Goal: Task Accomplishment & Management: Manage account settings

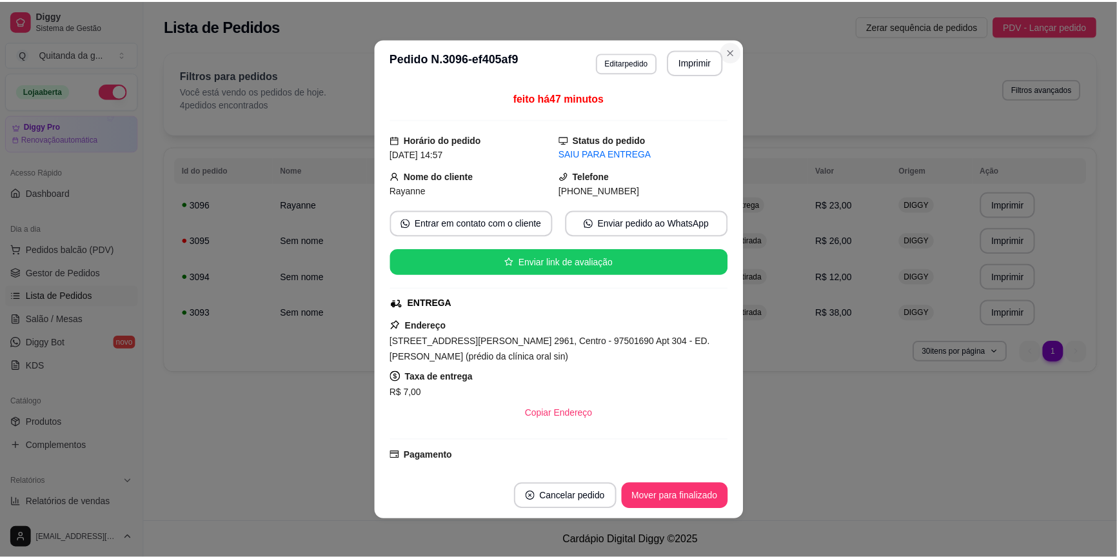
scroll to position [177, 0]
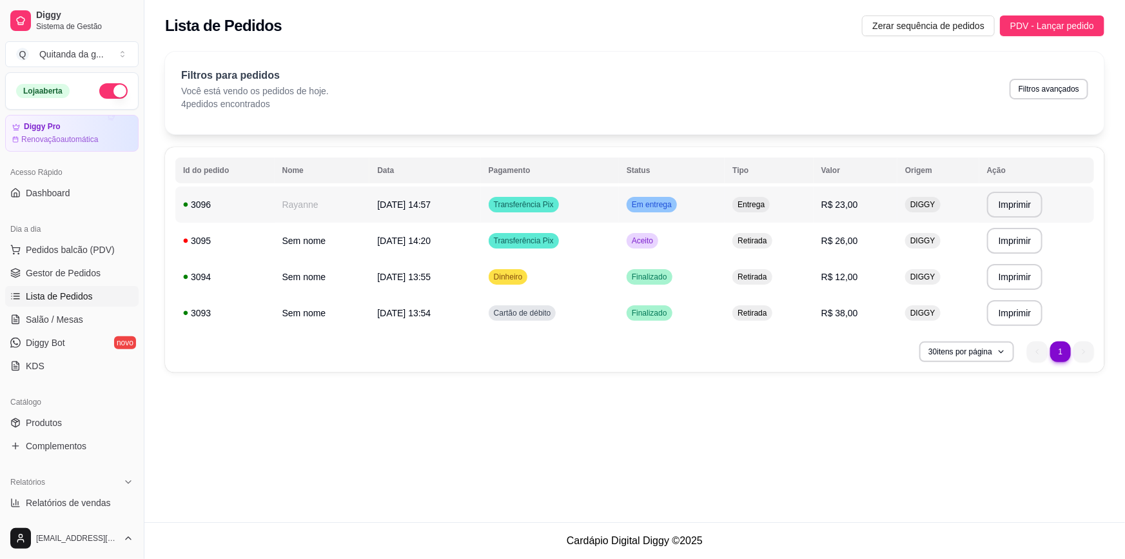
click at [673, 208] on span "Em entrega" at bounding box center [651, 204] width 45 height 10
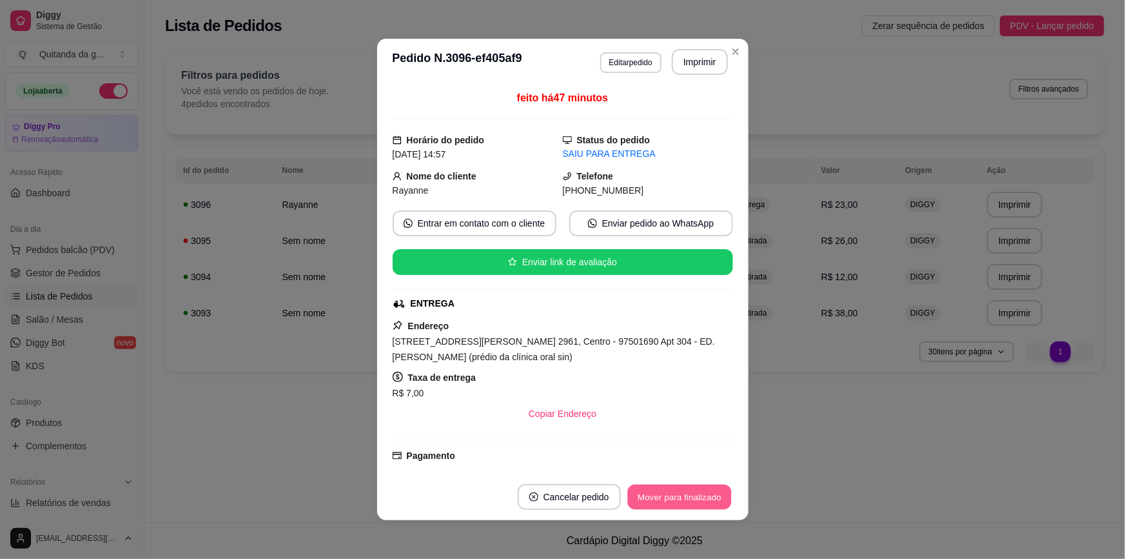
click at [684, 497] on button "Mover para finalizado" at bounding box center [680, 496] width 104 height 25
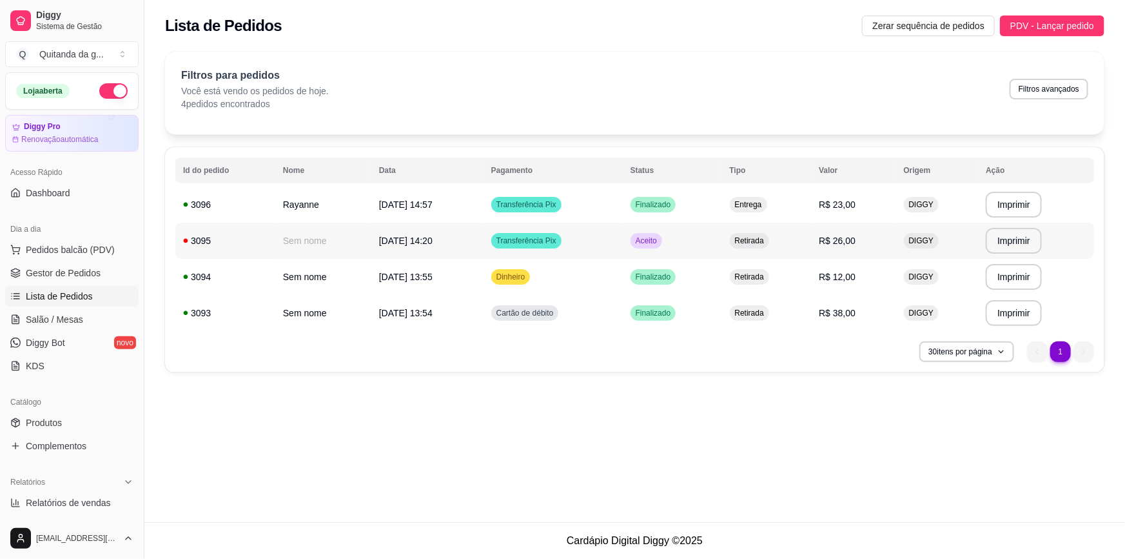
click at [750, 239] on span "Retirada" at bounding box center [750, 240] width 34 height 10
click at [704, 489] on button "Mover para preparo" at bounding box center [683, 495] width 100 height 26
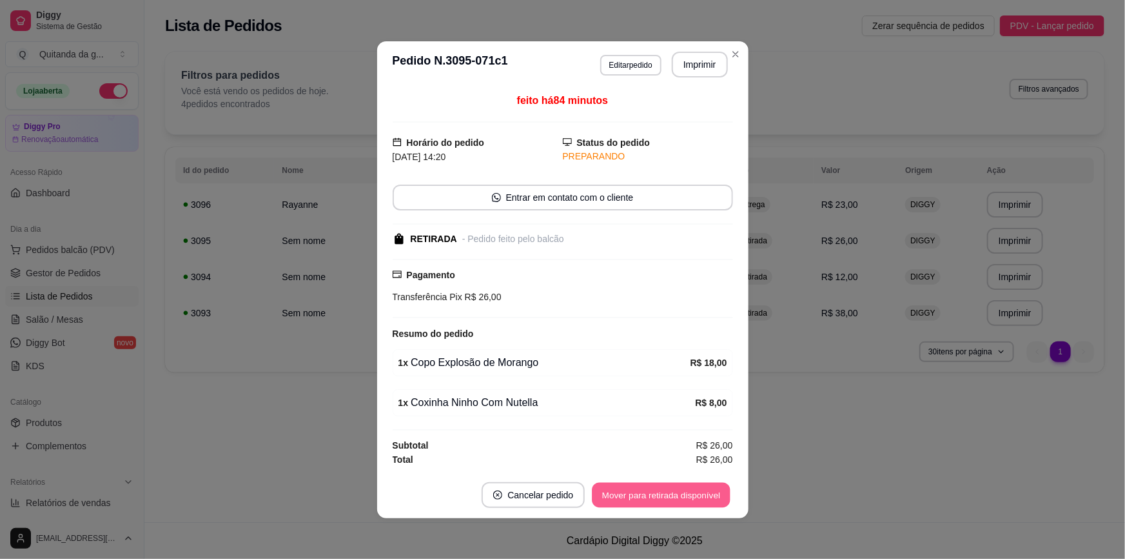
click at [704, 490] on button "Mover para retirada disponível" at bounding box center [662, 494] width 138 height 25
click at [704, 490] on button "Mover para finalizado" at bounding box center [679, 495] width 107 height 26
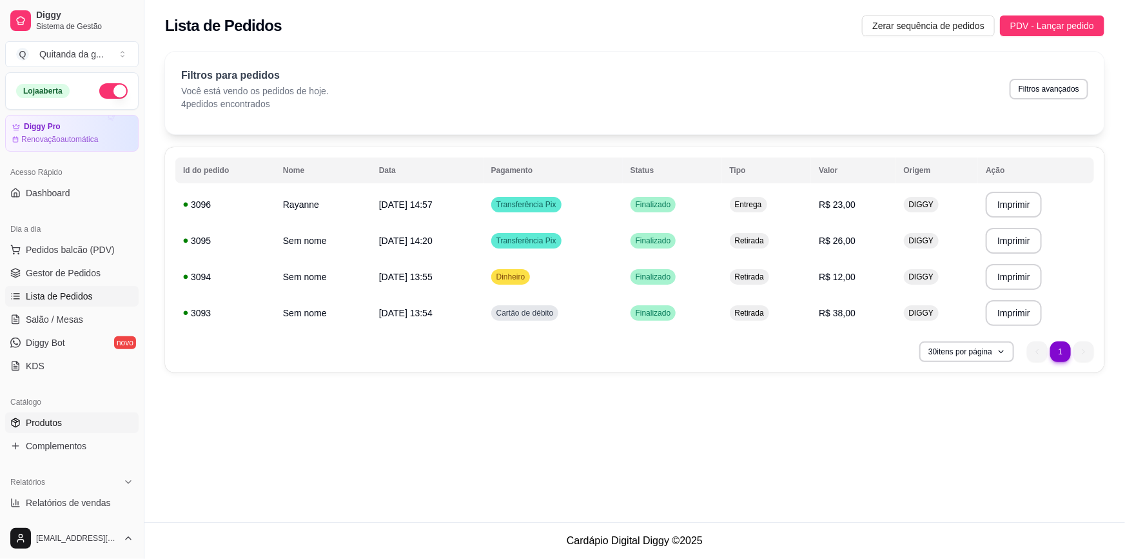
click at [104, 426] on link "Produtos" at bounding box center [72, 422] width 134 height 21
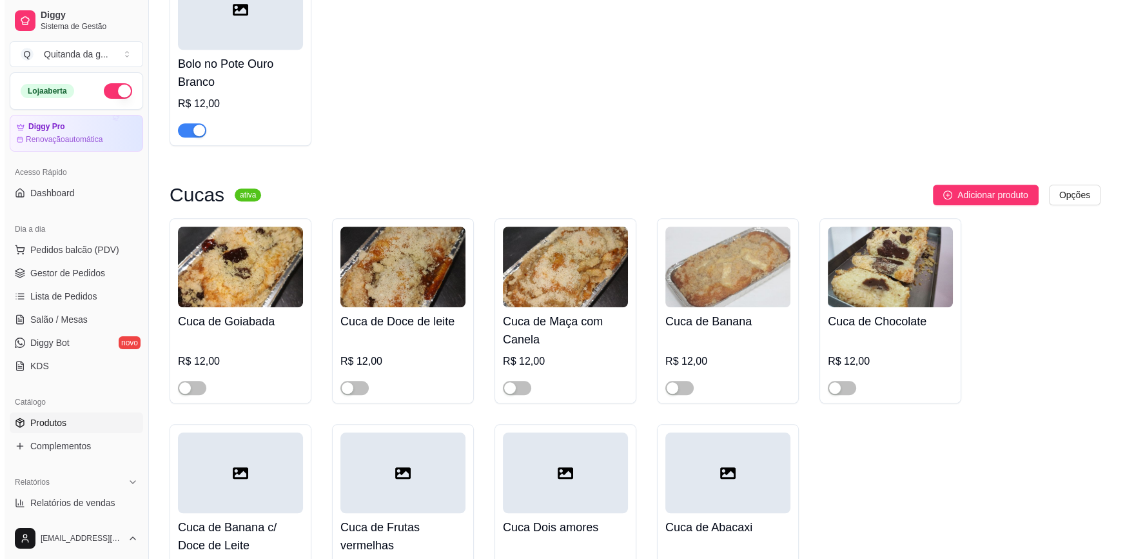
scroll to position [1465, 0]
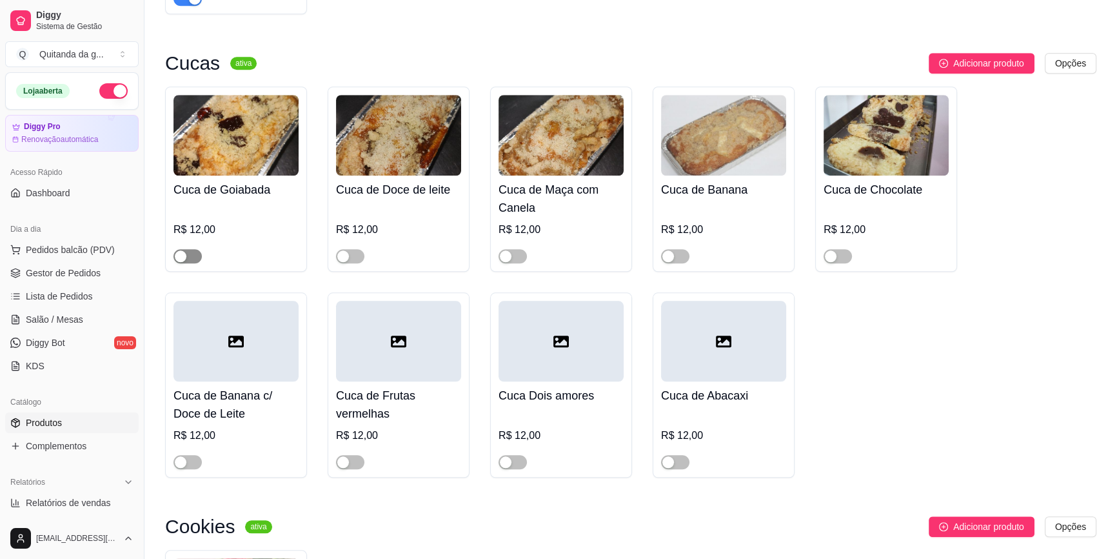
click at [190, 249] on span "button" at bounding box center [187, 256] width 28 height 14
click at [341, 250] on div "button" at bounding box center [343, 256] width 12 height 12
click at [525, 249] on span "button" at bounding box center [513, 256] width 28 height 14
click at [678, 249] on span "button" at bounding box center [675, 256] width 28 height 14
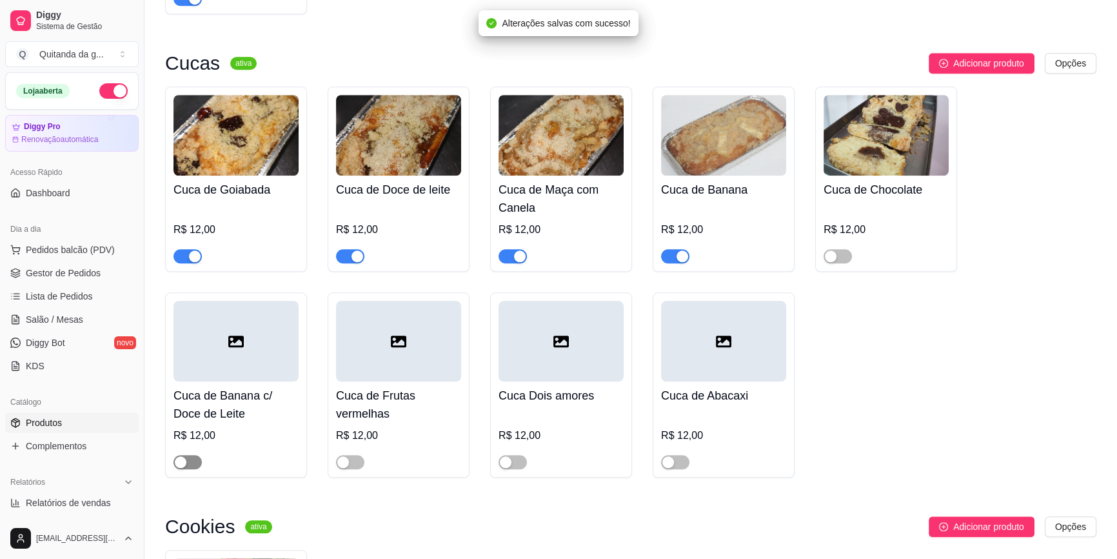
click at [187, 455] on span "button" at bounding box center [187, 462] width 28 height 14
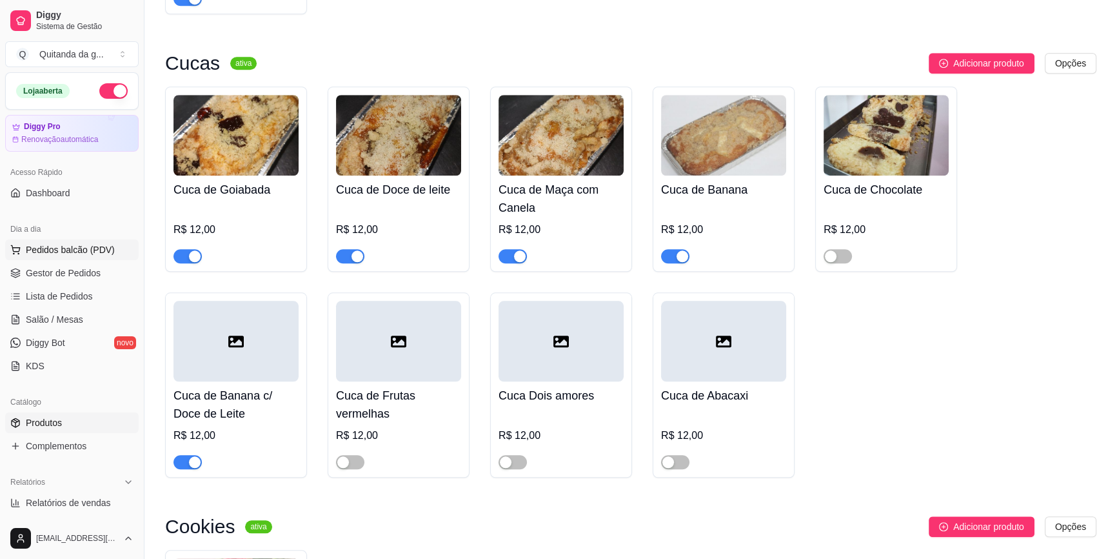
click at [97, 246] on span "Pedidos balcão (PDV)" at bounding box center [70, 249] width 89 height 13
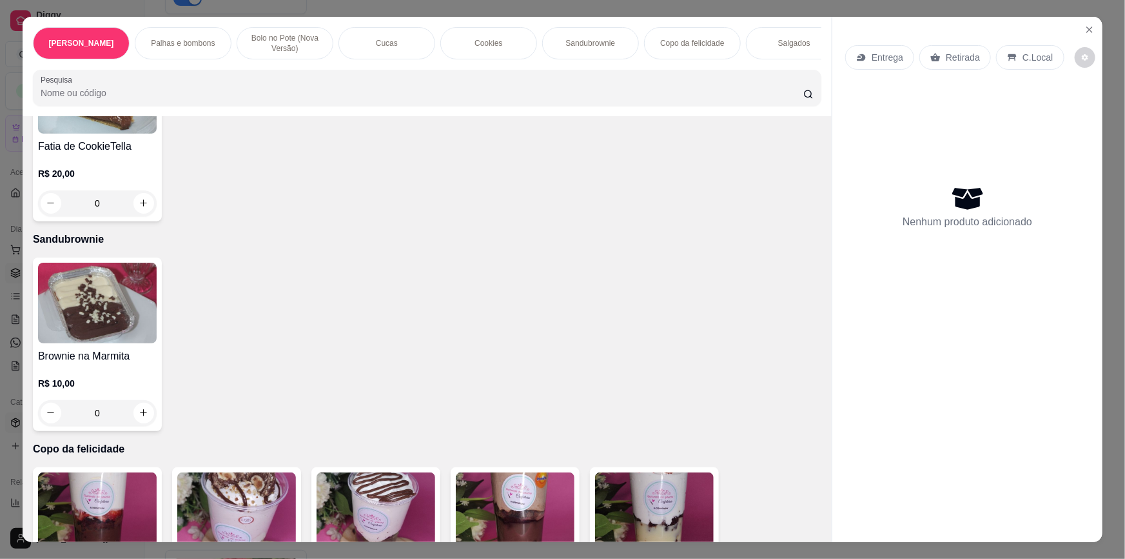
scroll to position [1818, 0]
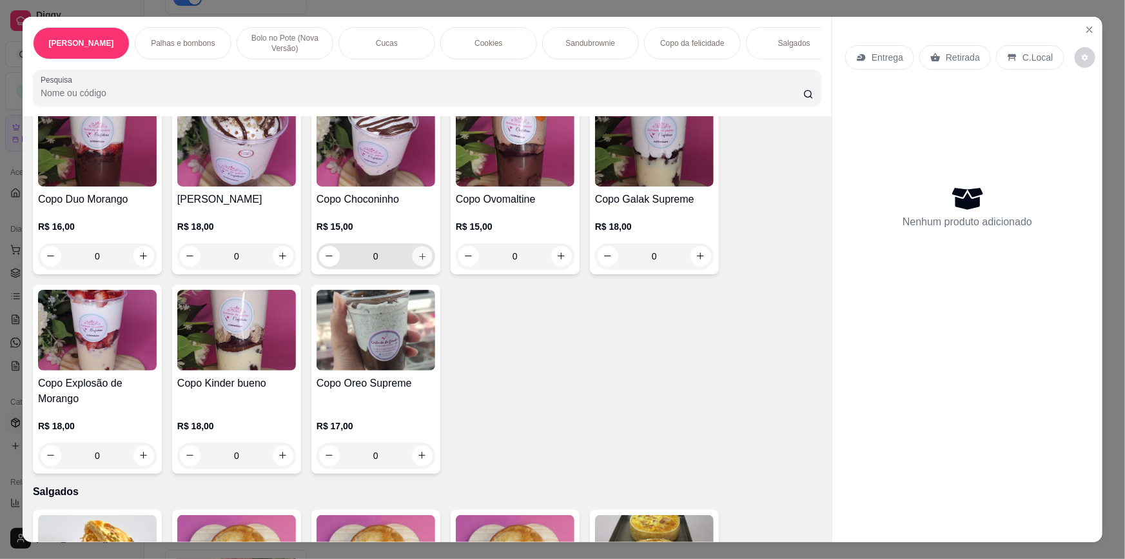
click at [419, 252] on icon "increase-product-quantity" at bounding box center [423, 257] width 10 height 10
type input "1"
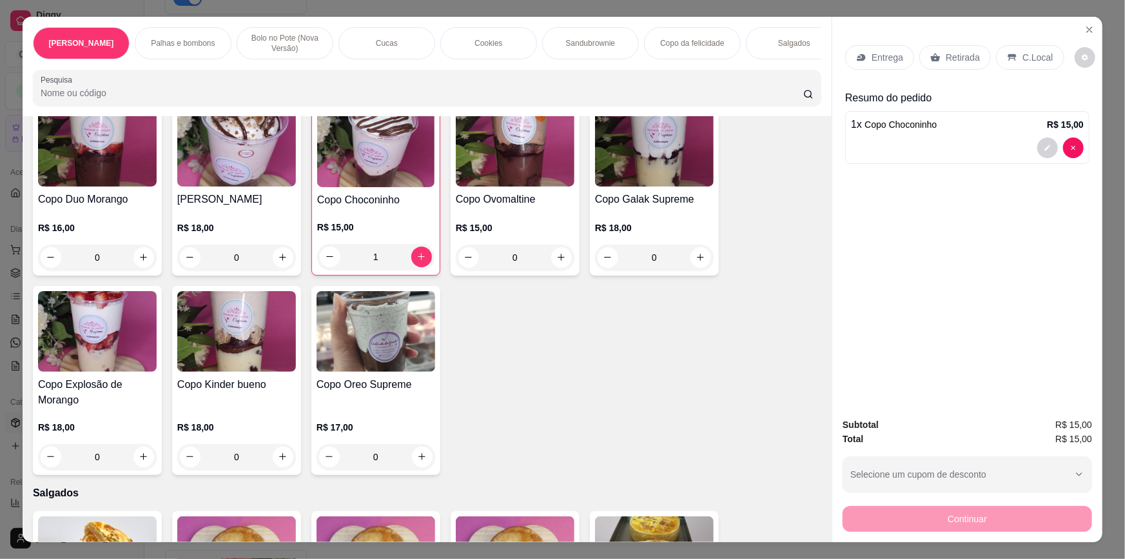
click at [935, 61] on icon at bounding box center [936, 57] width 10 height 10
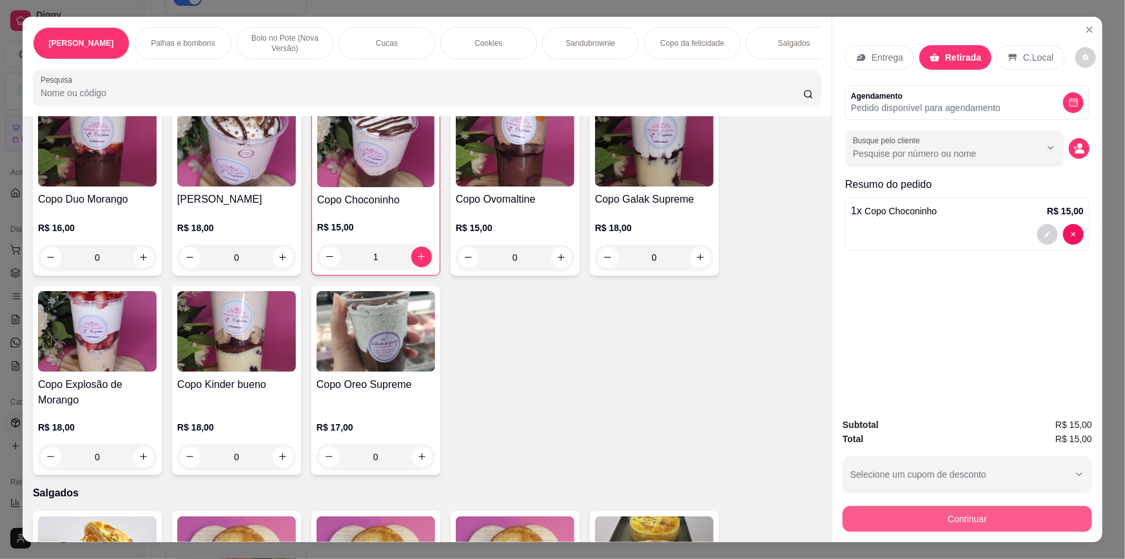
click at [974, 520] on button "Continuar" at bounding box center [968, 519] width 250 height 26
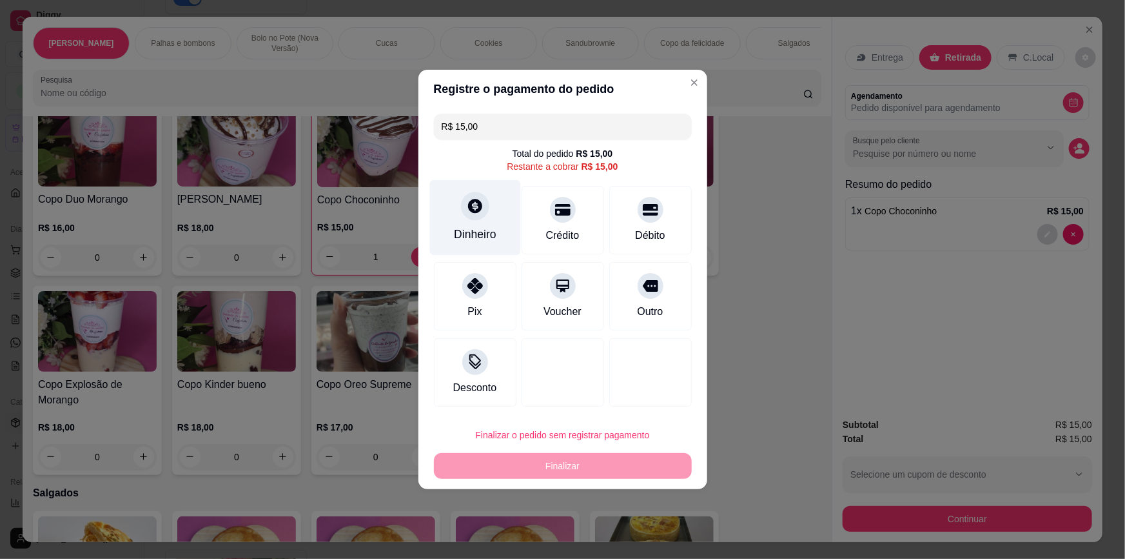
click at [471, 224] on div "Dinheiro" at bounding box center [475, 217] width 91 height 75
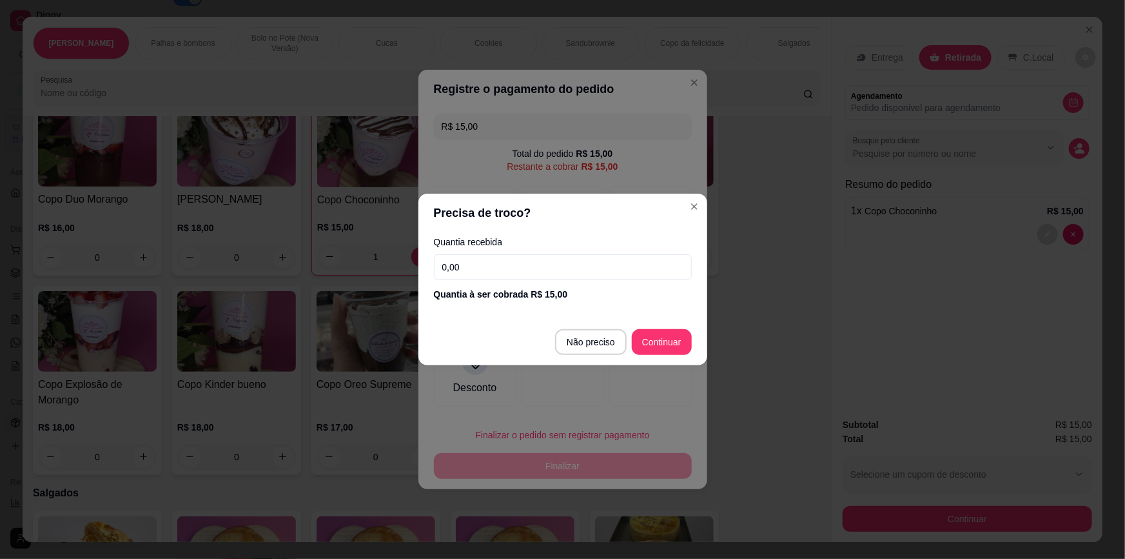
click at [500, 280] on div "Quantia recebida 0,00 Quantia à ser cobrada R$ 15,00" at bounding box center [563, 269] width 289 height 74
click at [519, 262] on input "0,00" at bounding box center [563, 267] width 258 height 26
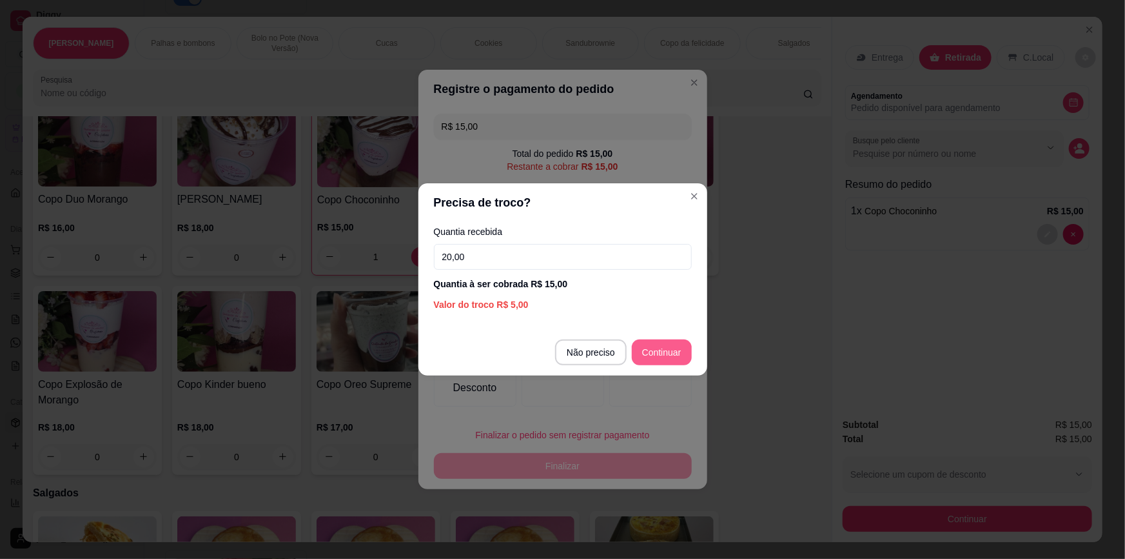
type input "20,00"
type input "R$ 0,00"
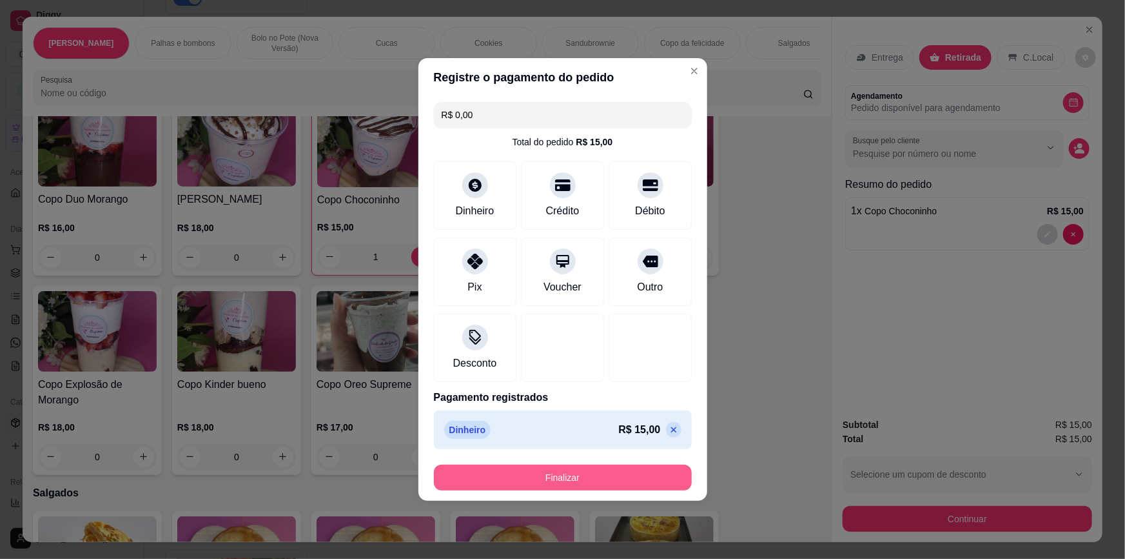
click at [609, 490] on button "Finalizar" at bounding box center [563, 477] width 258 height 26
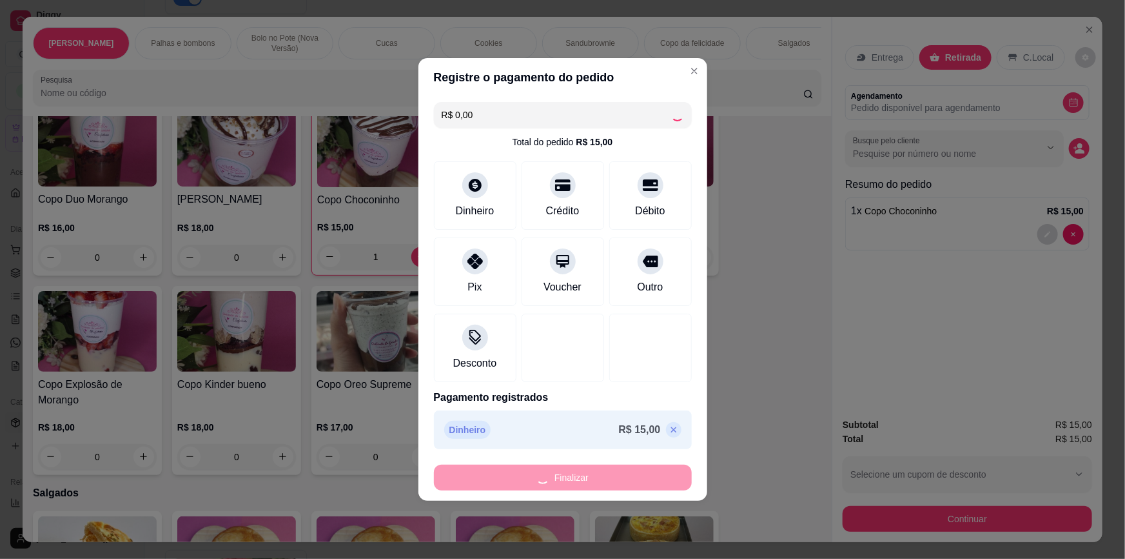
type input "0"
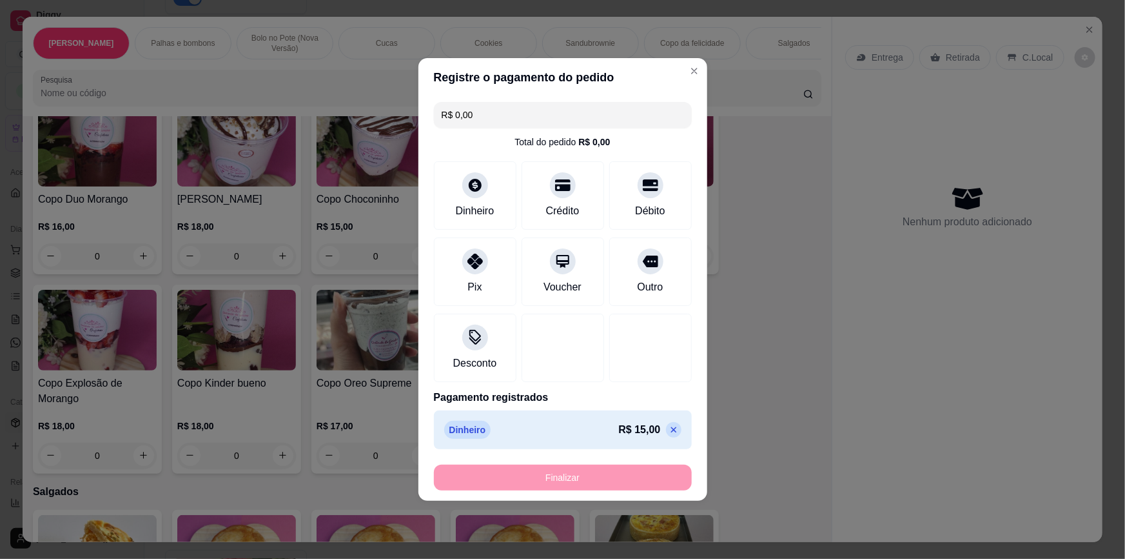
type input "-R$ 15,00"
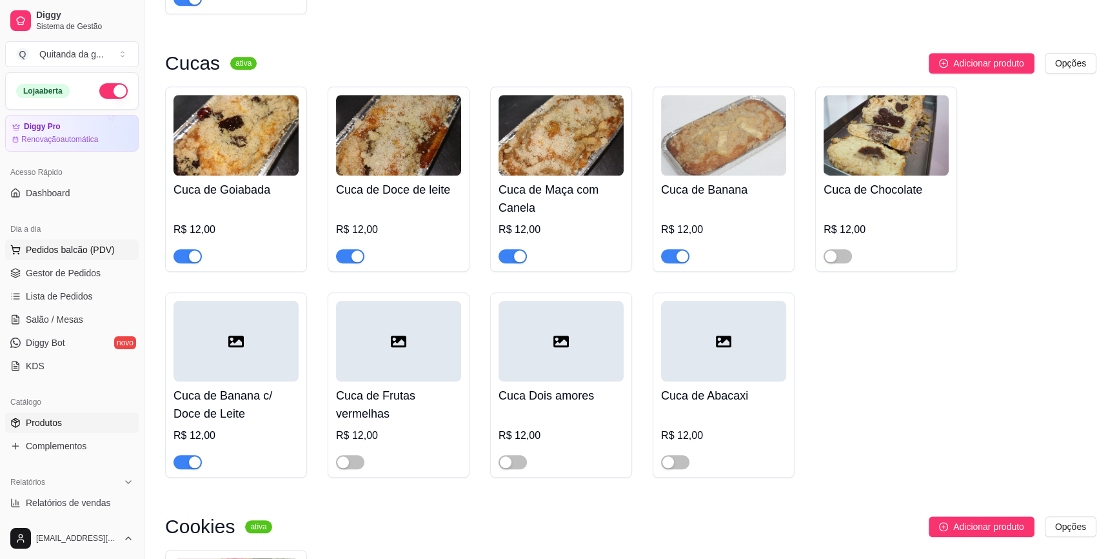
click at [95, 246] on span "Pedidos balcão (PDV)" at bounding box center [70, 249] width 89 height 13
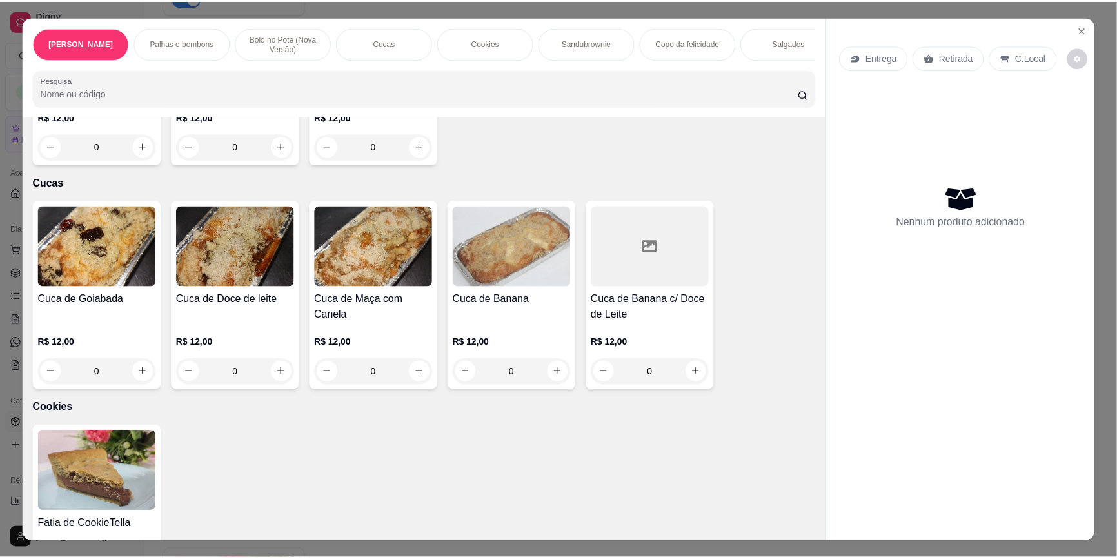
scroll to position [996, 0]
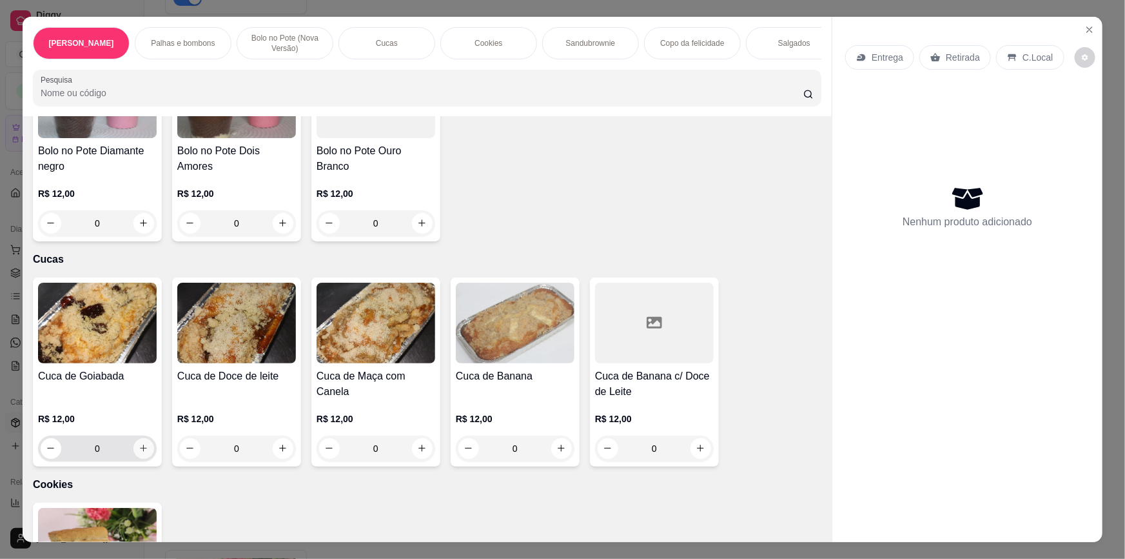
click at [141, 445] on icon "increase-product-quantity" at bounding box center [144, 448] width 7 height 7
type input "1"
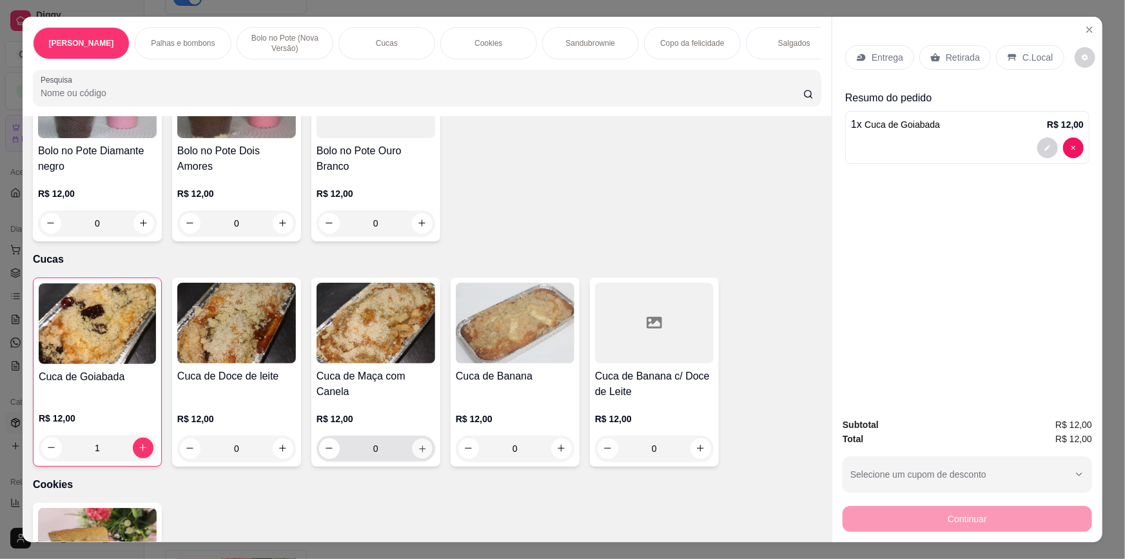
click at [420, 445] on icon "increase-product-quantity" at bounding box center [423, 449] width 10 height 10
type input "1"
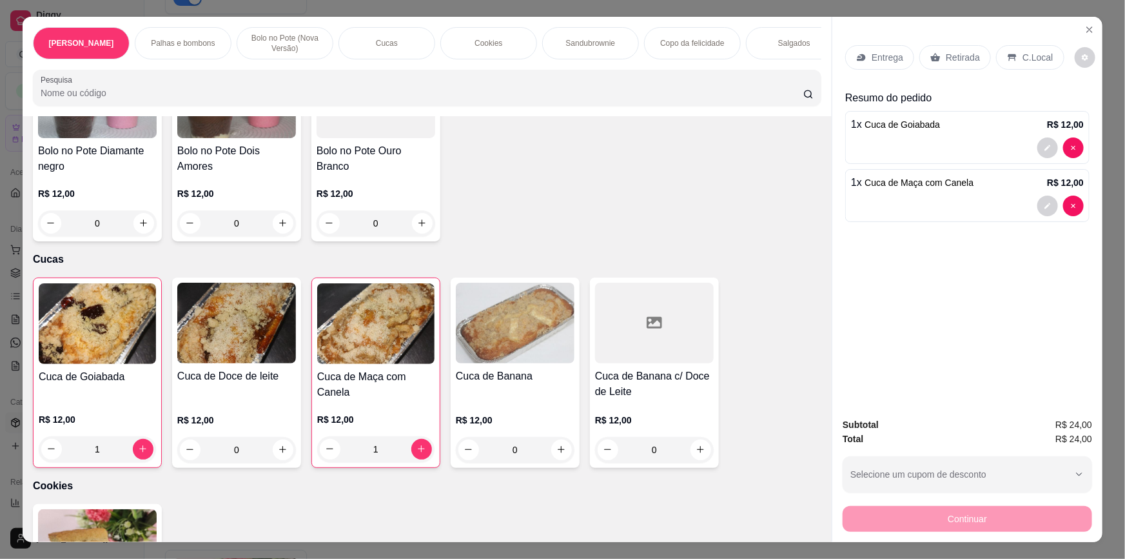
click at [967, 64] on div "Retirada" at bounding box center [956, 57] width 72 height 25
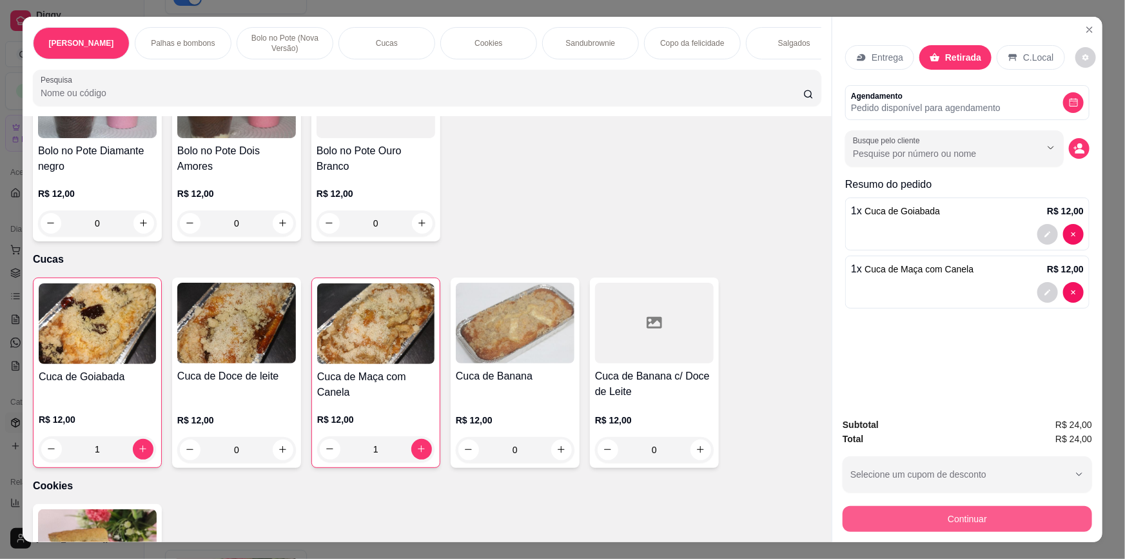
click at [935, 508] on button "Continuar" at bounding box center [968, 519] width 250 height 26
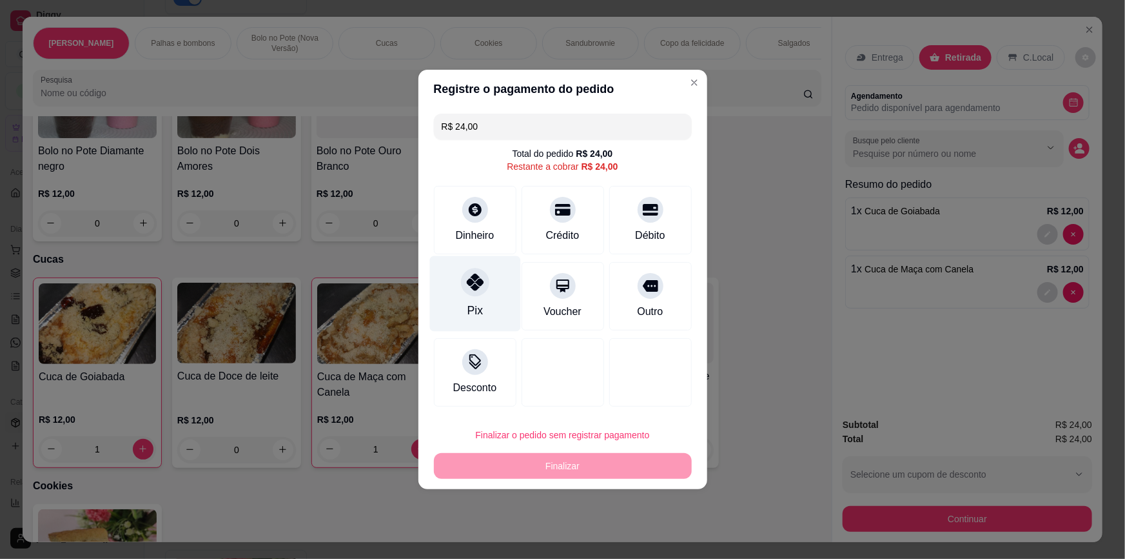
click at [490, 284] on div "Pix" at bounding box center [475, 293] width 91 height 75
type input "R$ 0,00"
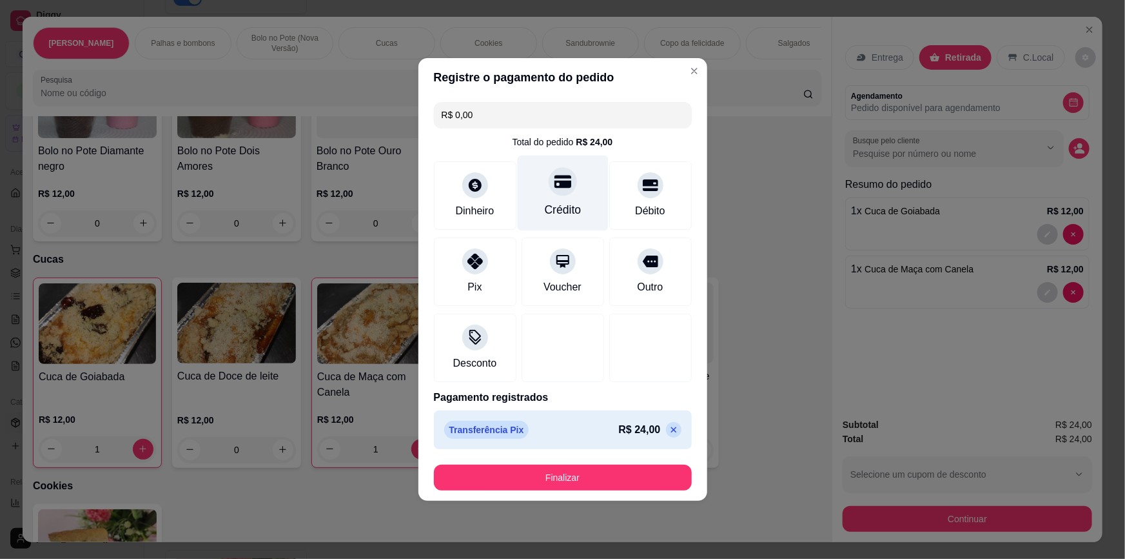
click at [574, 212] on div "Crédito" at bounding box center [562, 209] width 37 height 17
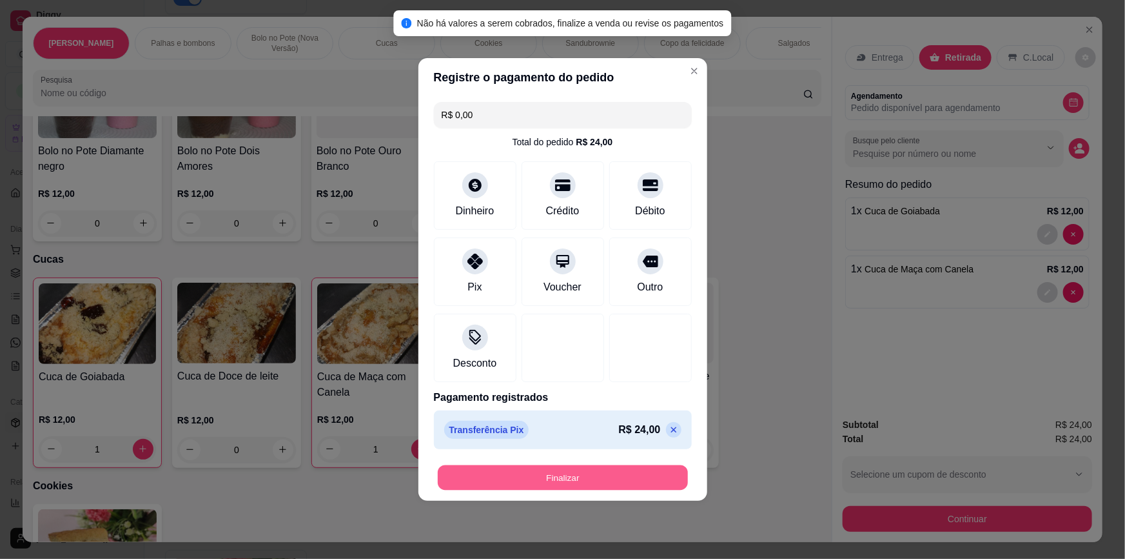
click at [562, 479] on button "Finalizar" at bounding box center [563, 477] width 250 height 25
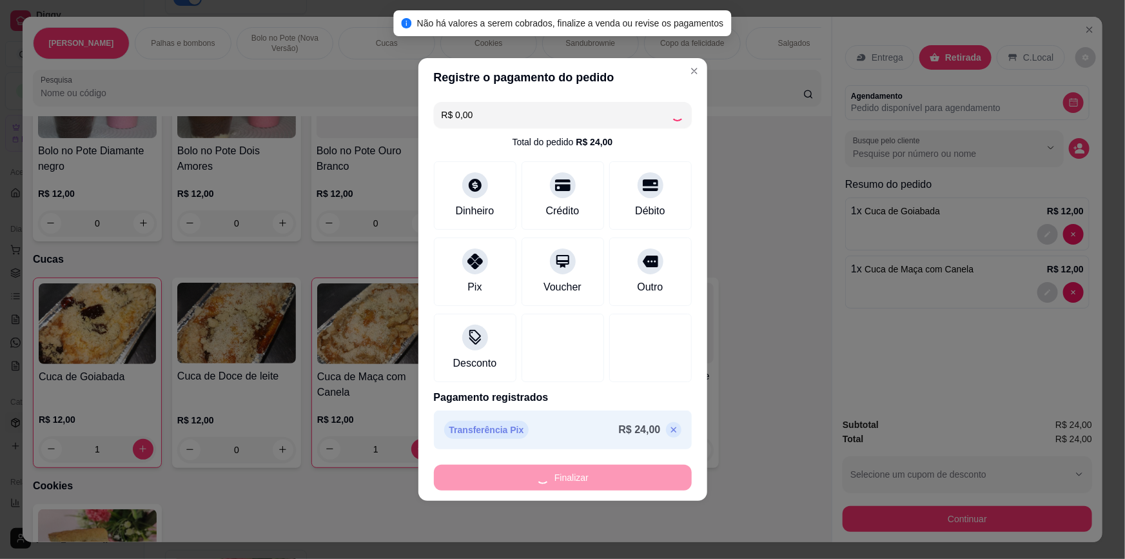
type input "0"
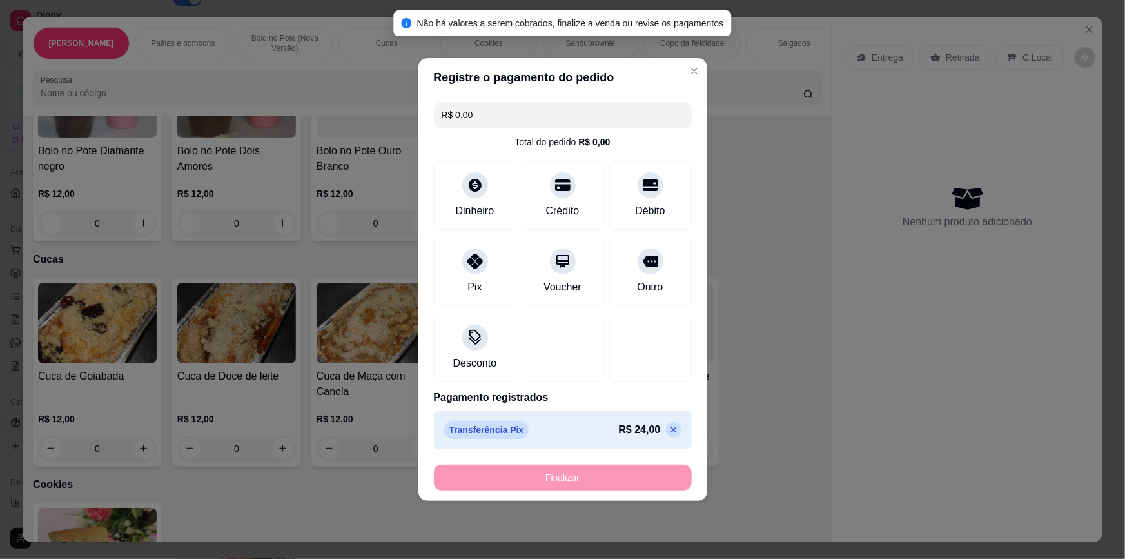
type input "-R$ 24,00"
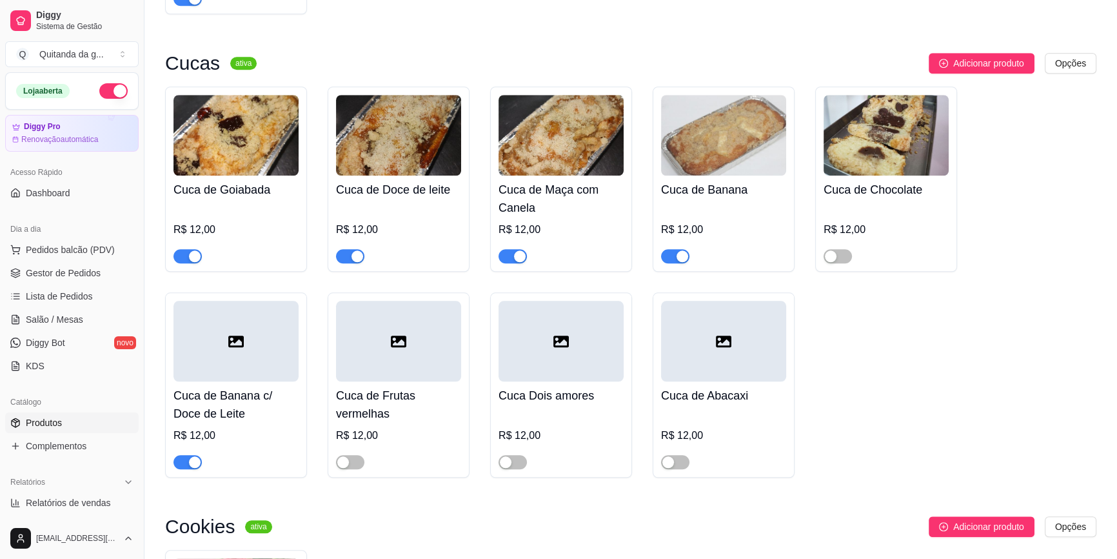
scroll to position [1231, 0]
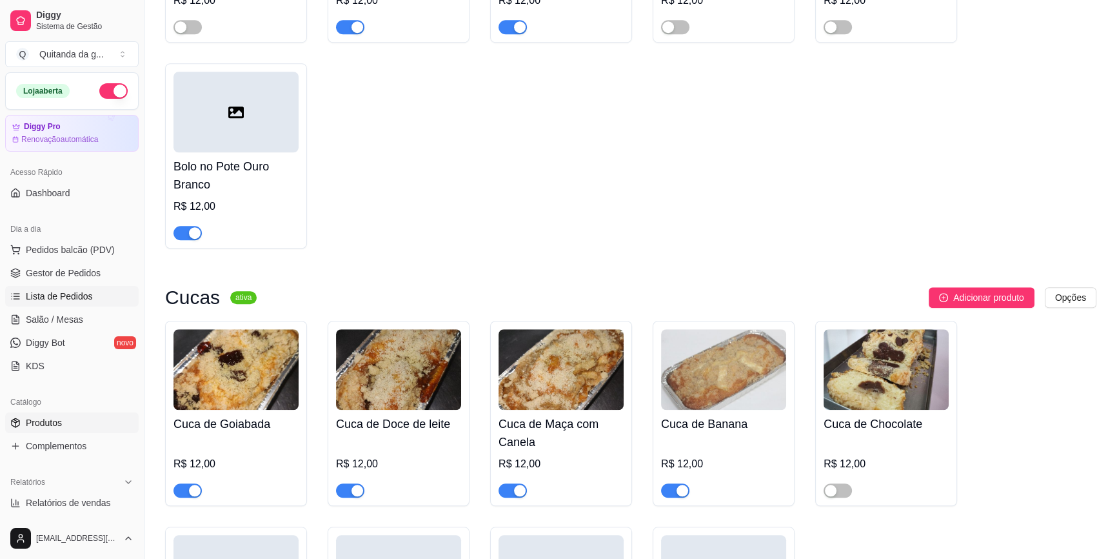
click at [61, 296] on span "Lista de Pedidos" at bounding box center [59, 296] width 67 height 13
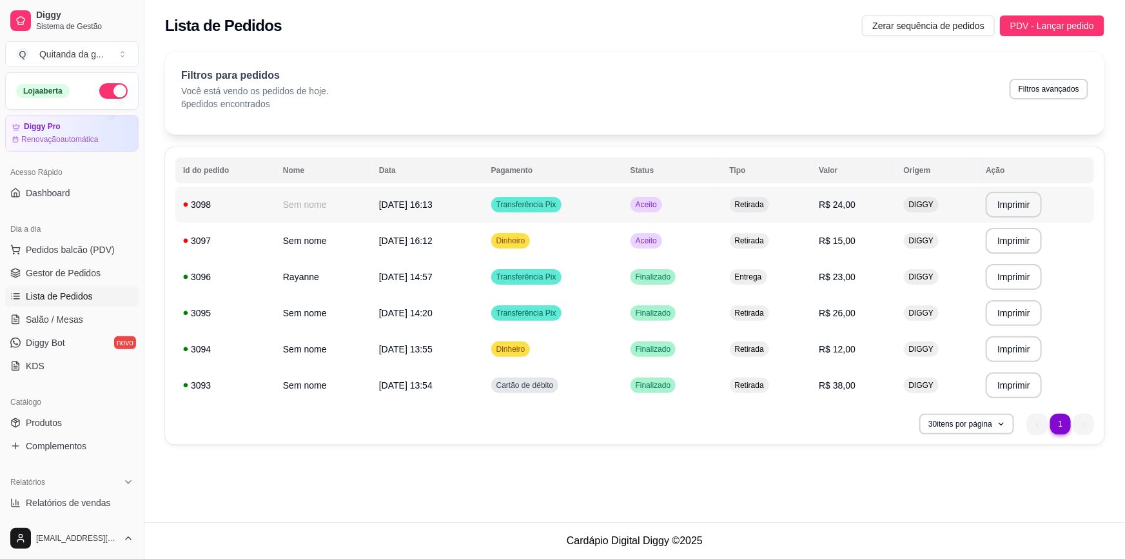
click at [838, 205] on span "R$ 24,00" at bounding box center [837, 204] width 37 height 10
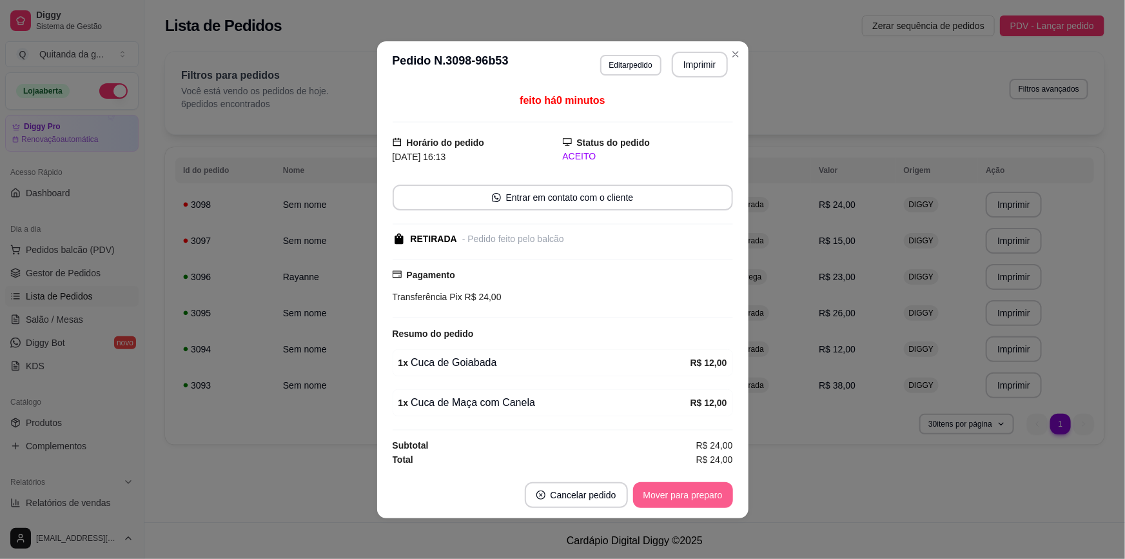
click at [701, 499] on button "Mover para preparo" at bounding box center [683, 495] width 100 height 26
click at [697, 500] on button "Mover para retirada disponível" at bounding box center [661, 495] width 143 height 26
click at [691, 483] on button "Mover para finalizado" at bounding box center [680, 494] width 104 height 25
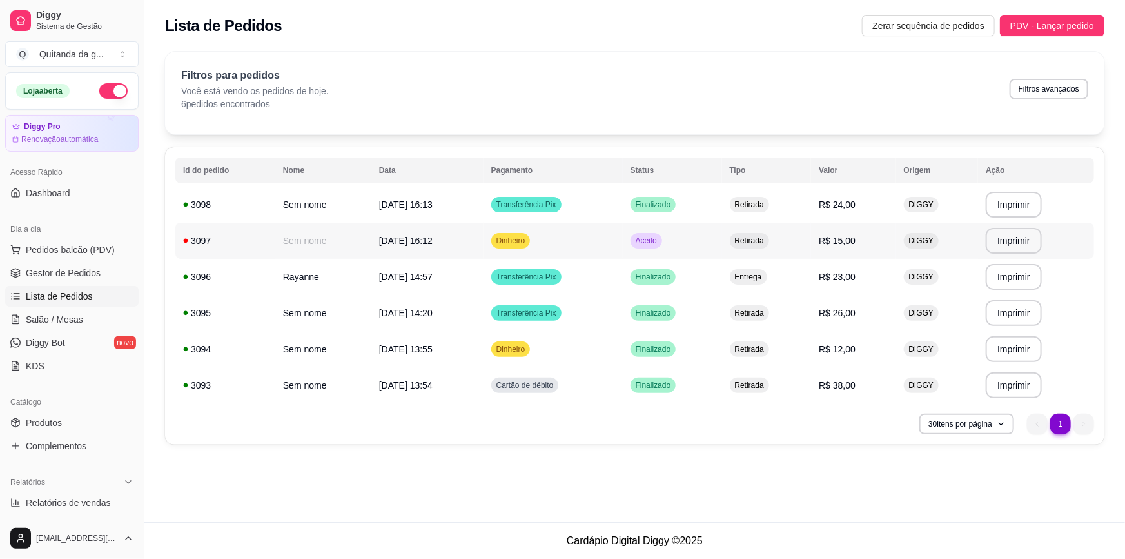
click at [807, 236] on td "Retirada" at bounding box center [767, 241] width 90 height 36
click at [681, 505] on div "**********" at bounding box center [634, 261] width 981 height 522
click at [791, 239] on td "Retirada" at bounding box center [767, 241] width 90 height 36
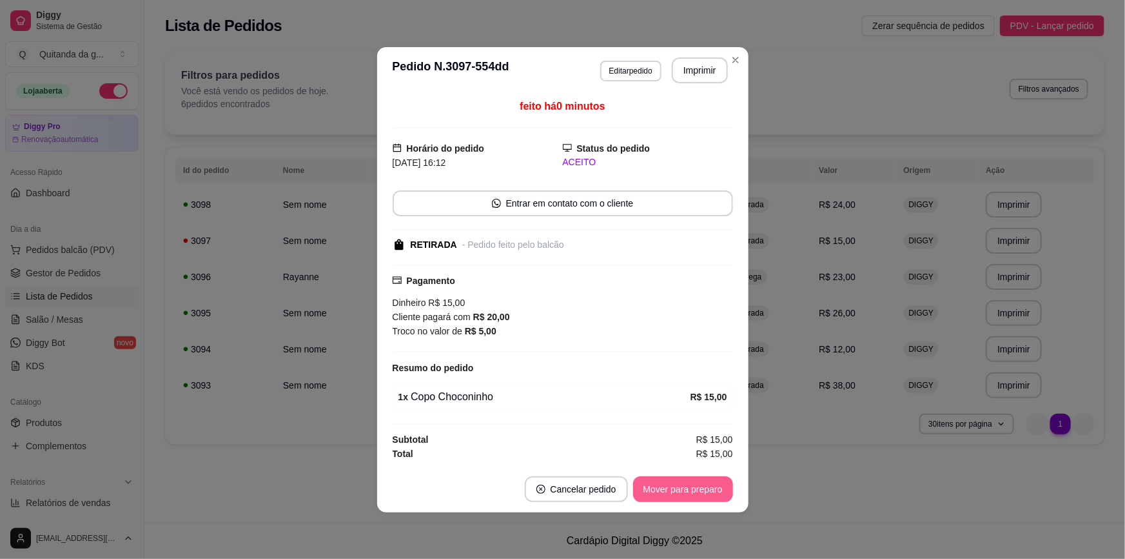
click at [702, 492] on button "Mover para preparo" at bounding box center [683, 489] width 100 height 26
click at [702, 495] on button "Mover para retirada disponível" at bounding box center [661, 489] width 143 height 26
click at [702, 495] on button "Mover para finalizado" at bounding box center [679, 489] width 107 height 26
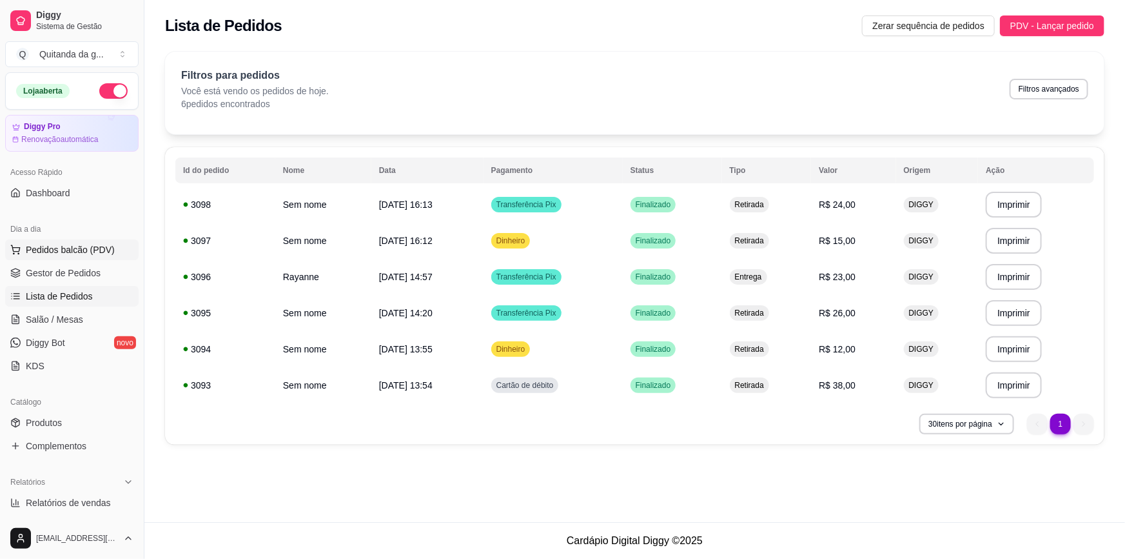
click at [94, 253] on span "Pedidos balcão (PDV)" at bounding box center [70, 249] width 89 height 13
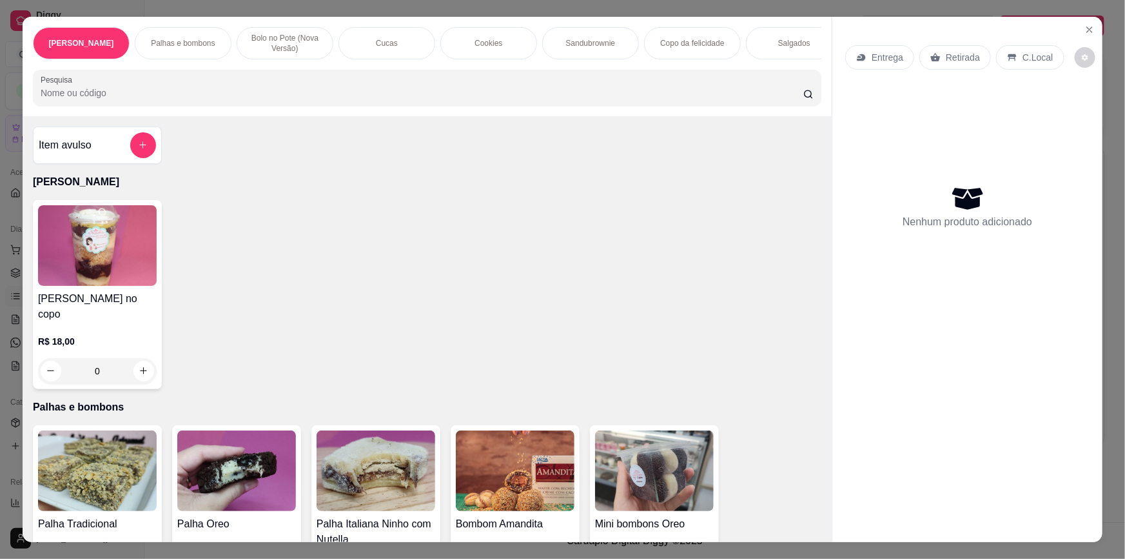
click at [143, 154] on button "add-separate-item" at bounding box center [143, 145] width 26 height 26
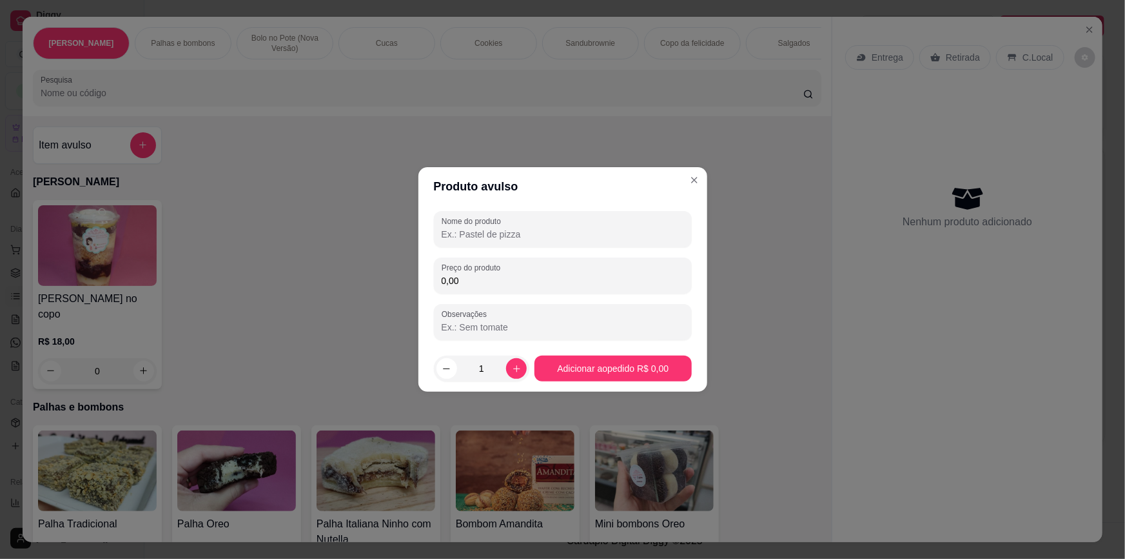
click at [533, 286] on input "0,00" at bounding box center [563, 280] width 243 height 13
type input "50,00"
click at [552, 241] on div at bounding box center [563, 229] width 243 height 26
type input "COXINHA"
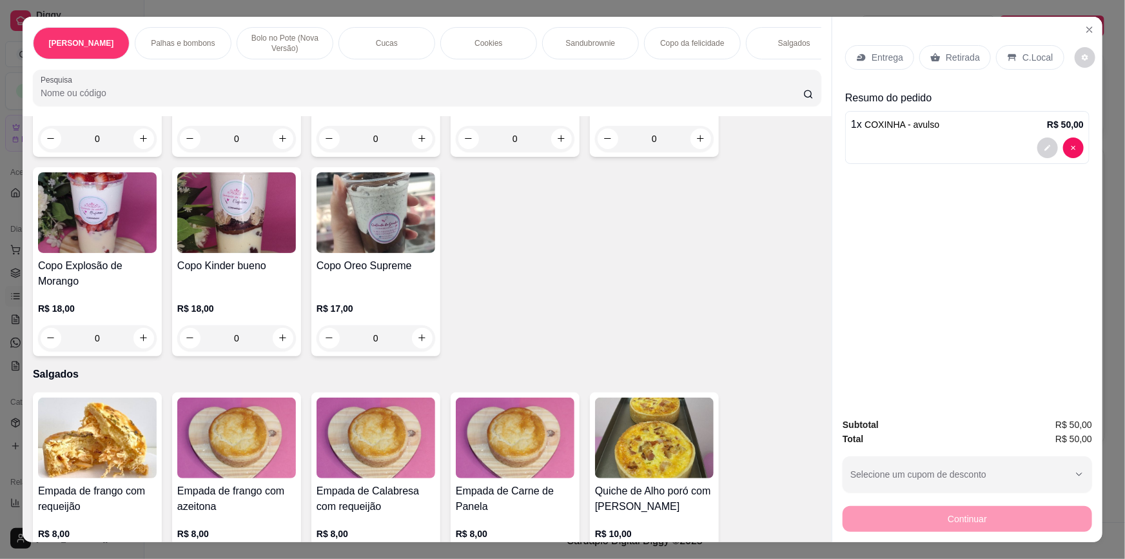
scroll to position [2052, 0]
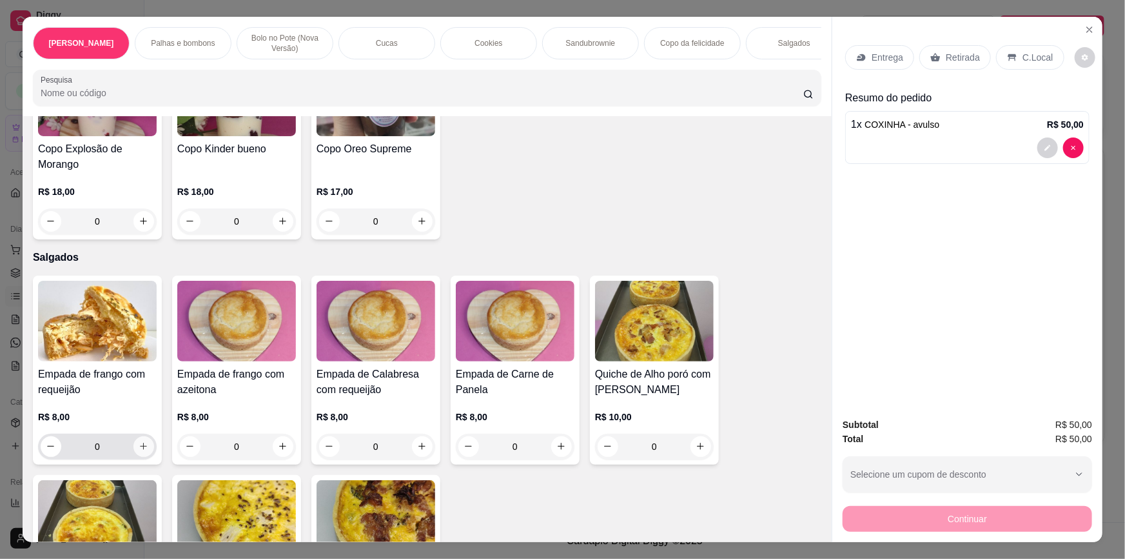
click at [139, 442] on icon "increase-product-quantity" at bounding box center [144, 446] width 10 height 10
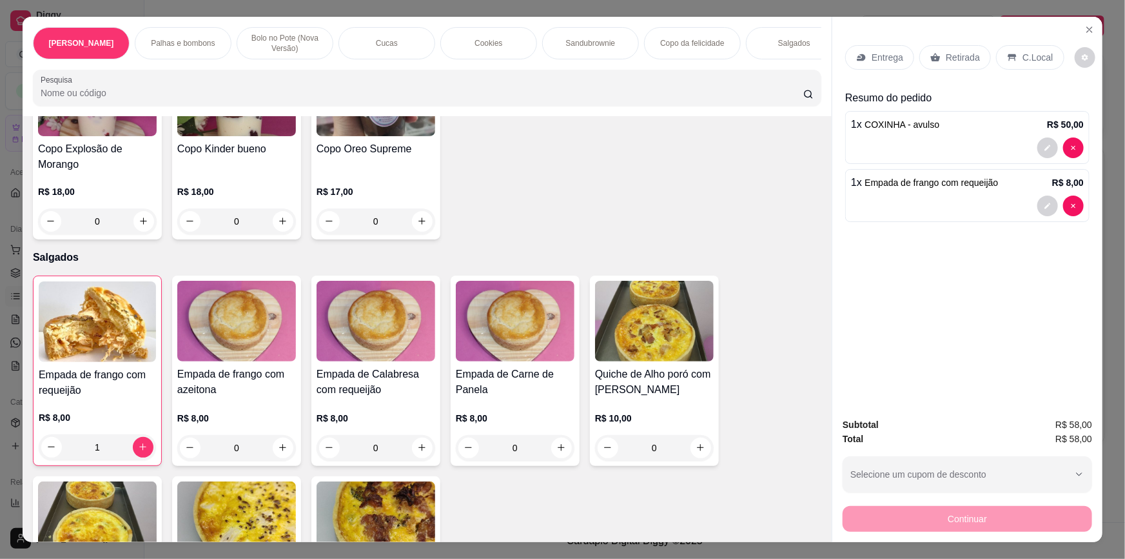
type input "1"
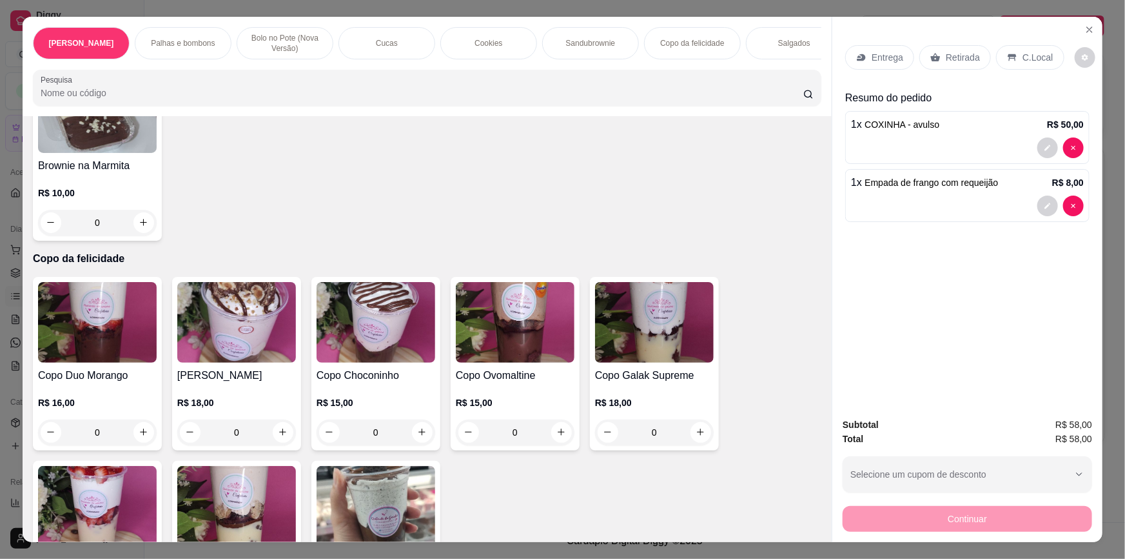
scroll to position [1818, 0]
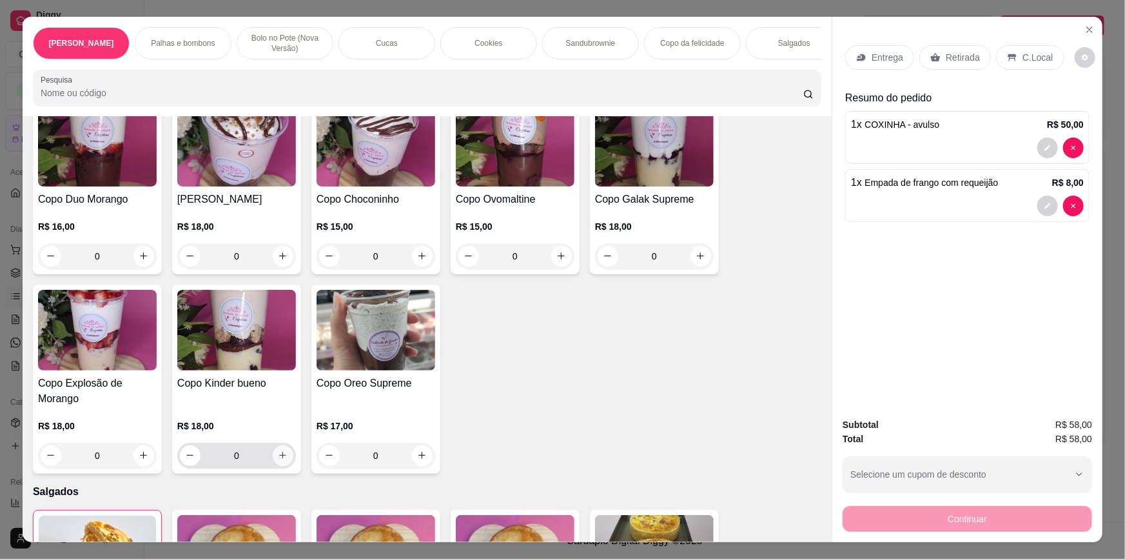
click at [283, 447] on button "increase-product-quantity" at bounding box center [283, 455] width 21 height 21
type input "1"
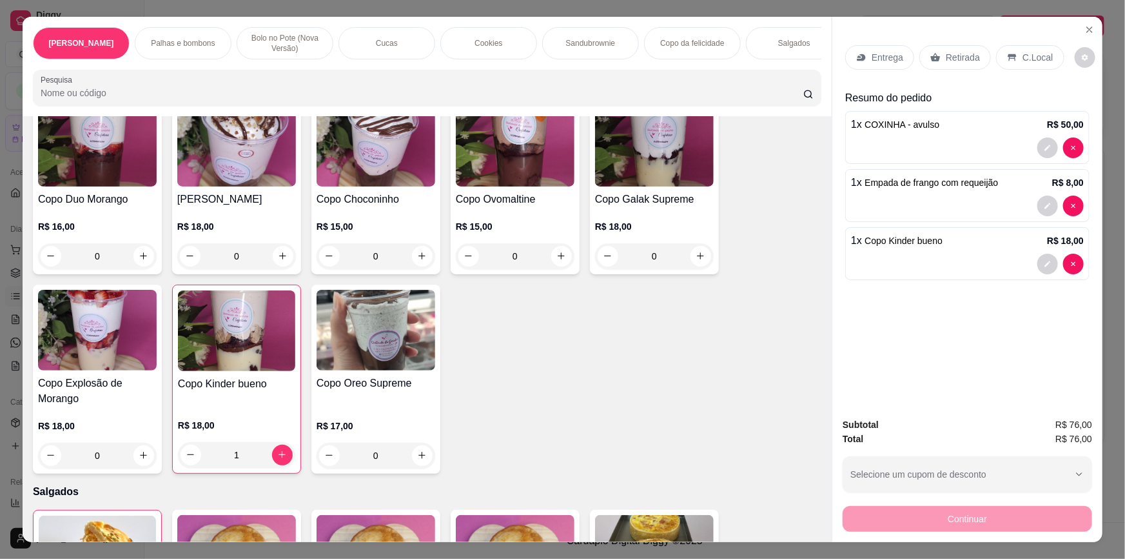
click at [955, 54] on p "Retirada" at bounding box center [963, 57] width 34 height 13
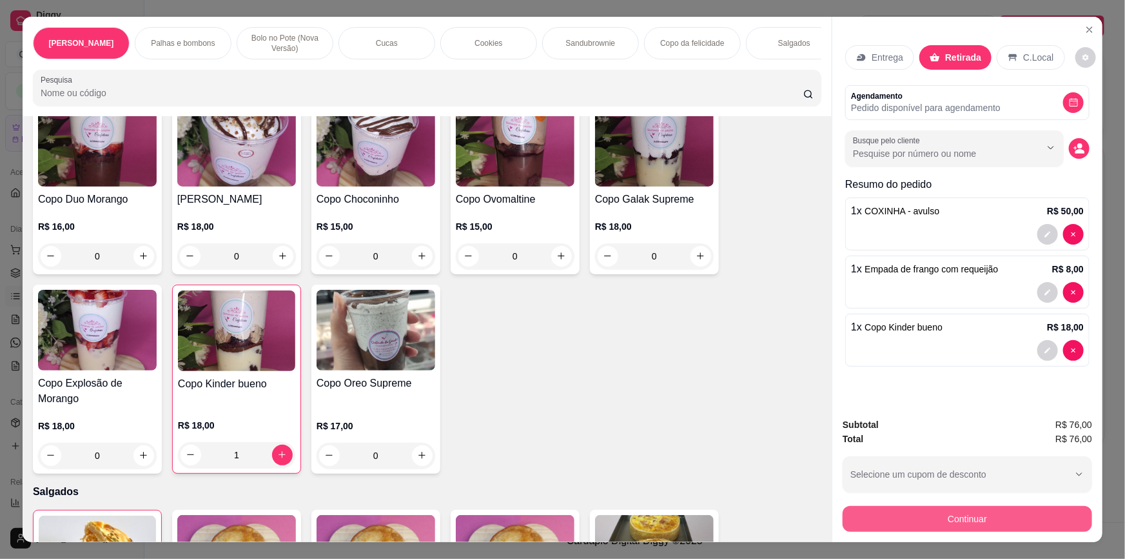
click at [918, 514] on button "Continuar" at bounding box center [968, 519] width 250 height 26
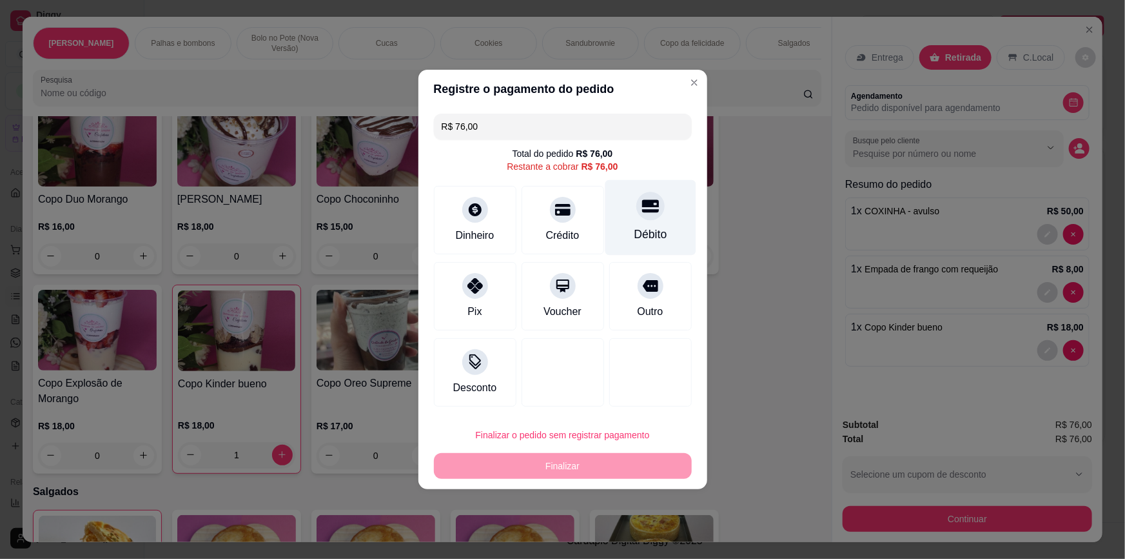
click at [666, 233] on div "Débito" at bounding box center [650, 217] width 91 height 75
type input "R$ 0,00"
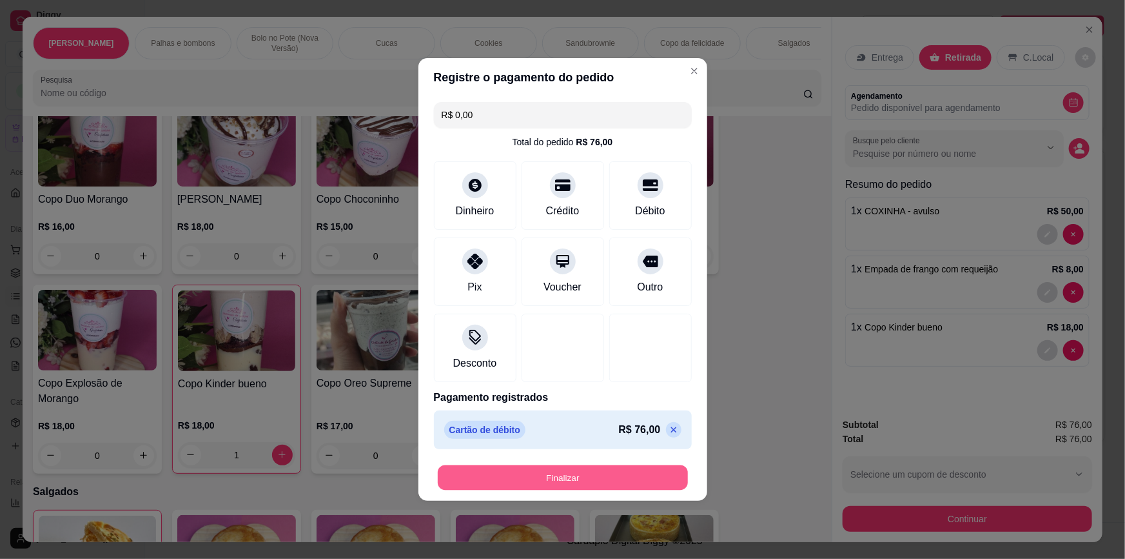
click at [617, 476] on button "Finalizar" at bounding box center [563, 477] width 250 height 25
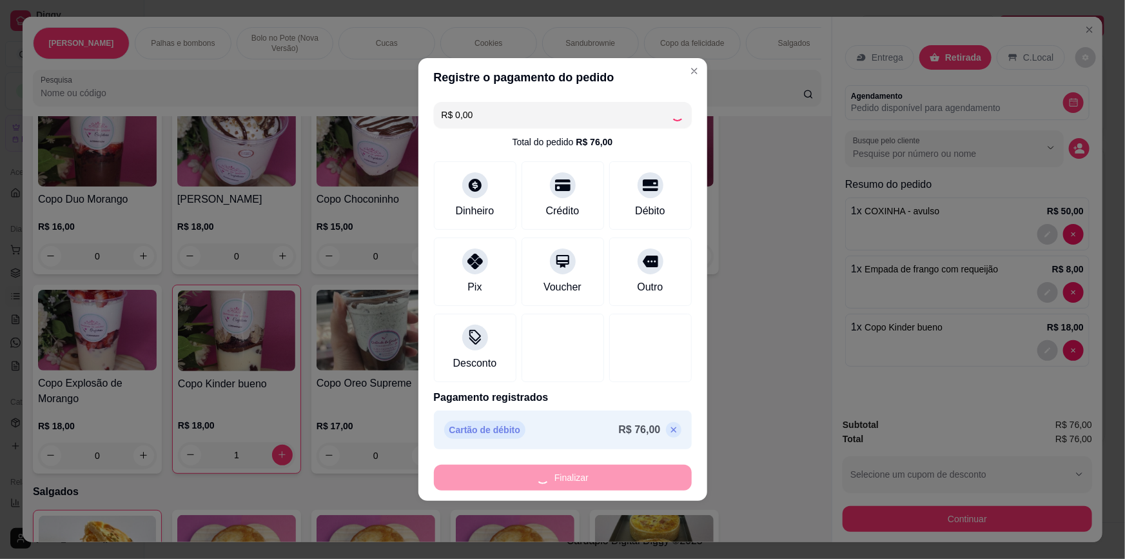
type input "0"
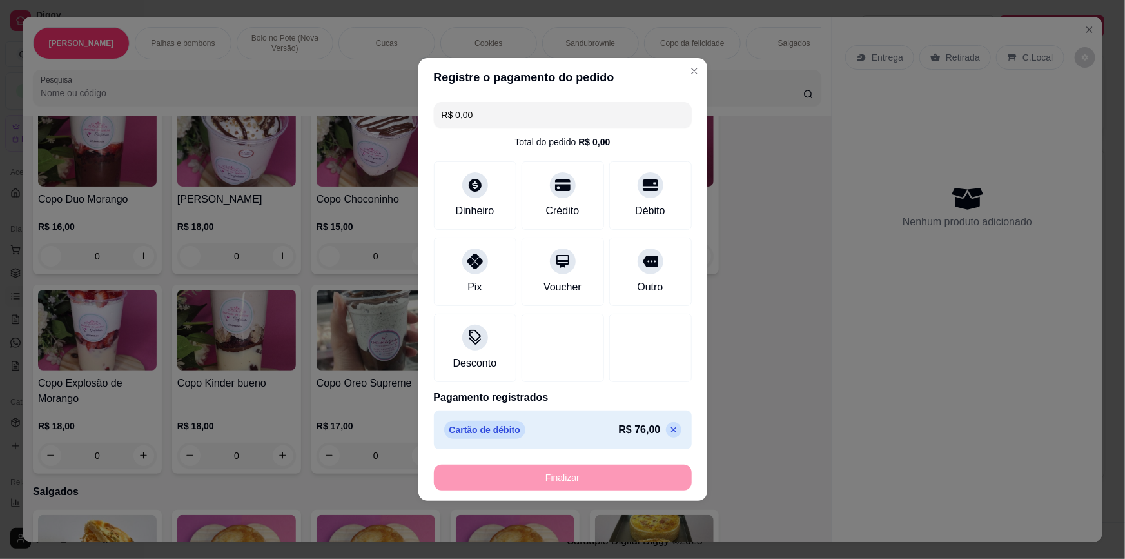
type input "-R$ 76,00"
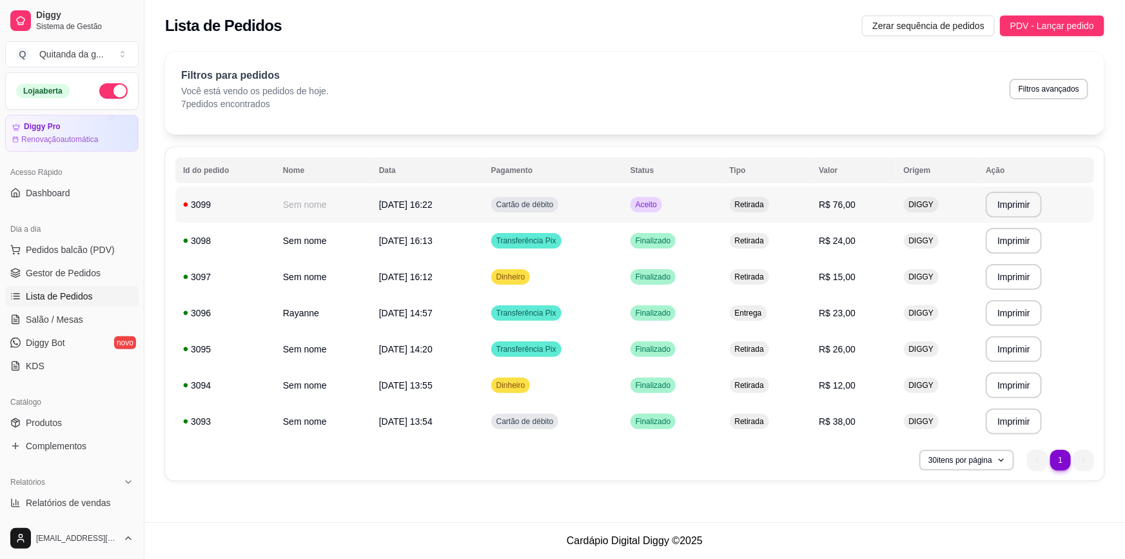
click at [651, 196] on td "Aceito" at bounding box center [672, 204] width 99 height 36
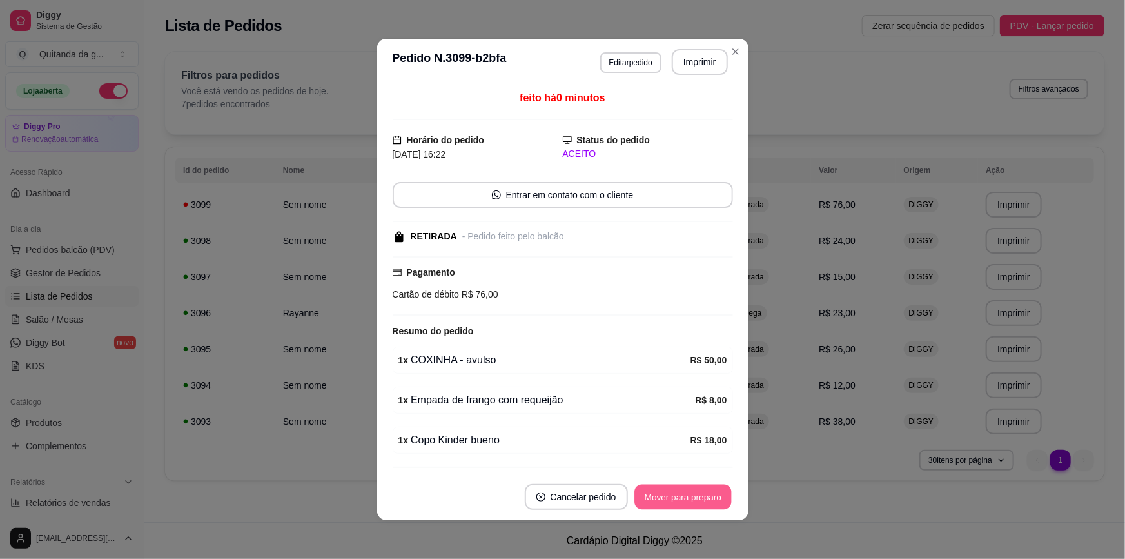
click at [677, 490] on button "Mover para preparo" at bounding box center [683, 496] width 97 height 25
click at [679, 491] on button "Mover para retirada disponível" at bounding box center [661, 497] width 143 height 26
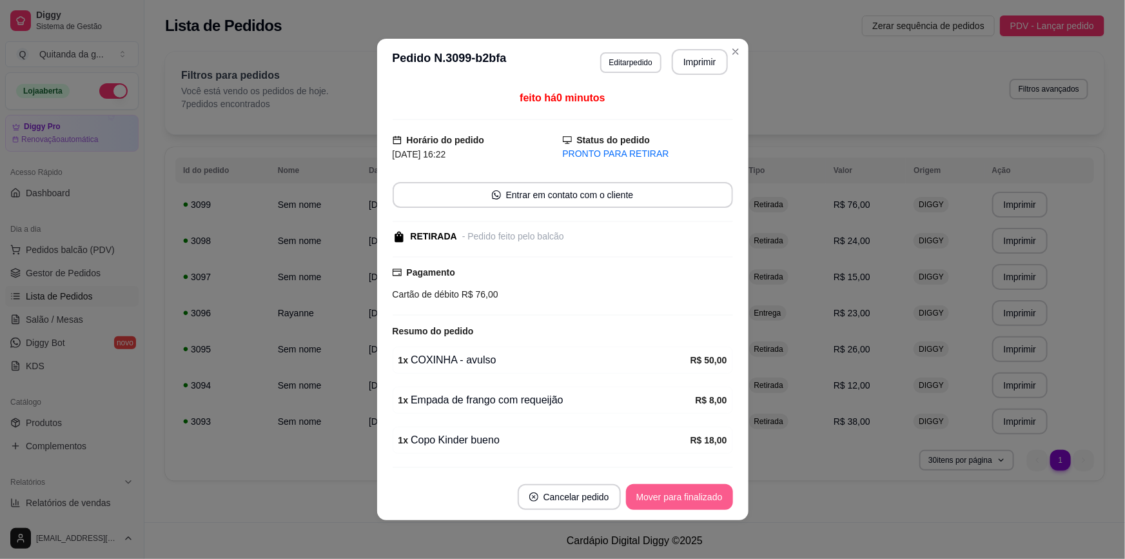
click at [673, 497] on button "Mover para finalizado" at bounding box center [679, 497] width 107 height 26
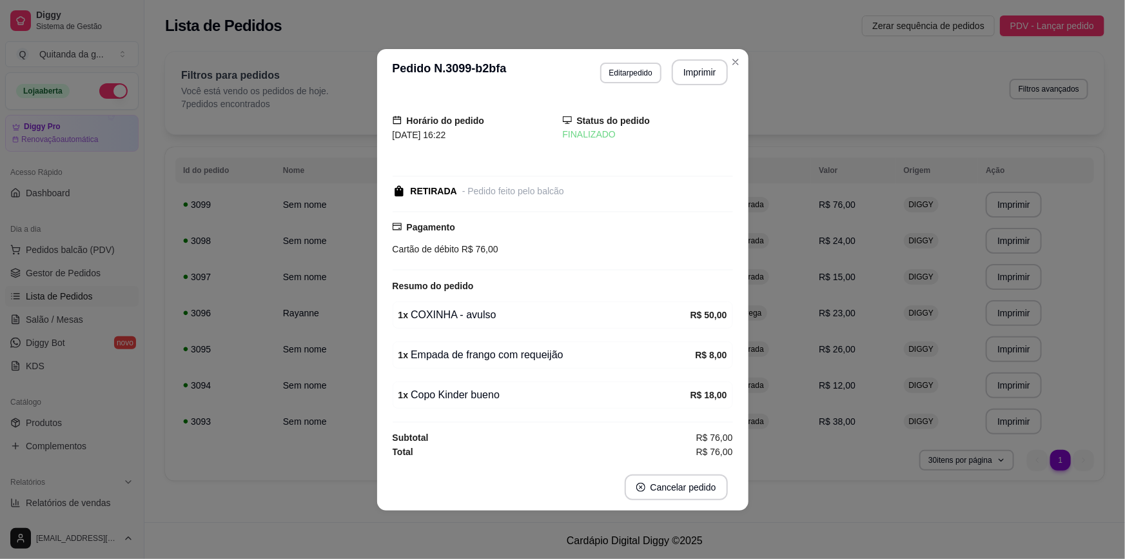
click at [745, 50] on header "**********" at bounding box center [563, 72] width 372 height 46
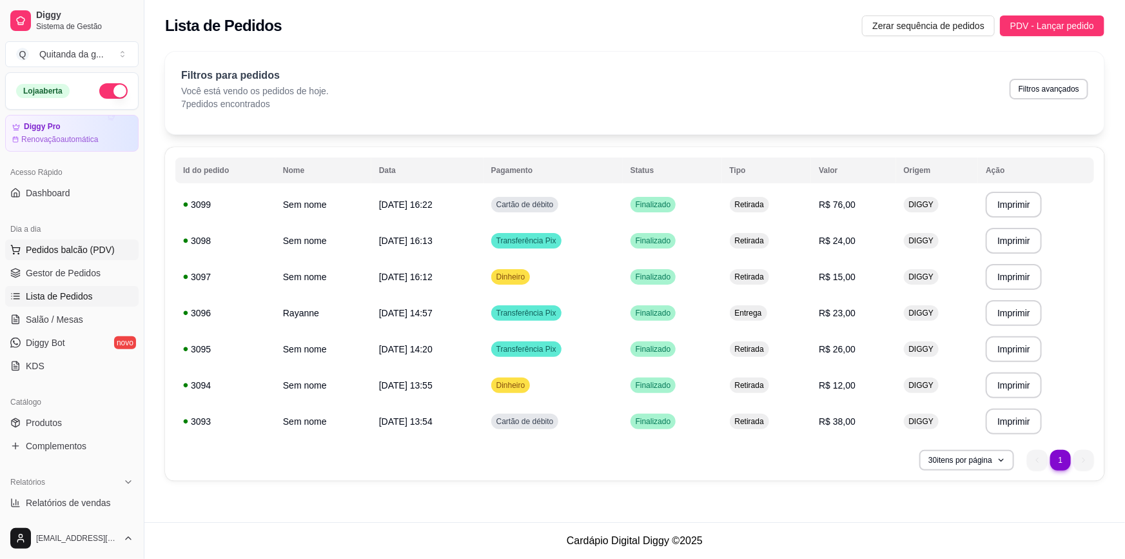
click at [95, 246] on span "Pedidos balcão (PDV)" at bounding box center [70, 249] width 89 height 13
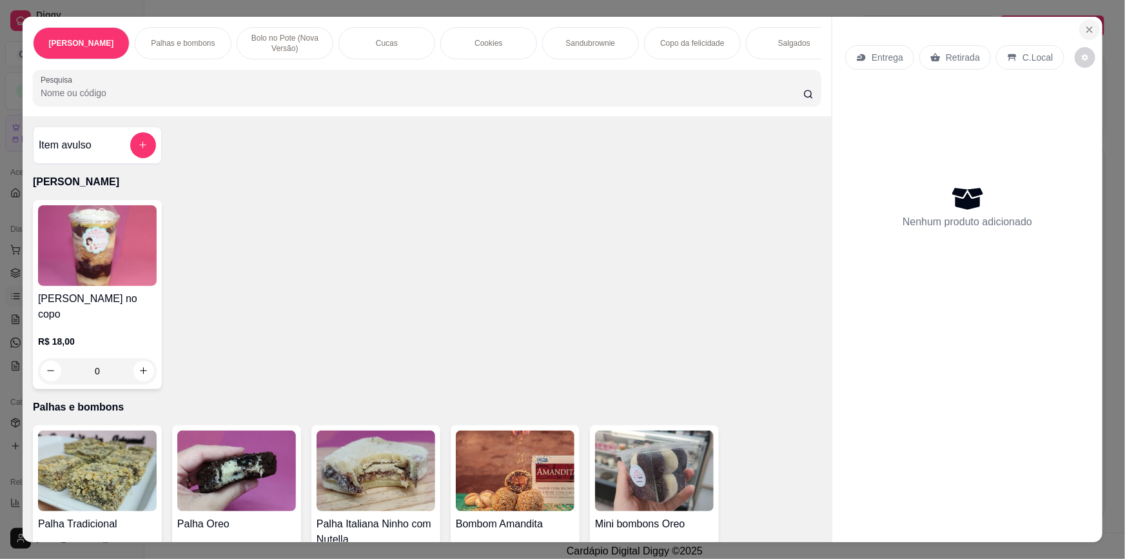
click at [1089, 28] on icon "Close" at bounding box center [1090, 30] width 10 height 10
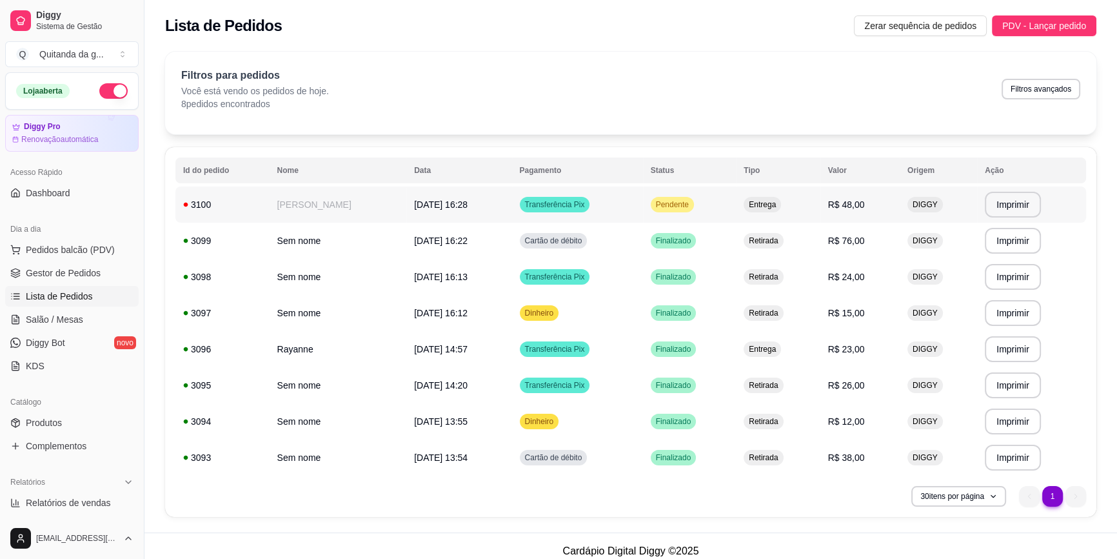
click at [820, 212] on td "Entrega" at bounding box center [778, 204] width 84 height 36
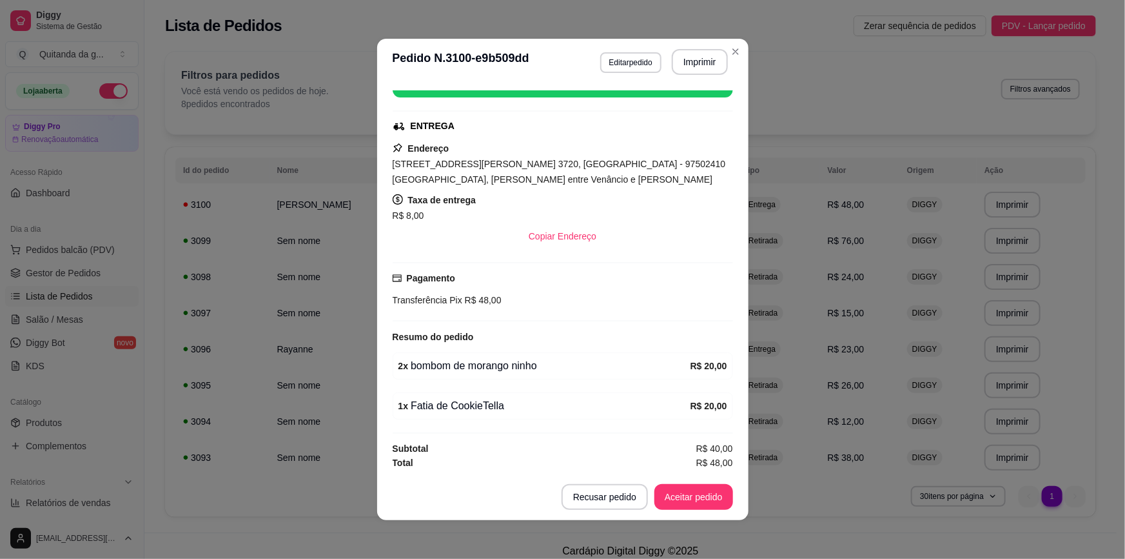
scroll to position [2, 0]
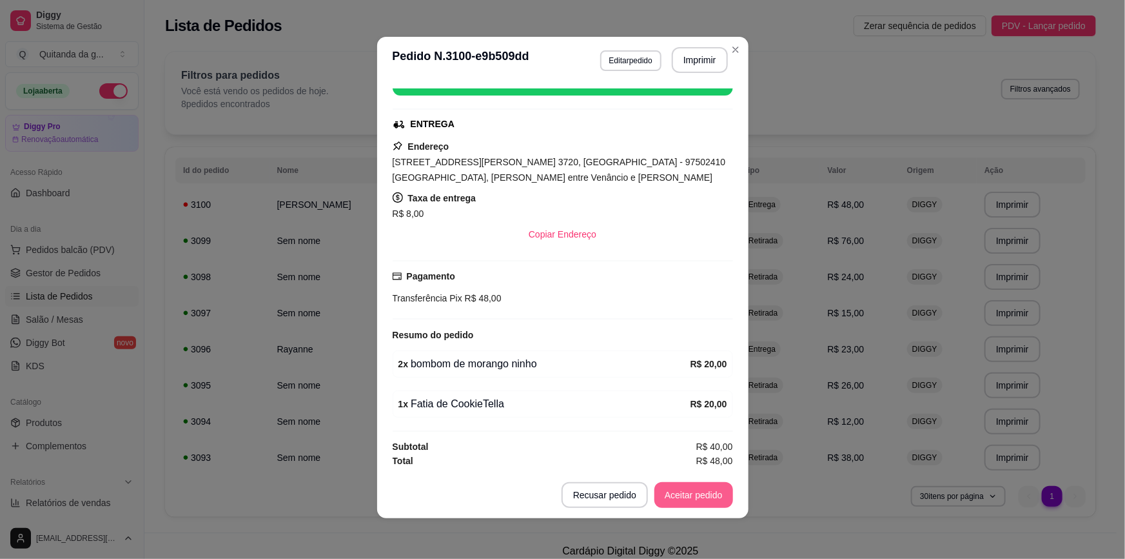
click at [671, 502] on button "Aceitar pedido" at bounding box center [694, 495] width 79 height 26
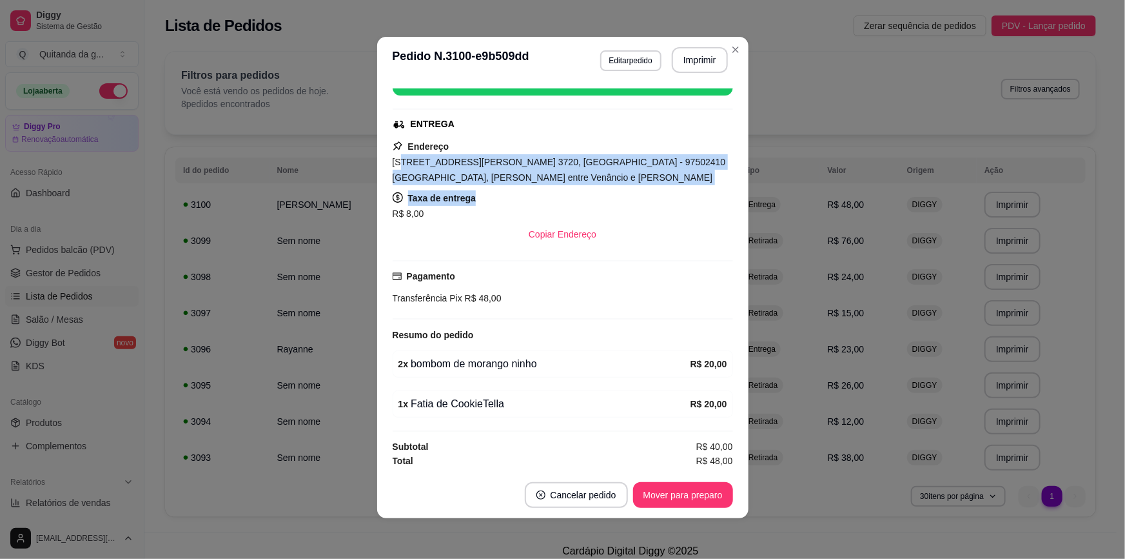
drag, startPoint x: 460, startPoint y: 185, endPoint x: 410, endPoint y: 162, distance: 55.4
click at [399, 157] on div "Endereço [STREET_ADDRESS][PERSON_NAME] 3720, [GEOGRAPHIC_DATA] - 97502410 [GEOG…" at bounding box center [563, 193] width 341 height 108
drag, startPoint x: 424, startPoint y: 166, endPoint x: 467, endPoint y: 187, distance: 47.3
click at [425, 166] on span "[STREET_ADDRESS][PERSON_NAME] 3720, [GEOGRAPHIC_DATA] - 97502410 [GEOGRAPHIC_DA…" at bounding box center [559, 170] width 333 height 26
click at [539, 229] on button "Copiar Endereço" at bounding box center [563, 234] width 86 height 25
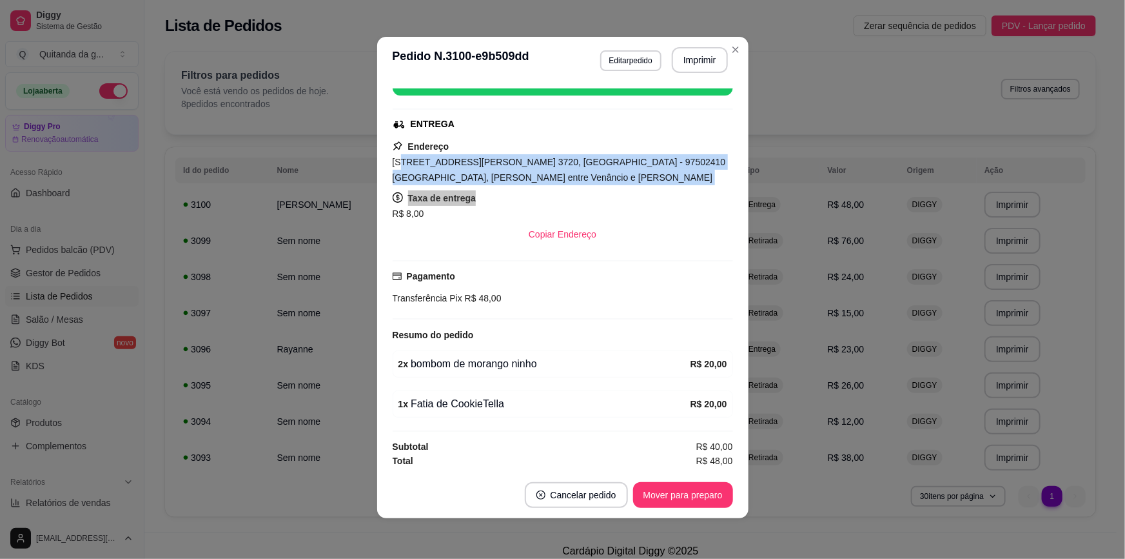
click at [606, 197] on div "Taxa de entrega R$ 8,00" at bounding box center [563, 205] width 341 height 31
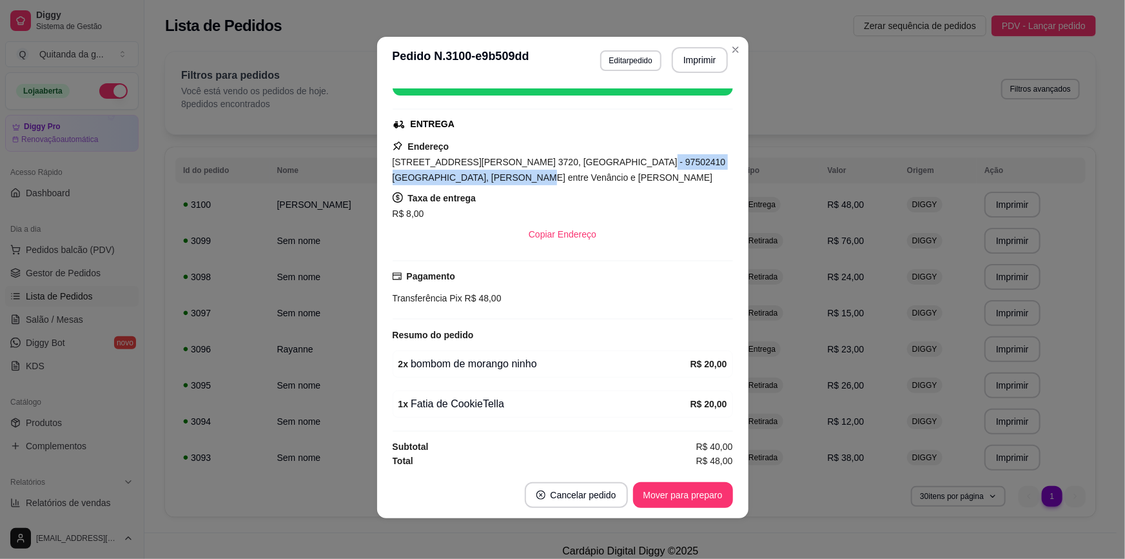
drag, startPoint x: 594, startPoint y: 163, endPoint x: 613, endPoint y: 173, distance: 21.9
click at [613, 173] on div "[STREET_ADDRESS][PERSON_NAME] 3720, [GEOGRAPHIC_DATA] - 97502410 [GEOGRAPHIC_DA…" at bounding box center [563, 169] width 341 height 31
copy span "Casa azul, [PERSON_NAME] entre [PERSON_NAME] e [PERSON_NAME]"
click at [691, 491] on button "Mover para preparo" at bounding box center [683, 494] width 97 height 25
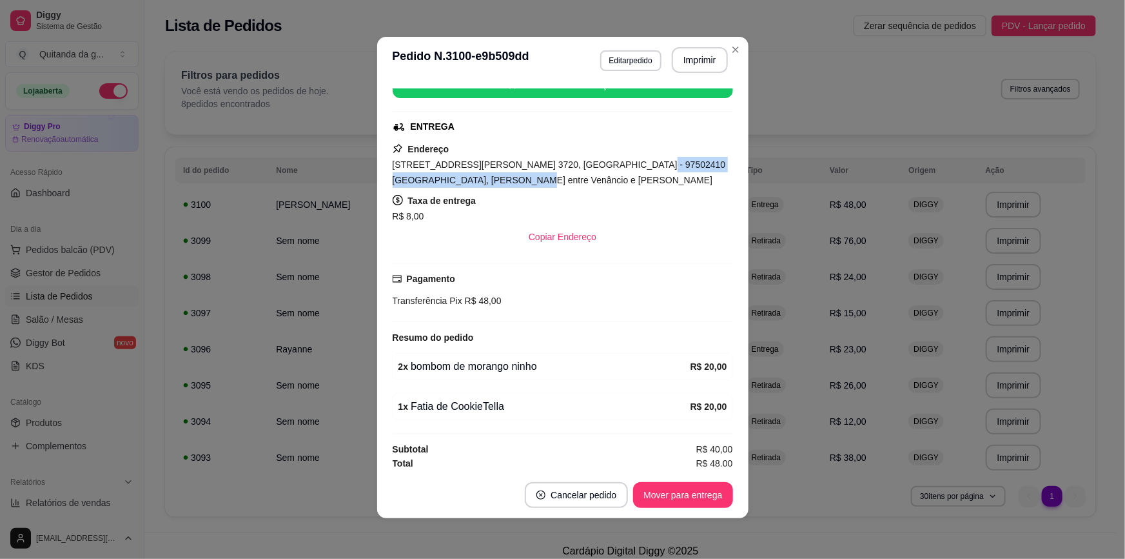
scroll to position [175, 0]
click at [675, 497] on button "Mover para entrega" at bounding box center [683, 494] width 97 height 25
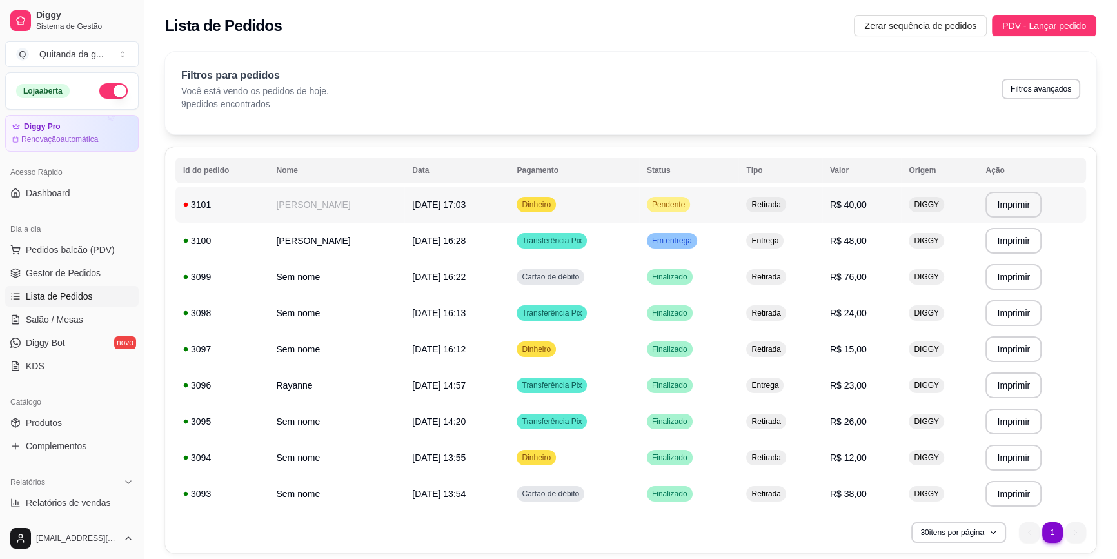
click at [619, 193] on td "Dinheiro" at bounding box center [574, 204] width 130 height 36
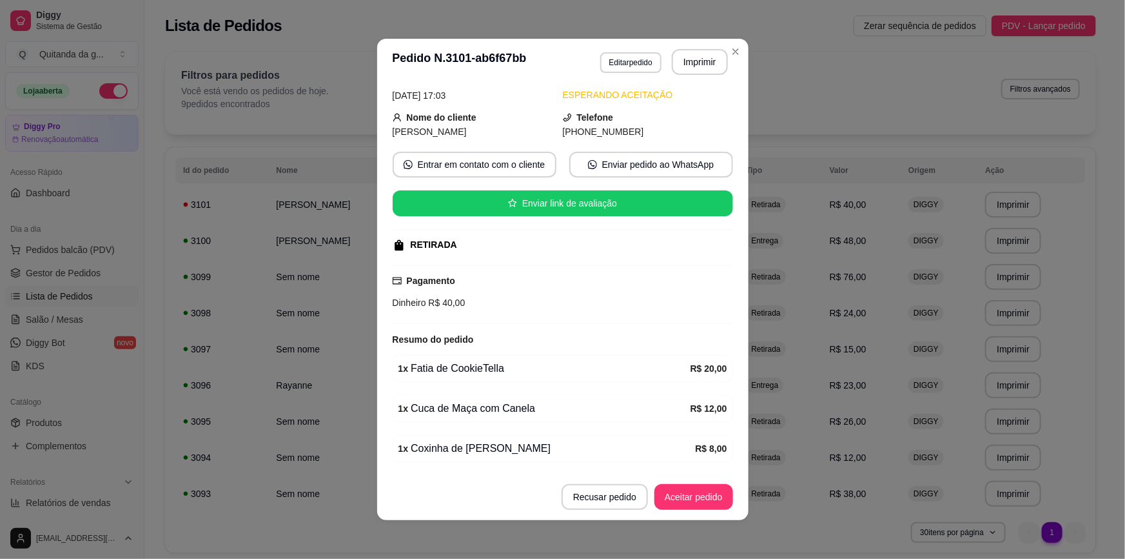
scroll to position [101, 0]
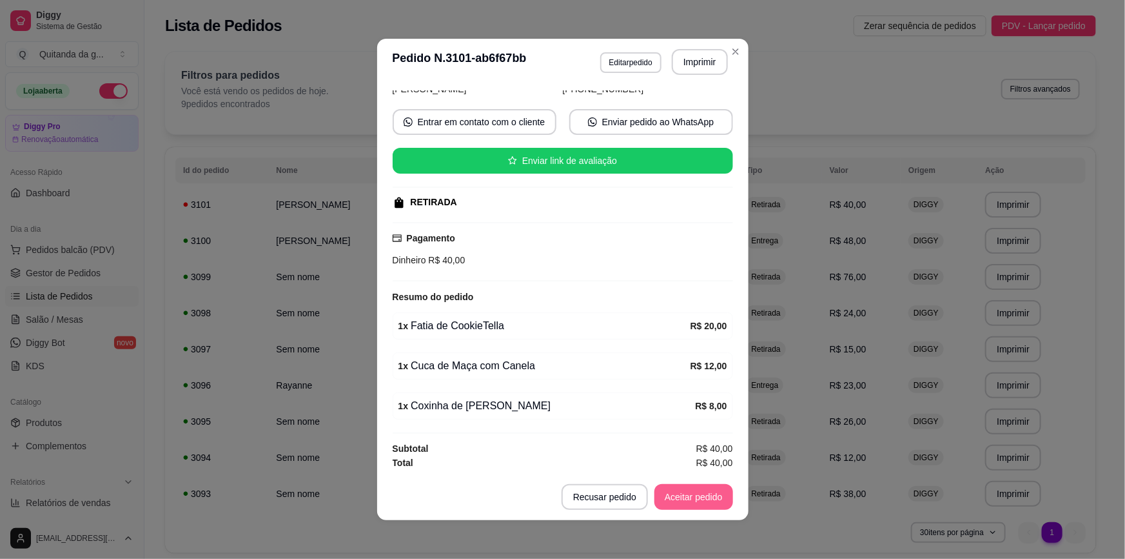
click at [688, 488] on button "Aceitar pedido" at bounding box center [694, 497] width 79 height 26
click at [688, 488] on button "Mover para preparo" at bounding box center [683, 496] width 97 height 25
click at [688, 488] on div "Mover para preparo" at bounding box center [683, 497] width 100 height 26
click at [688, 488] on div "Mover para preparo" at bounding box center [674, 497] width 118 height 26
click at [688, 488] on button "Mover para retirada disponível" at bounding box center [661, 497] width 143 height 26
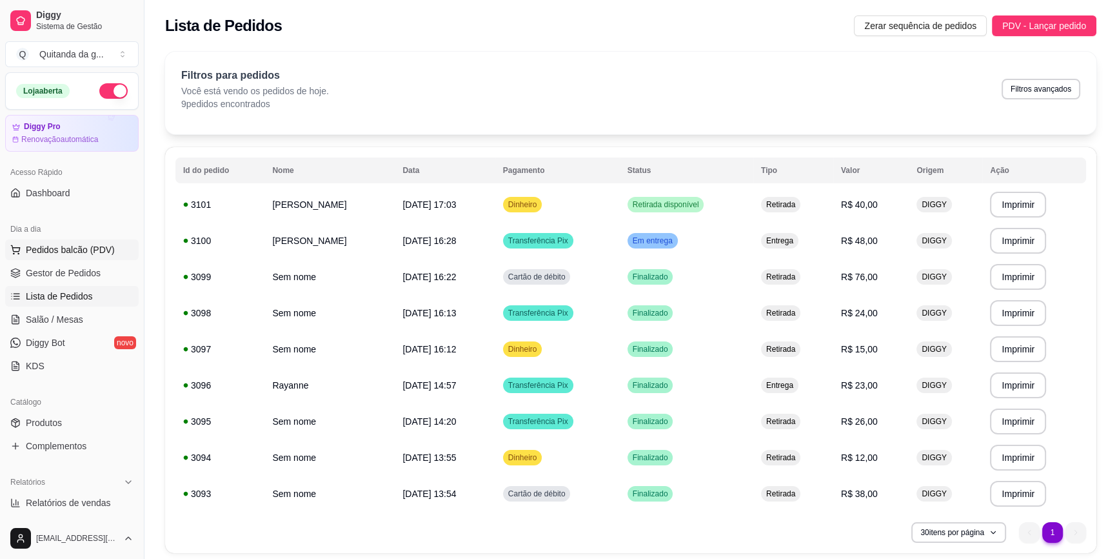
click at [61, 250] on span "Pedidos balcão (PDV)" at bounding box center [70, 249] width 89 height 13
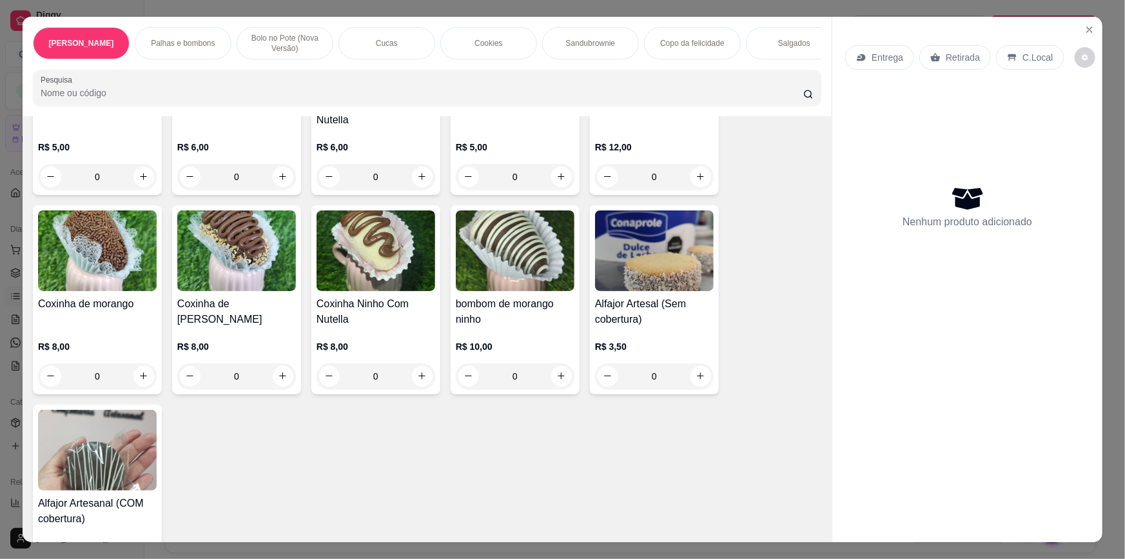
scroll to position [528, 0]
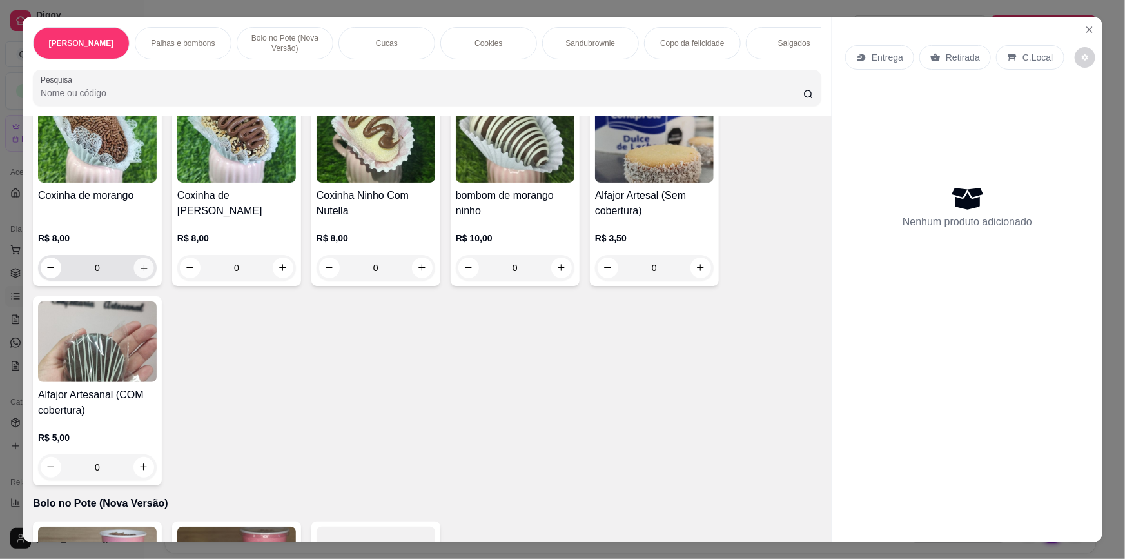
click at [141, 264] on icon "increase-product-quantity" at bounding box center [144, 267] width 6 height 6
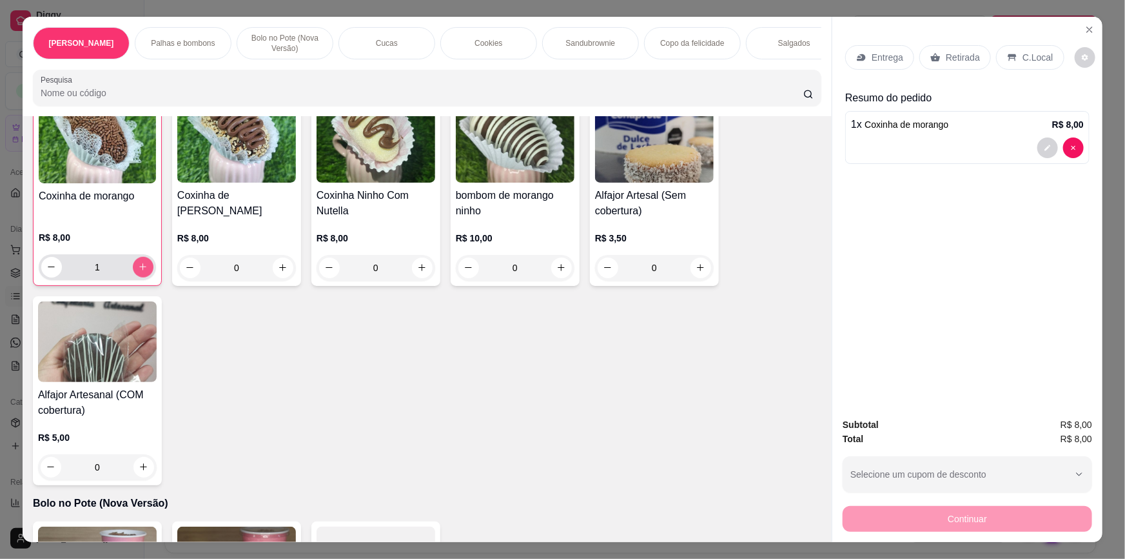
scroll to position [528, 0]
click at [141, 261] on icon "increase-product-quantity" at bounding box center [143, 266] width 10 height 10
type input "2"
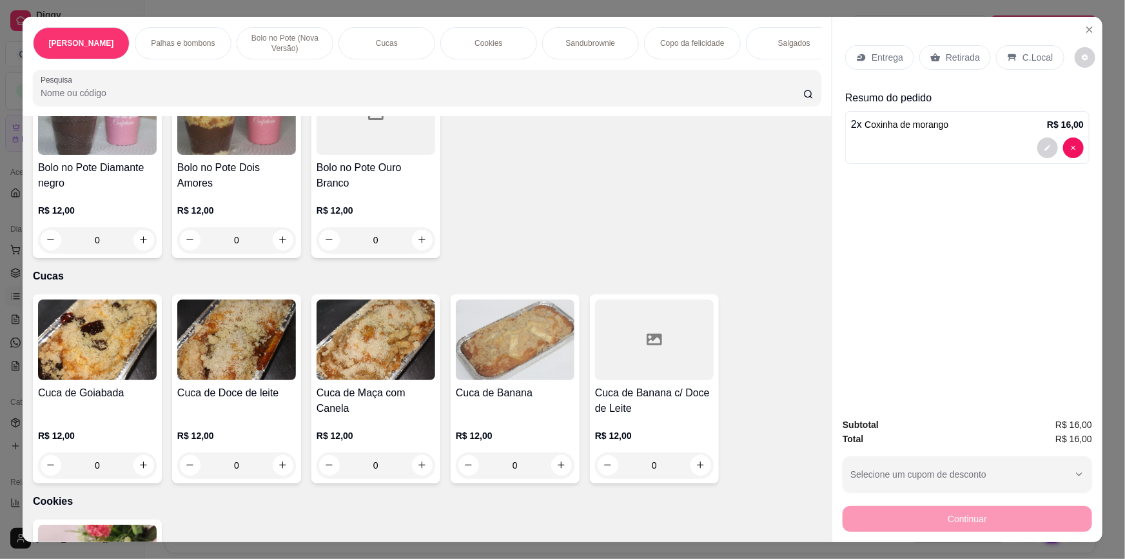
scroll to position [1115, 0]
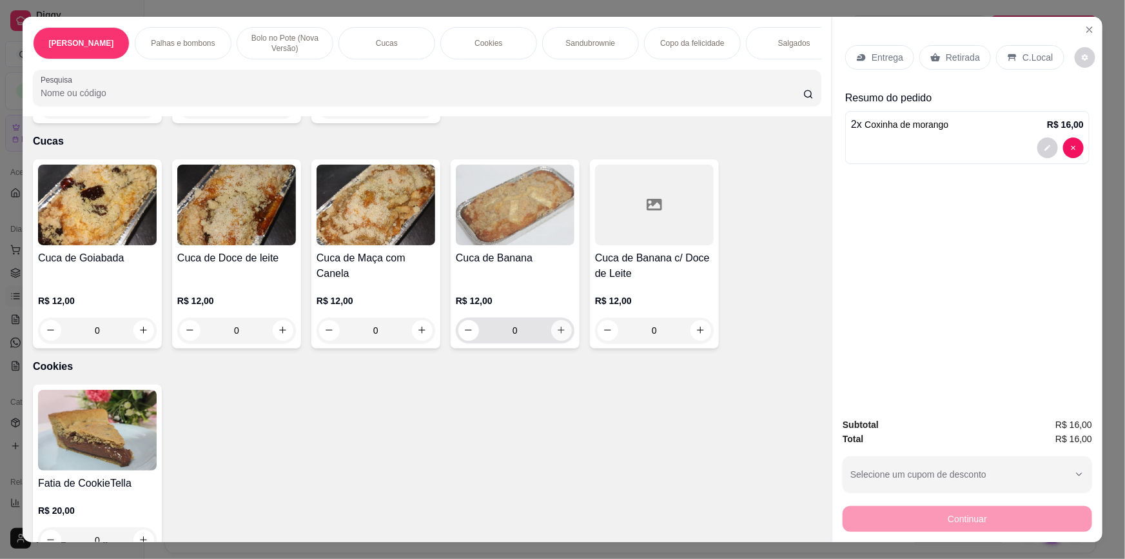
click at [560, 325] on icon "increase-product-quantity" at bounding box center [562, 330] width 10 height 10
type input "1"
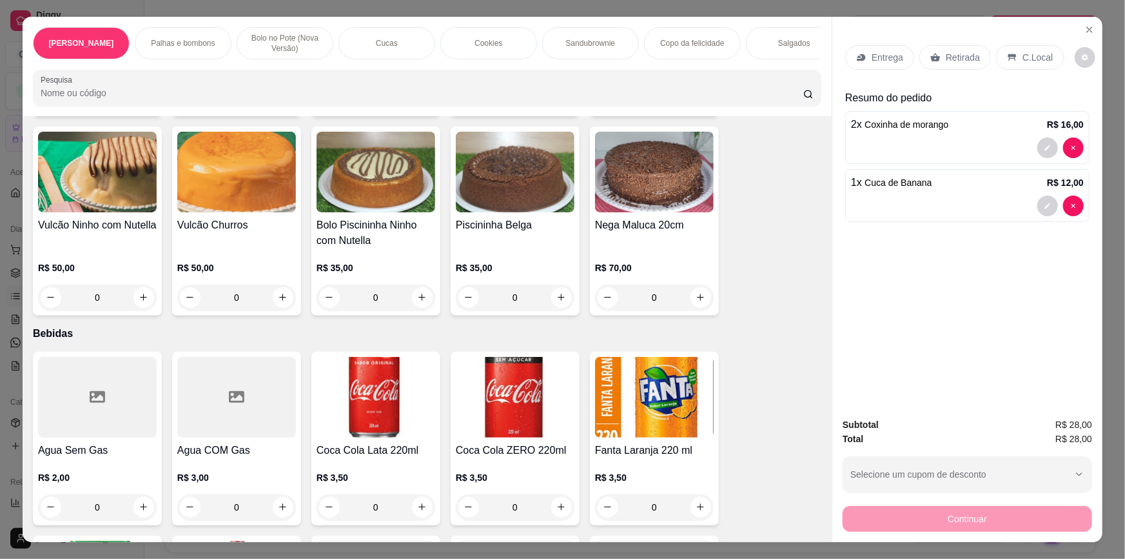
scroll to position [3167, 0]
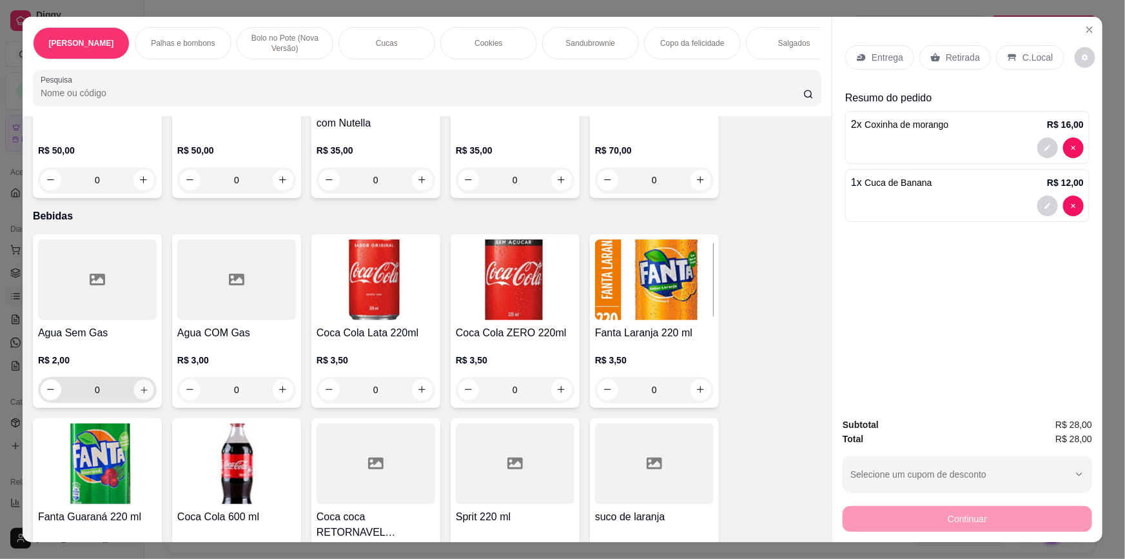
click at [139, 385] on icon "increase-product-quantity" at bounding box center [144, 390] width 10 height 10
type input "1"
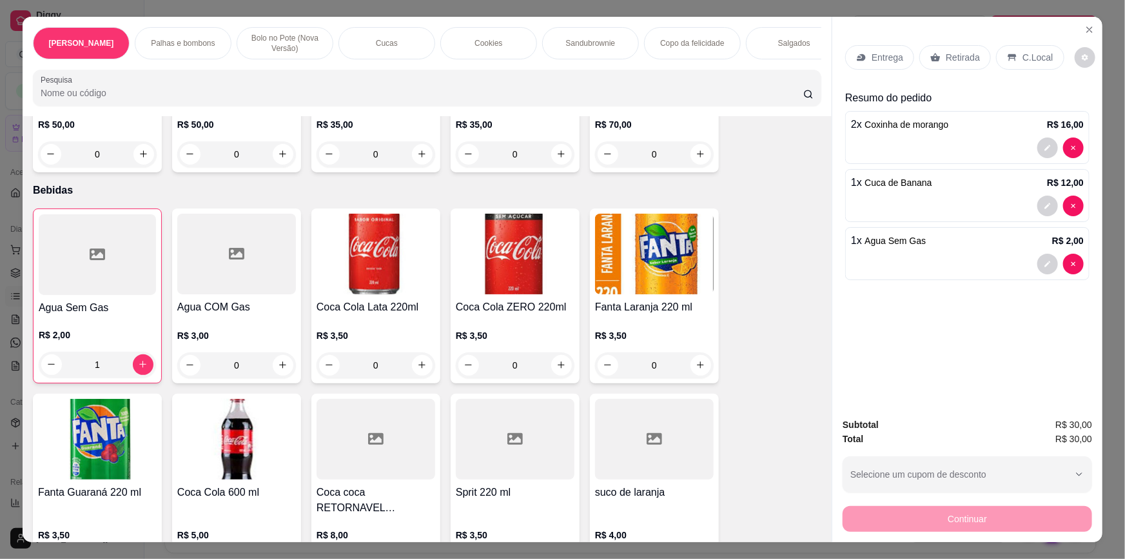
scroll to position [3235, 0]
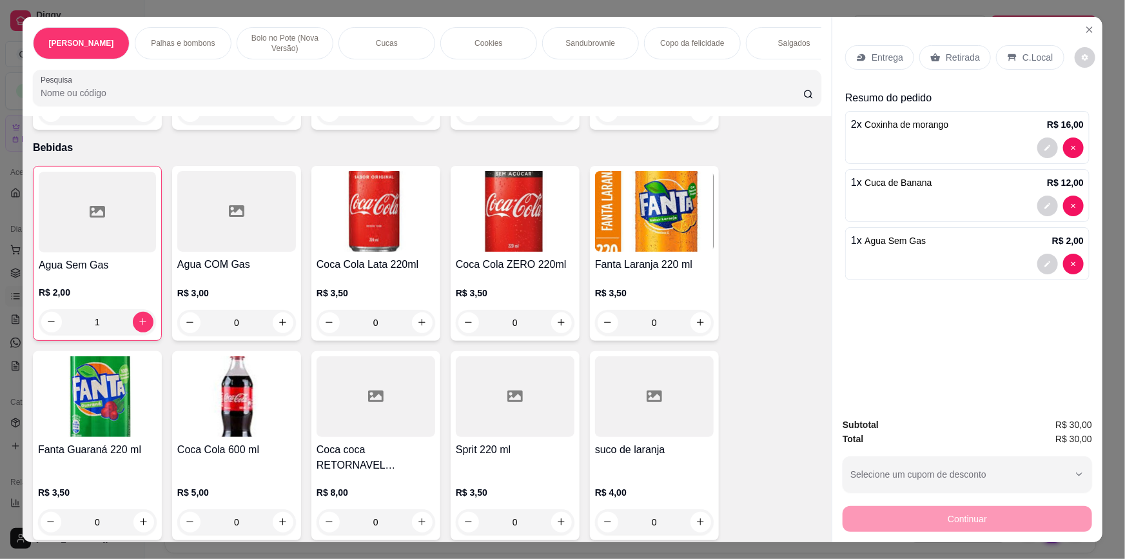
click at [968, 52] on p "Retirada" at bounding box center [963, 57] width 34 height 13
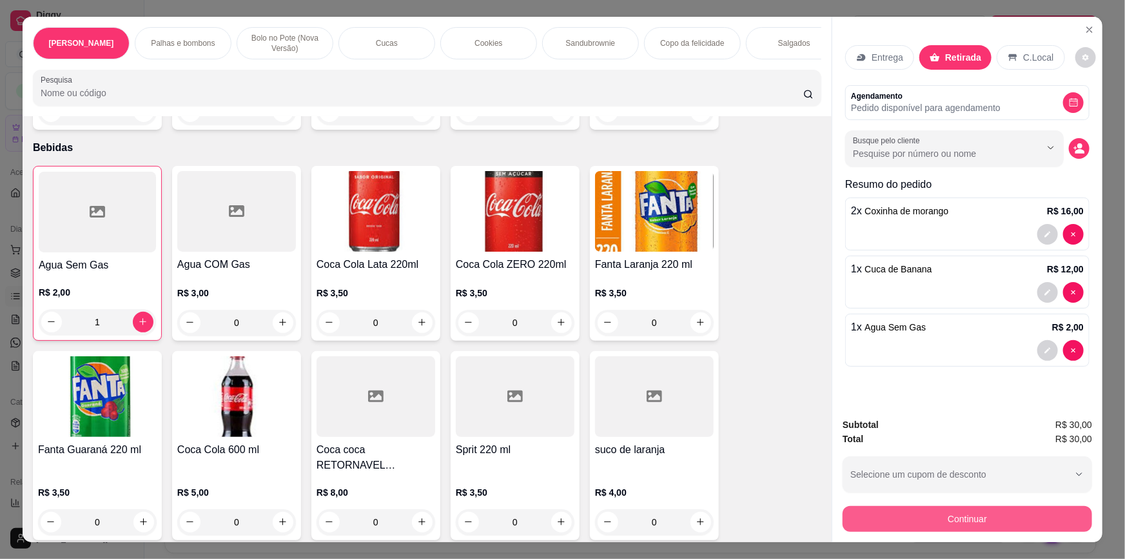
click at [890, 526] on button "Continuar" at bounding box center [968, 519] width 250 height 26
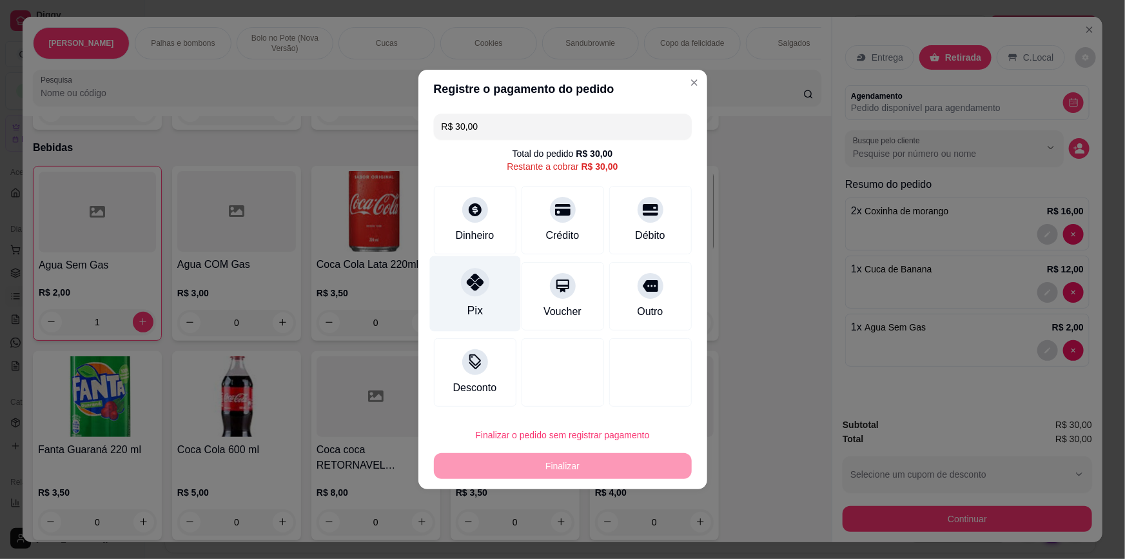
click at [497, 282] on div "Pix" at bounding box center [475, 293] width 91 height 75
type input "R$ 0,00"
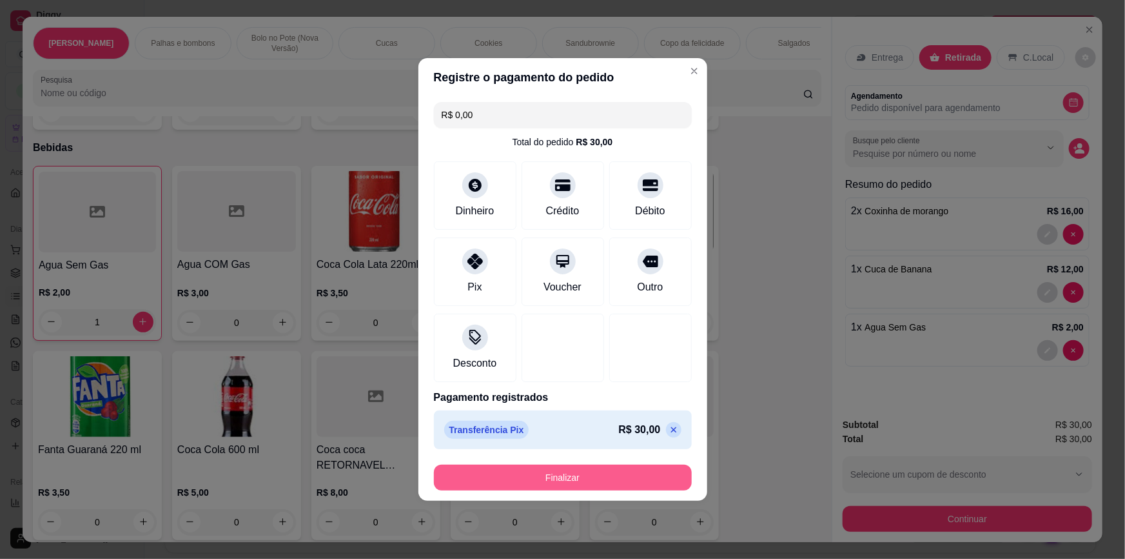
click at [504, 479] on button "Finalizar" at bounding box center [563, 477] width 258 height 26
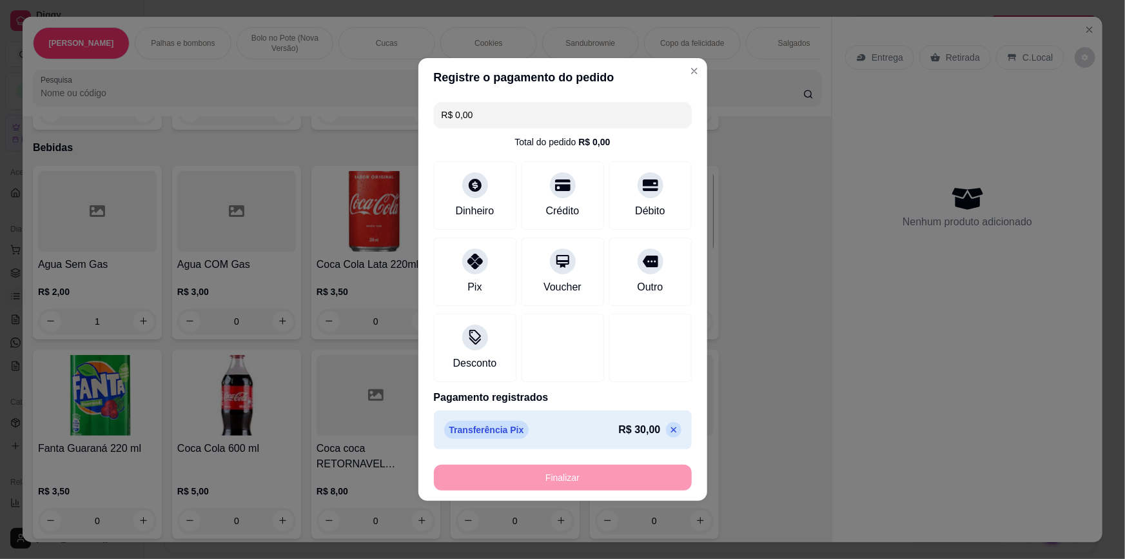
type input "0"
type input "-R$ 30,00"
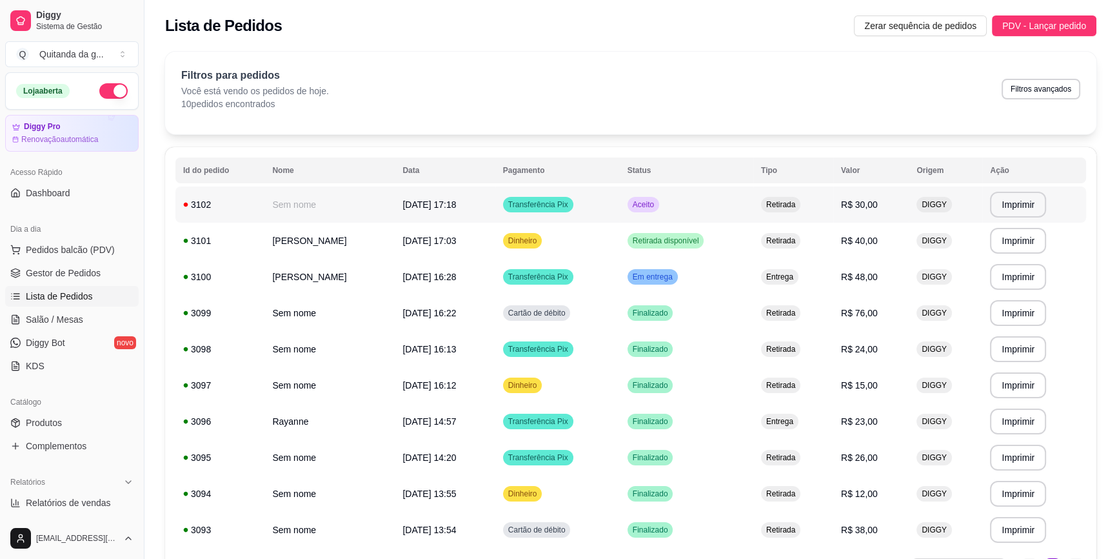
click at [365, 206] on td "Sem nome" at bounding box center [329, 204] width 130 height 36
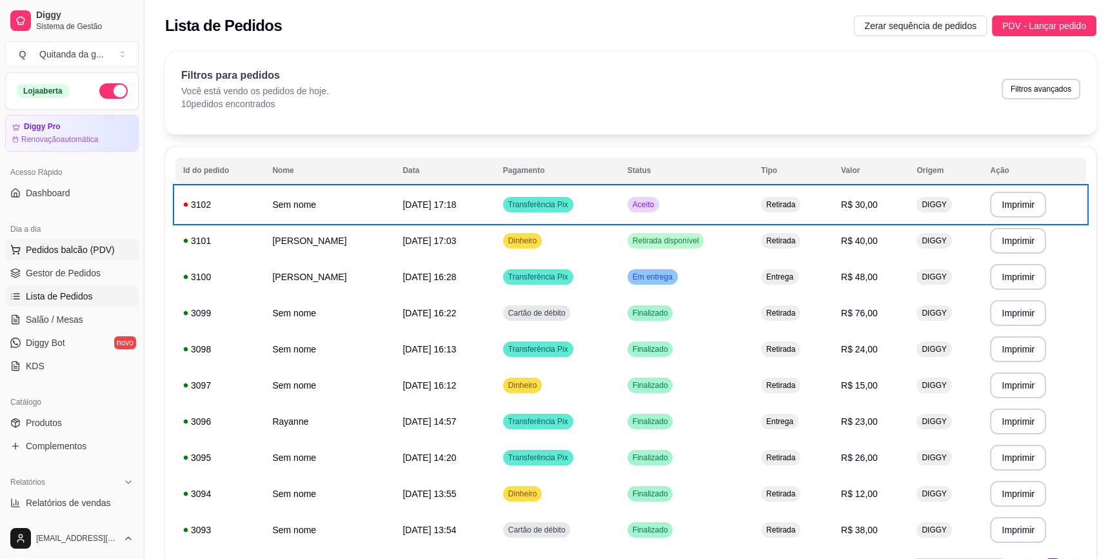
click at [86, 251] on span "Pedidos balcão (PDV)" at bounding box center [70, 249] width 89 height 13
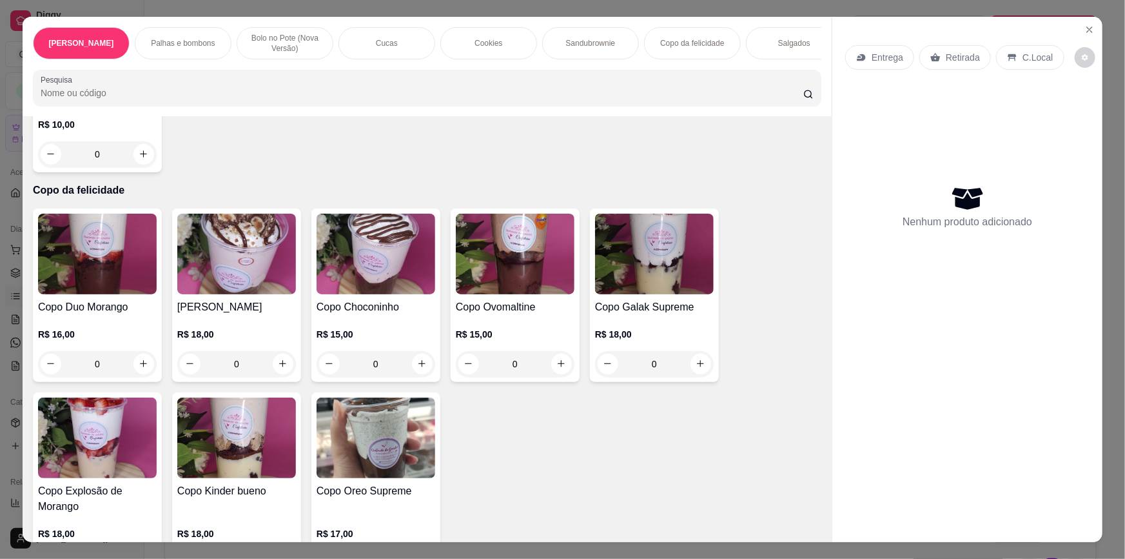
scroll to position [1759, 0]
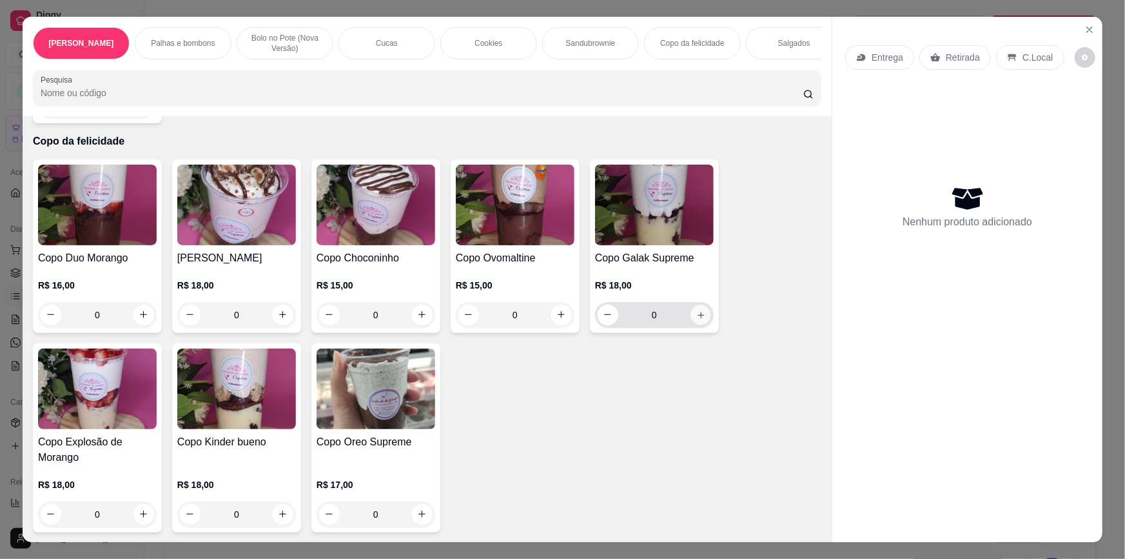
click at [697, 310] on icon "increase-product-quantity" at bounding box center [702, 315] width 10 height 10
type input "1"
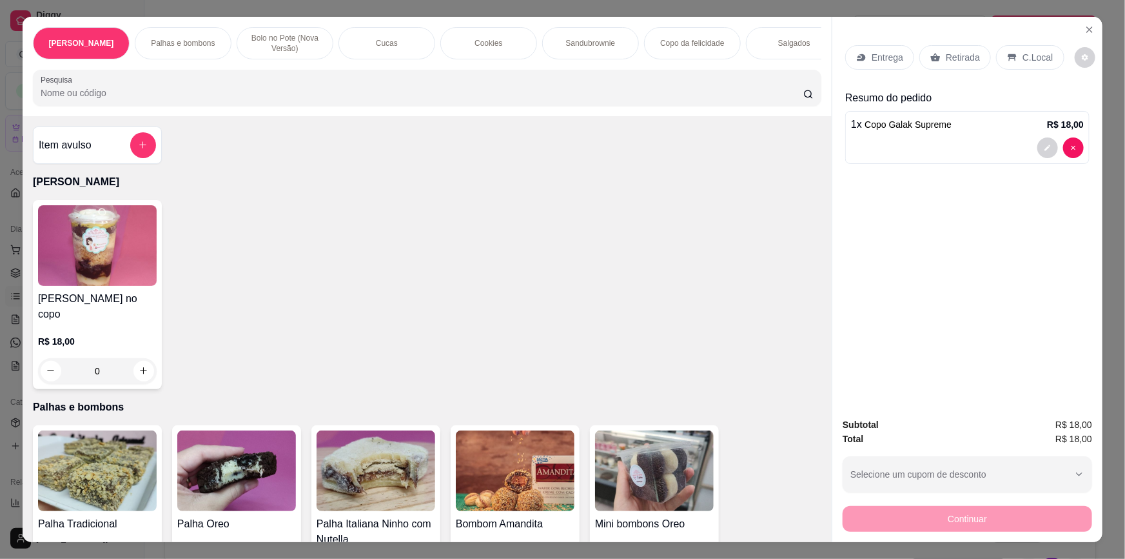
scroll to position [0, 0]
click at [138, 150] on icon "add-separate-item" at bounding box center [143, 145] width 10 height 10
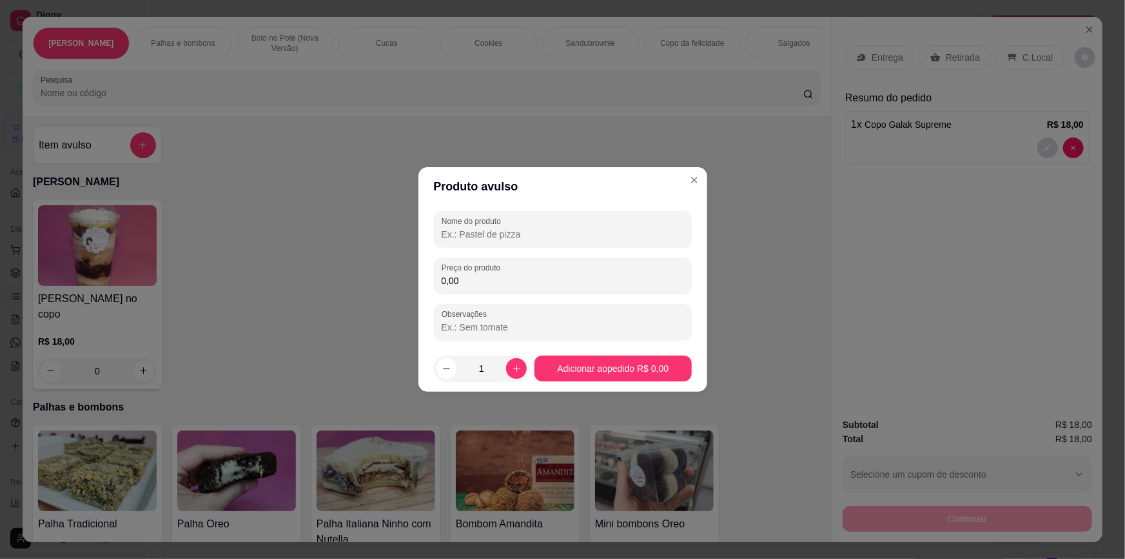
click at [526, 281] on input "0,00" at bounding box center [563, 280] width 243 height 13
type input "10,00"
click at [552, 233] on input "Nome do produto" at bounding box center [563, 234] width 243 height 13
type input "emp camarao"
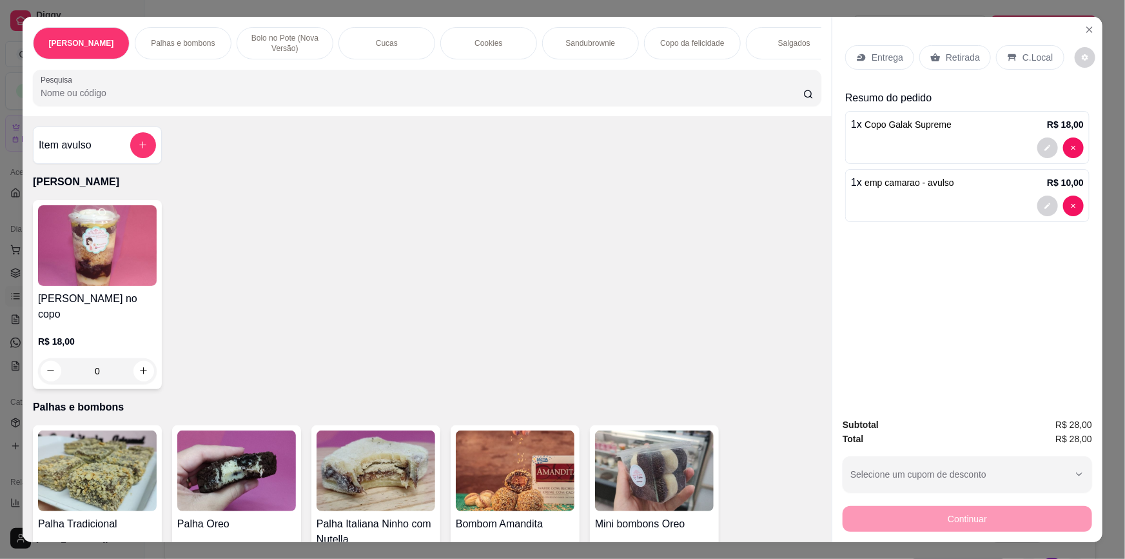
click at [938, 67] on div "Retirada" at bounding box center [956, 57] width 72 height 25
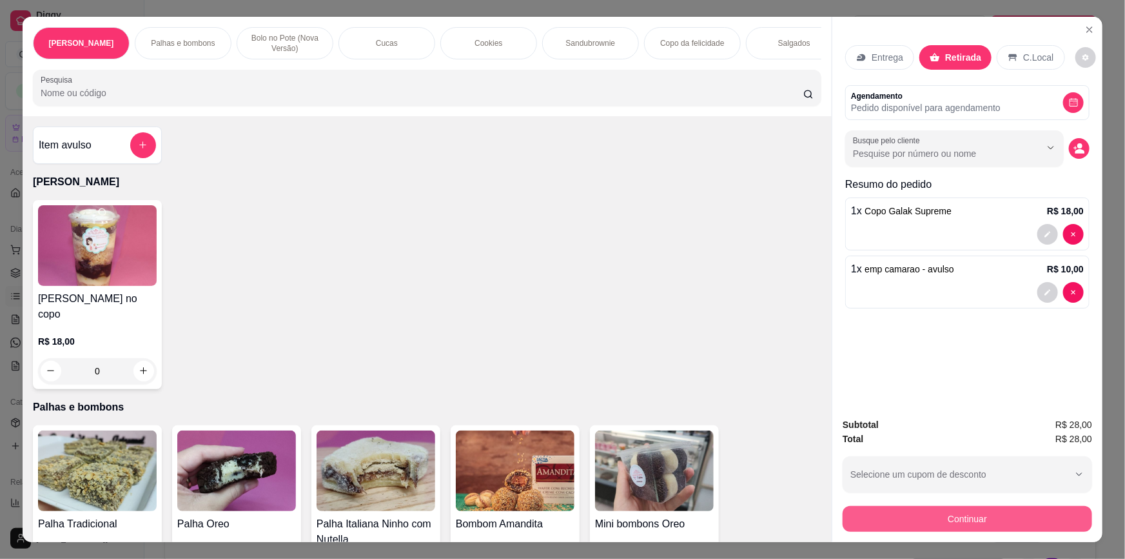
click at [940, 519] on button "Continuar" at bounding box center [968, 519] width 250 height 26
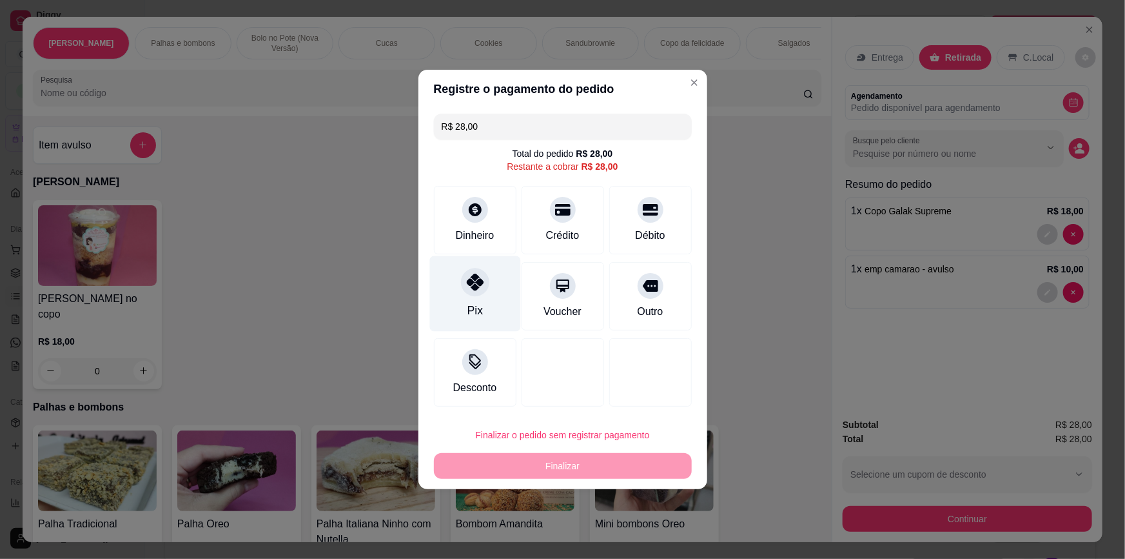
click at [470, 309] on div "Pix" at bounding box center [474, 310] width 15 height 17
type input "R$ 0,00"
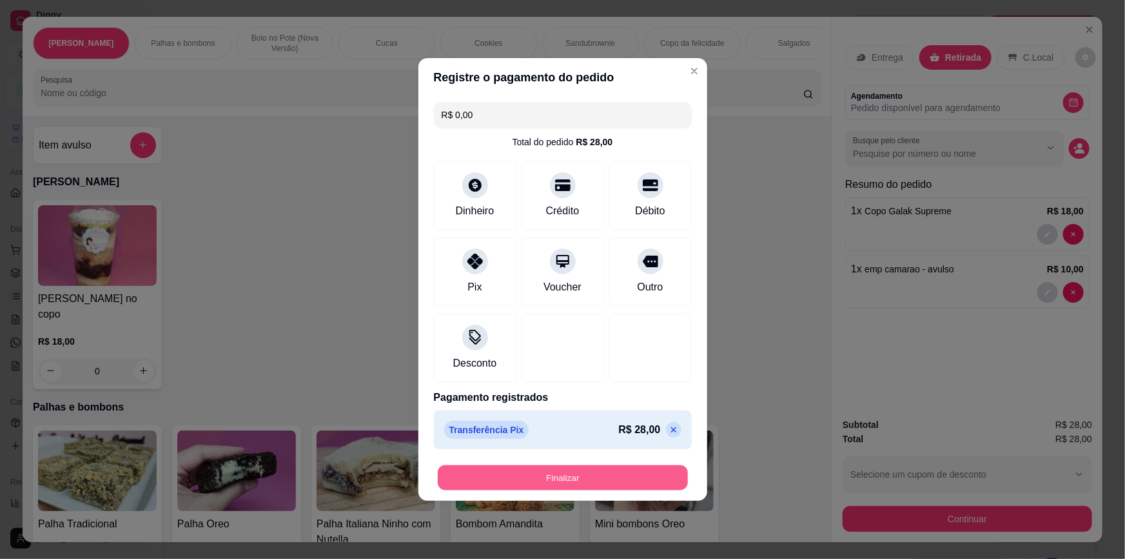
click at [492, 469] on button "Finalizar" at bounding box center [563, 477] width 250 height 25
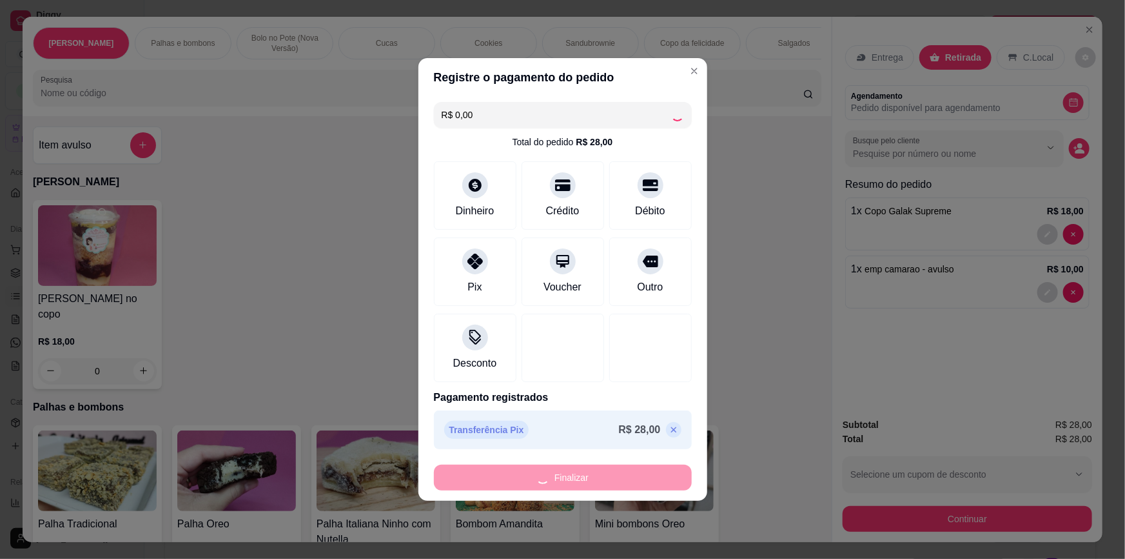
type input "0"
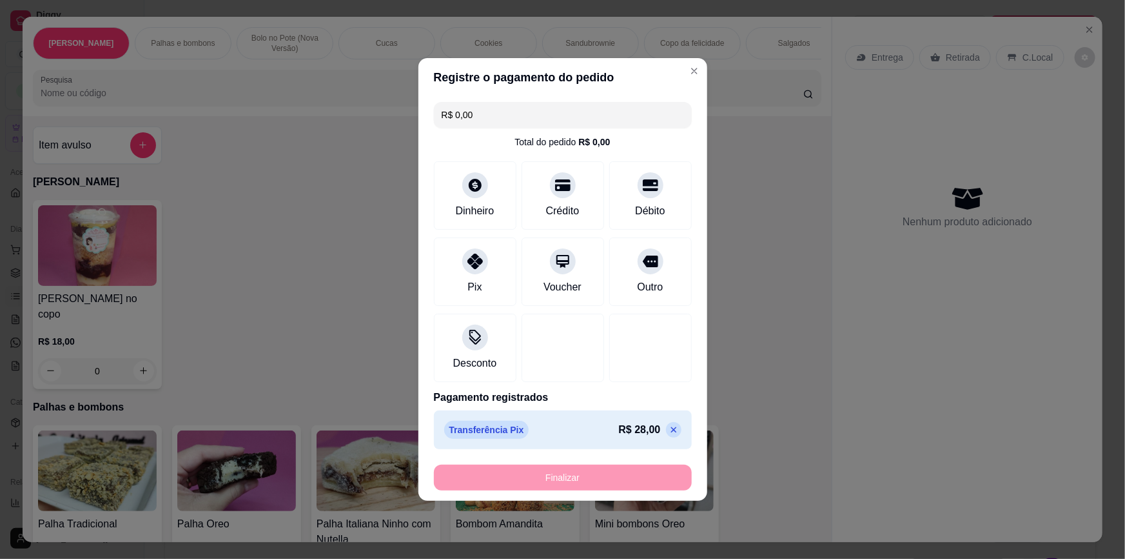
type input "-R$ 28,00"
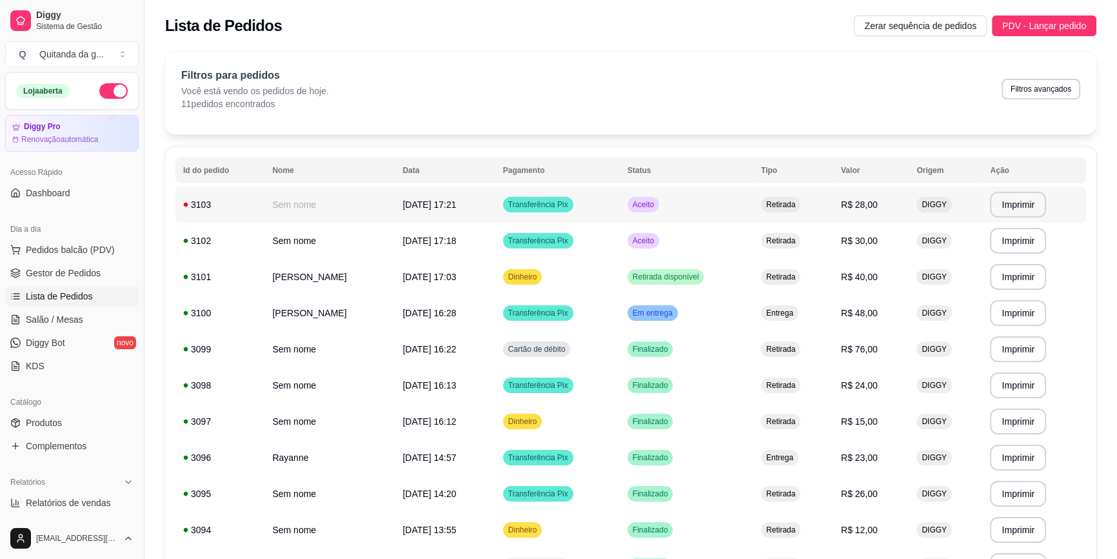
click at [453, 195] on td "[DATE] 17:21" at bounding box center [445, 204] width 100 height 36
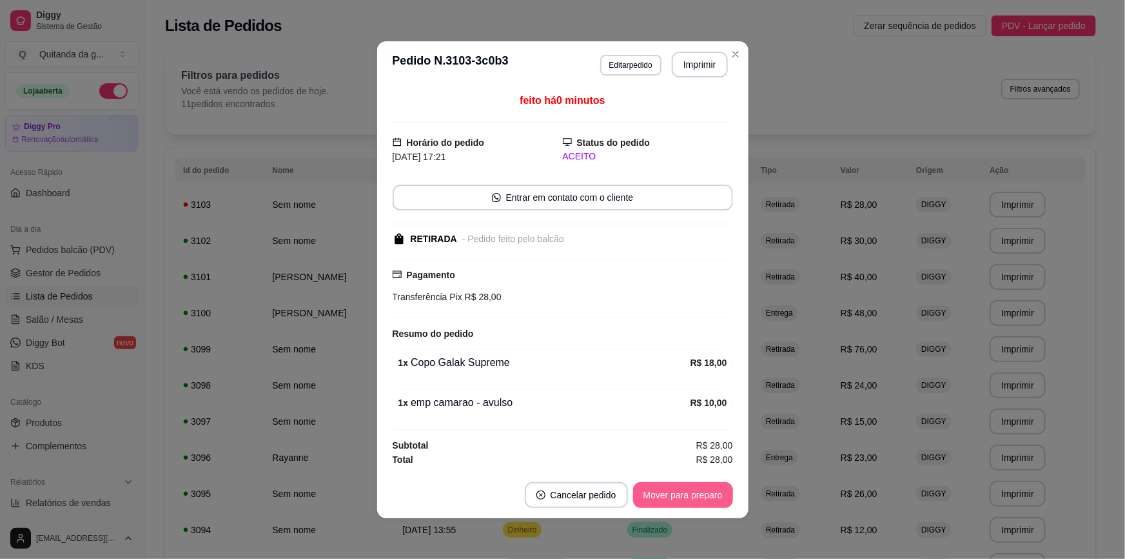
click at [706, 493] on button "Mover para preparo" at bounding box center [683, 495] width 100 height 26
click at [705, 497] on button "Mover para retirada disponível" at bounding box center [661, 495] width 143 height 26
click at [690, 503] on button "Mover para finalizado" at bounding box center [679, 495] width 107 height 26
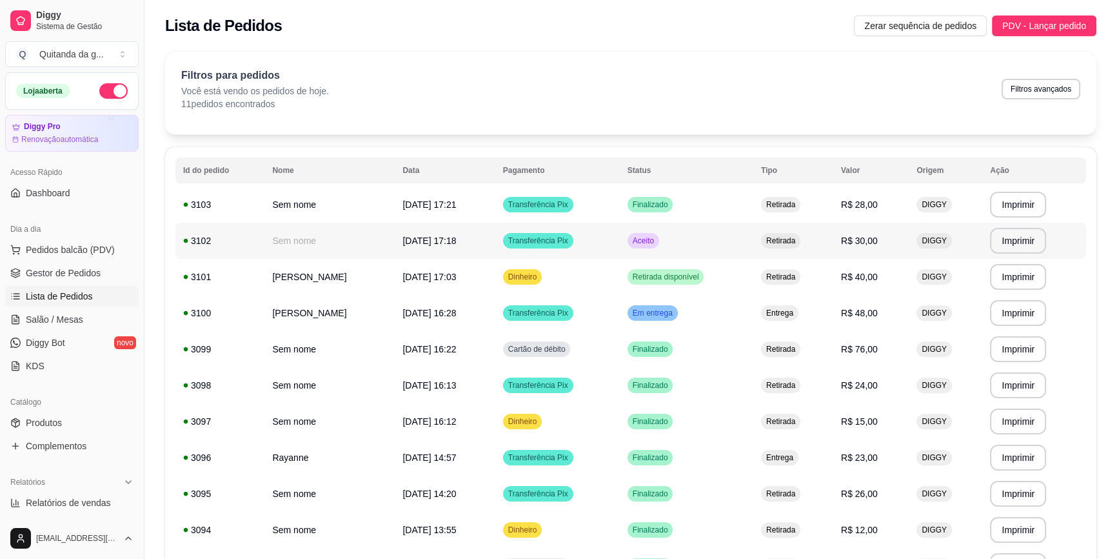
click at [748, 252] on td "Aceito" at bounding box center [687, 241] width 134 height 36
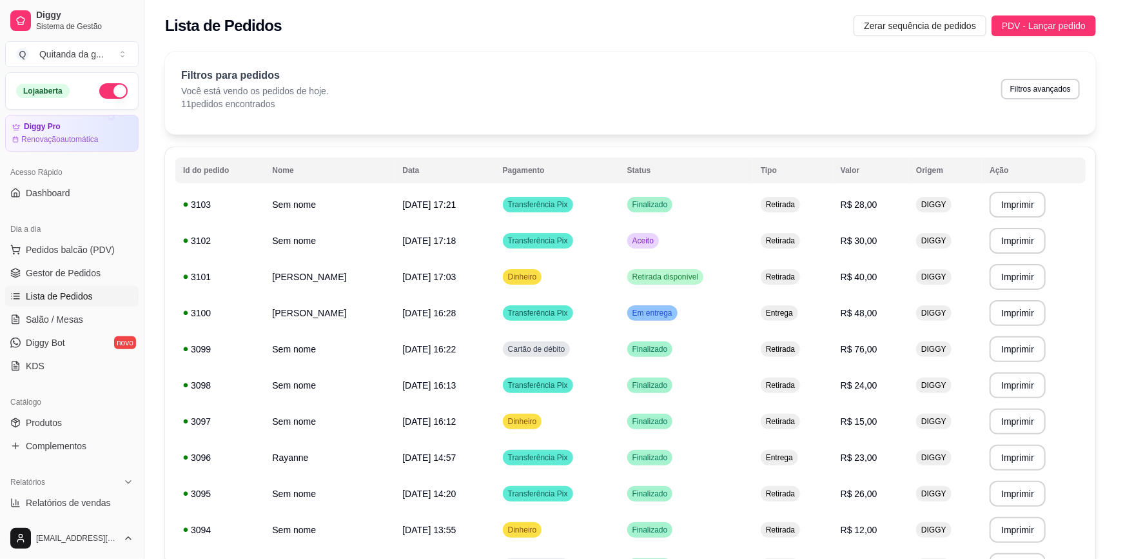
click at [686, 499] on button "Mover para preparo" at bounding box center [683, 497] width 100 height 26
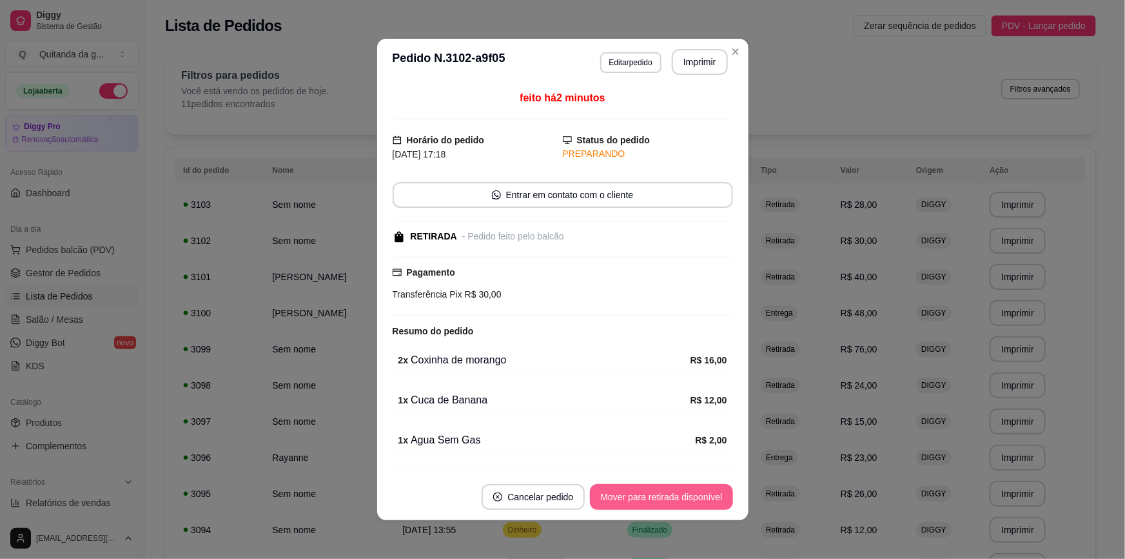
click at [682, 499] on button "Mover para retirada disponível" at bounding box center [661, 497] width 143 height 26
click at [693, 495] on button "Mover para finalizado" at bounding box center [680, 496] width 104 height 25
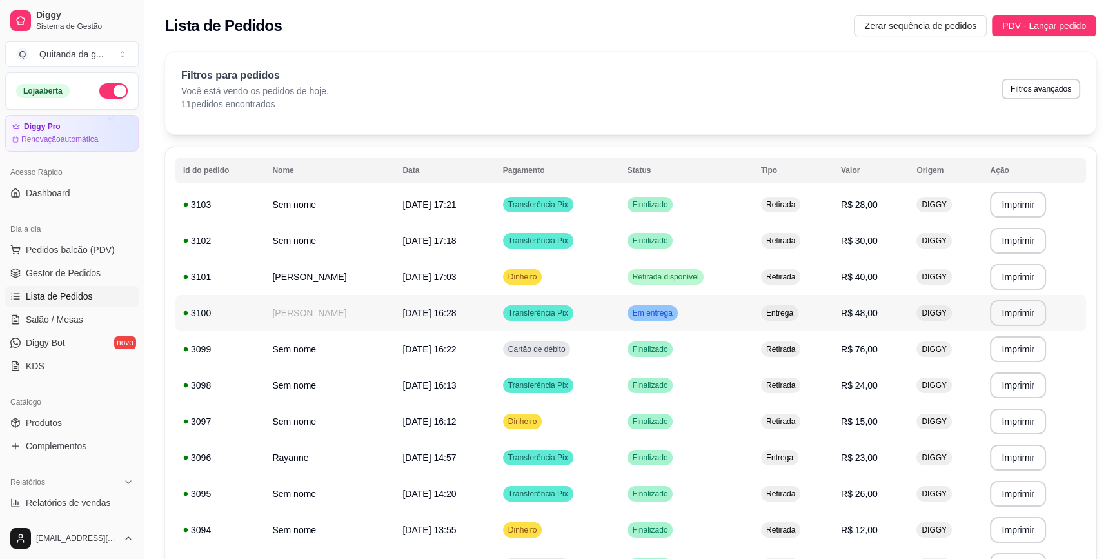
click at [753, 318] on td "Em entrega" at bounding box center [687, 313] width 134 height 36
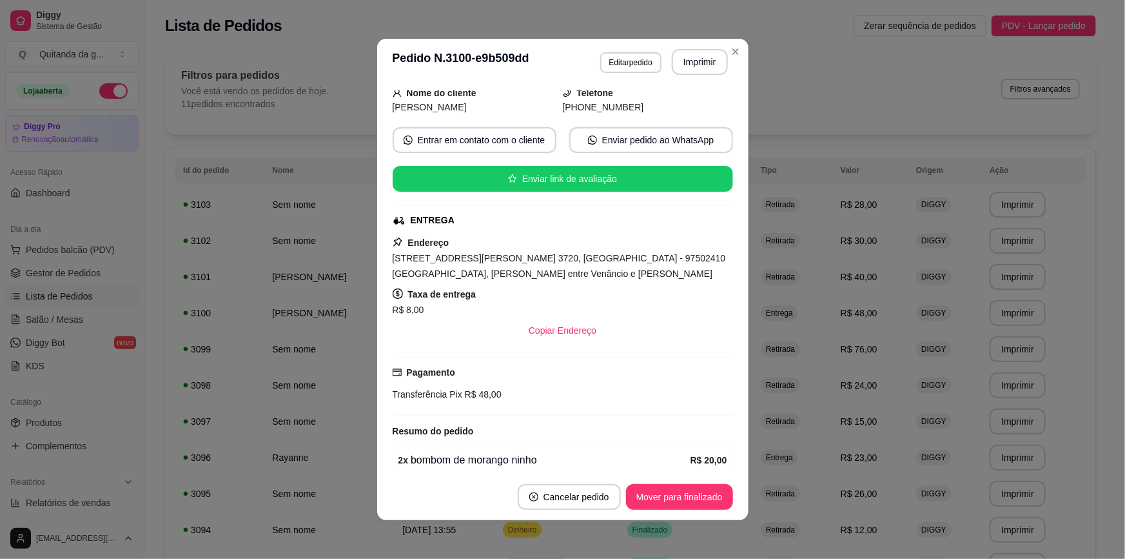
scroll to position [177, 0]
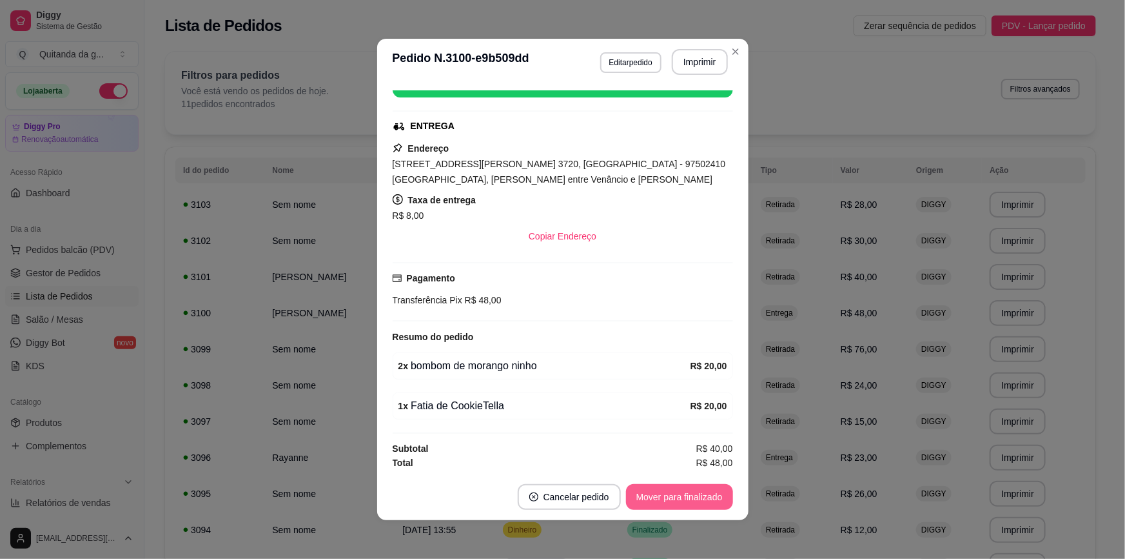
click at [695, 504] on button "Mover para finalizado" at bounding box center [679, 497] width 107 height 26
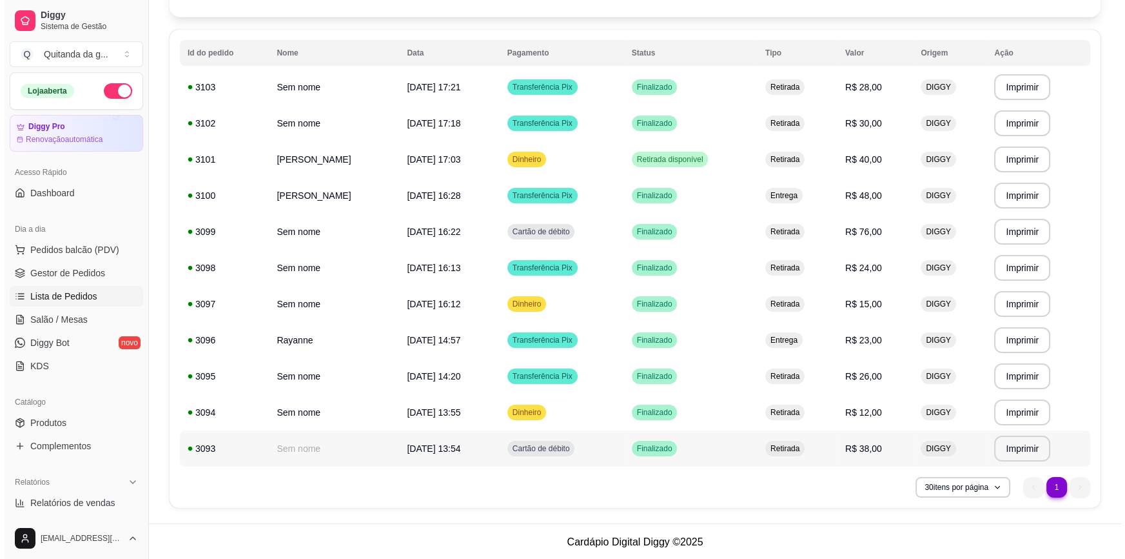
scroll to position [0, 0]
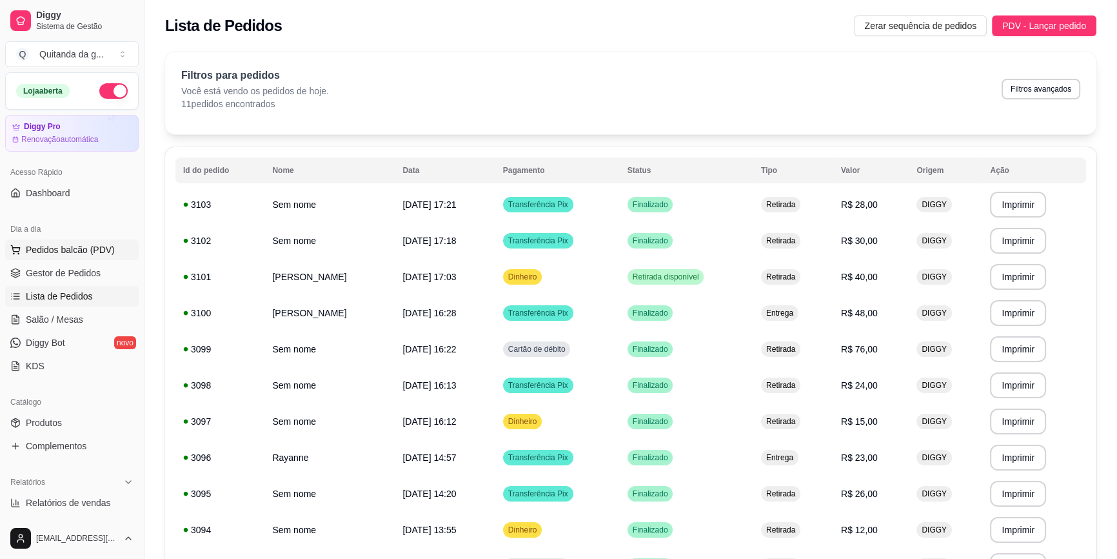
click at [97, 239] on button "Pedidos balcão (PDV)" at bounding box center [72, 249] width 134 height 21
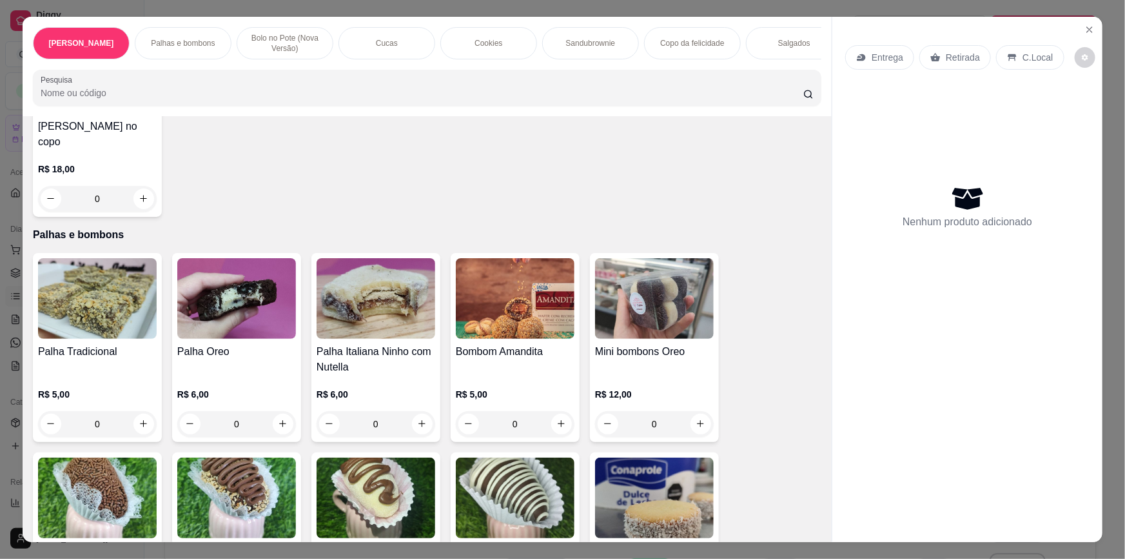
scroll to position [410, 0]
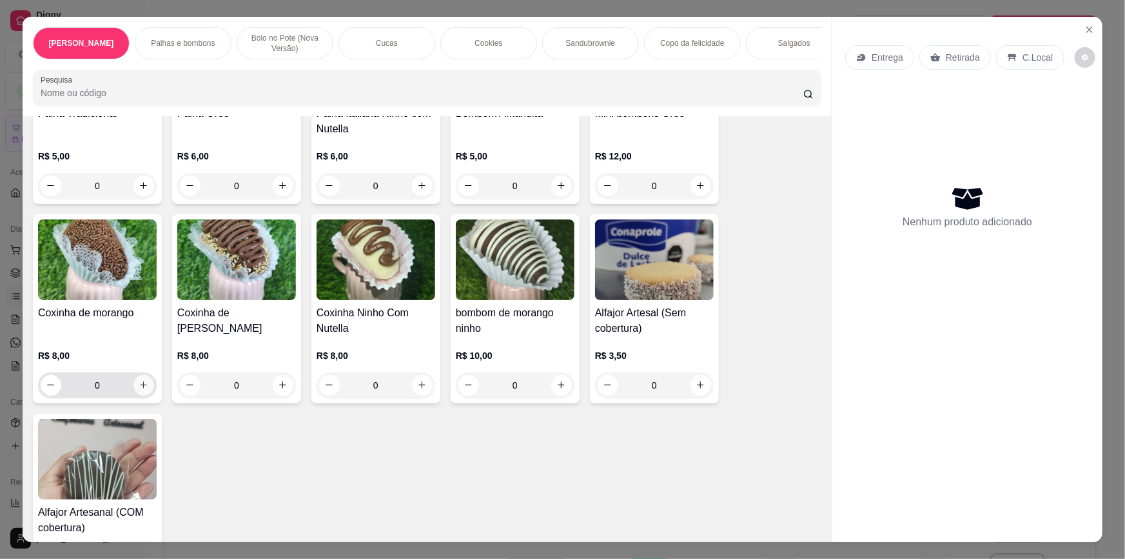
click at [139, 380] on icon "increase-product-quantity" at bounding box center [144, 385] width 10 height 10
type input "1"
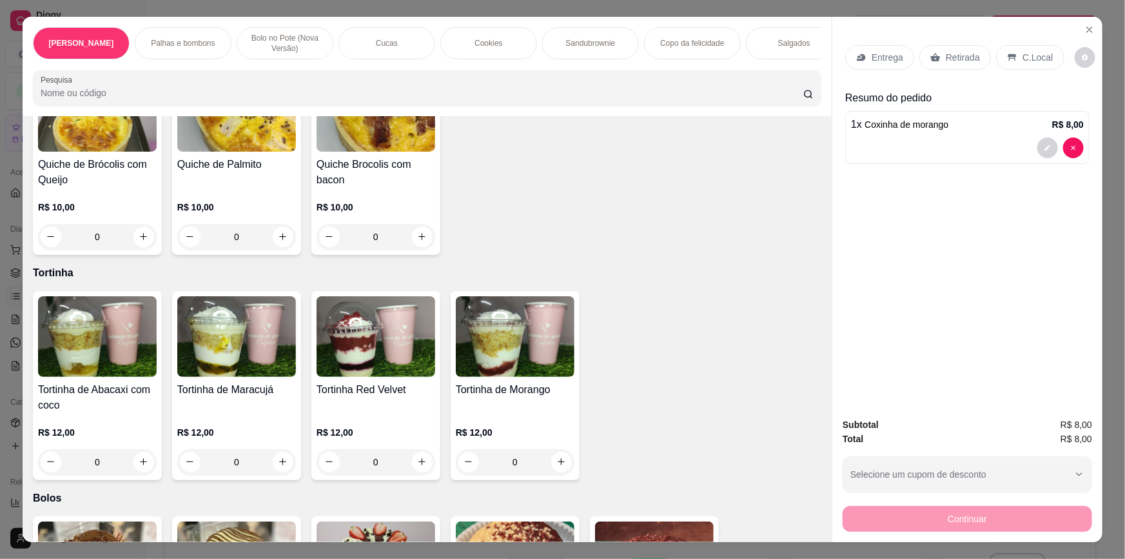
scroll to position [2521, 0]
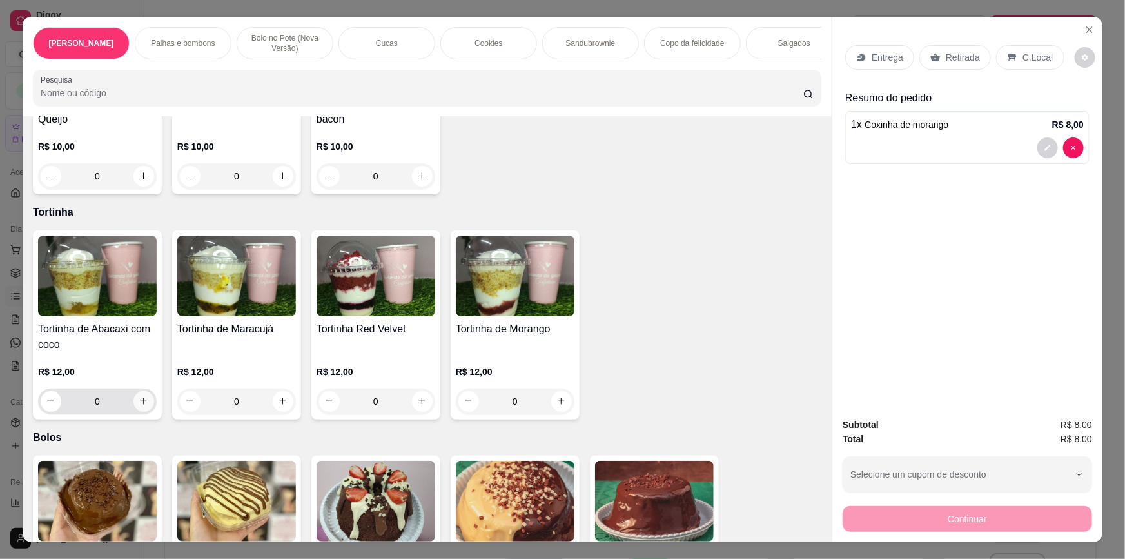
click at [141, 396] on icon "increase-product-quantity" at bounding box center [144, 401] width 10 height 10
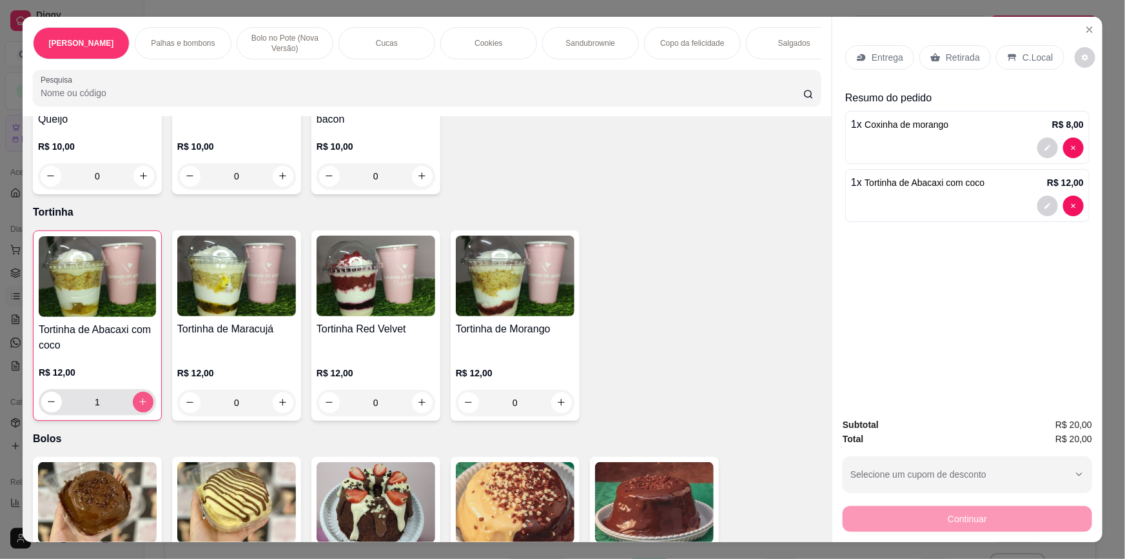
type input "1"
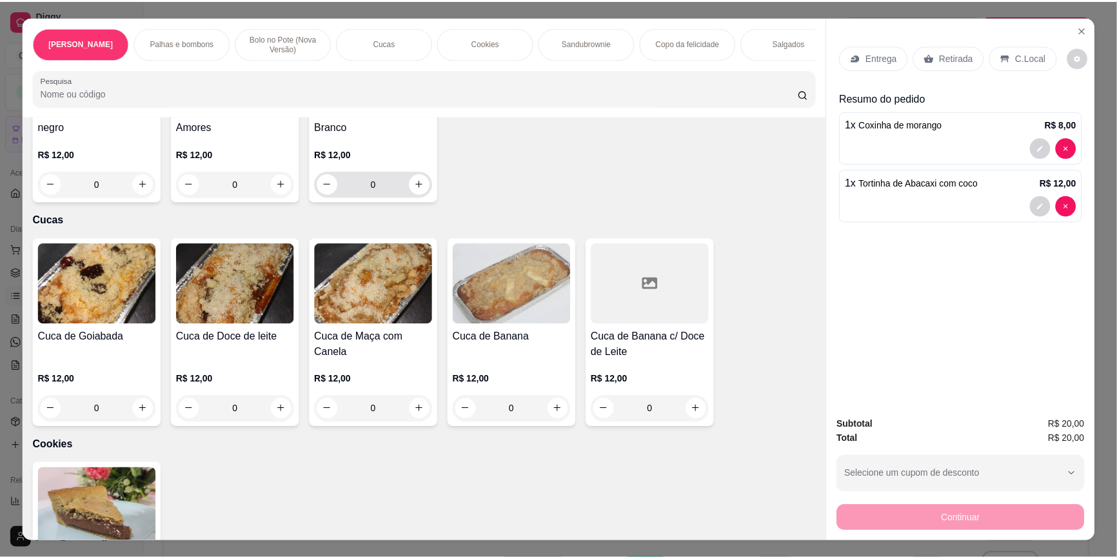
scroll to position [1055, 0]
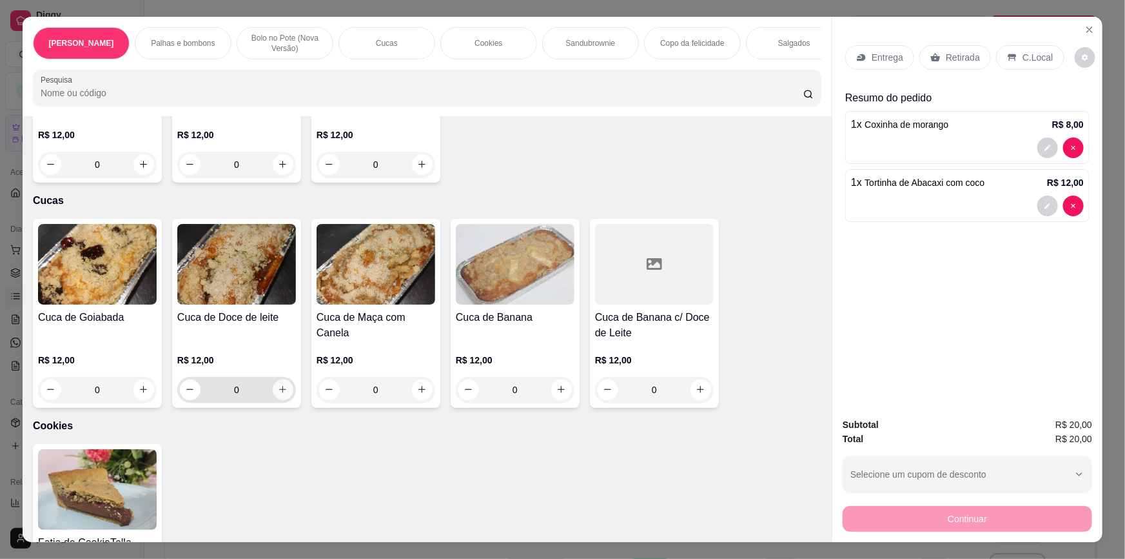
click at [281, 385] on icon "increase-product-quantity" at bounding box center [283, 389] width 10 height 10
type input "1"
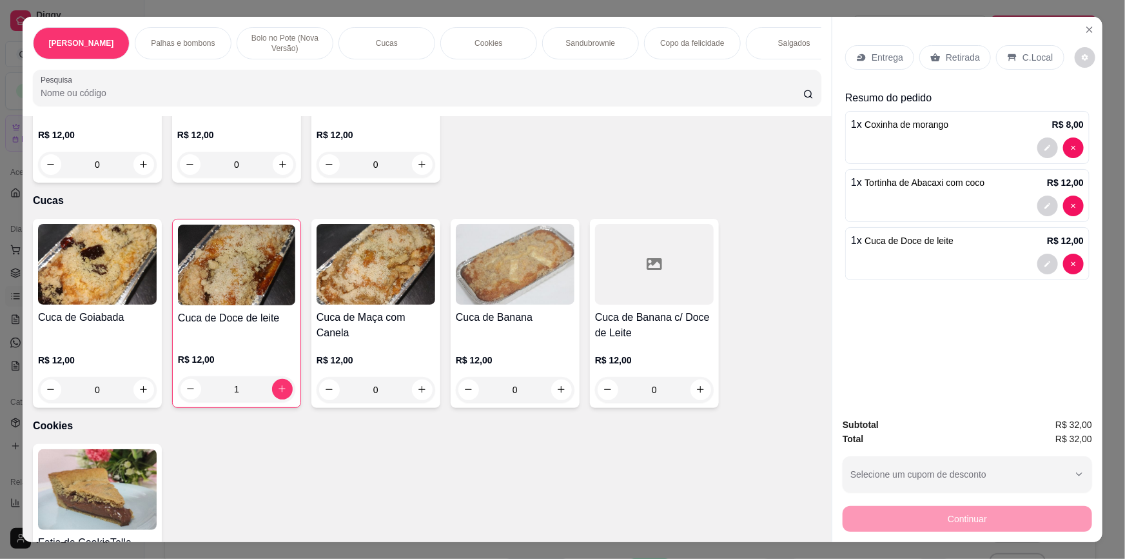
click at [951, 61] on p "Retirada" at bounding box center [963, 57] width 34 height 13
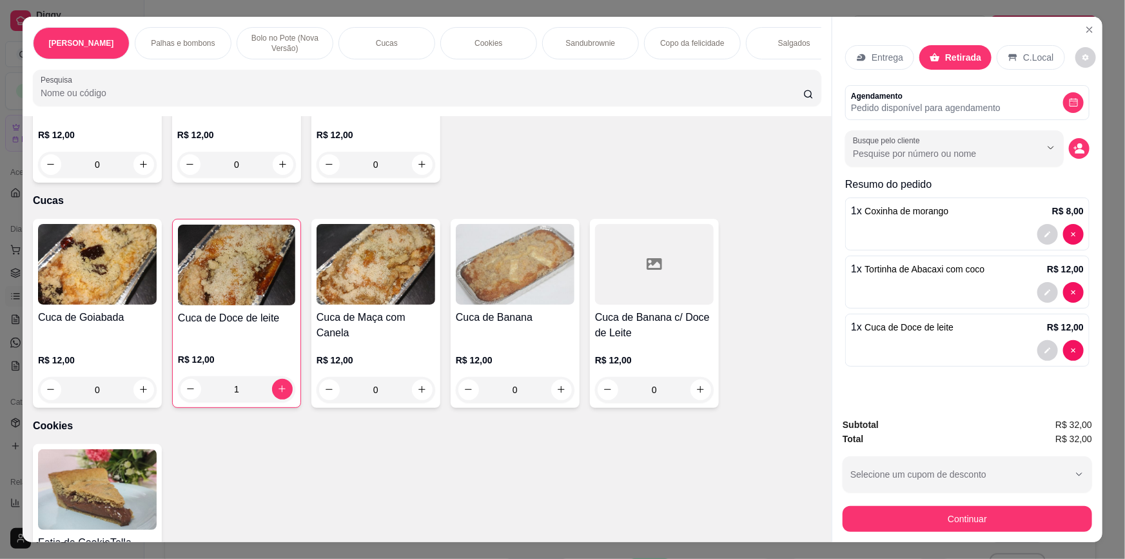
click at [944, 527] on button "Continuar" at bounding box center [968, 519] width 250 height 26
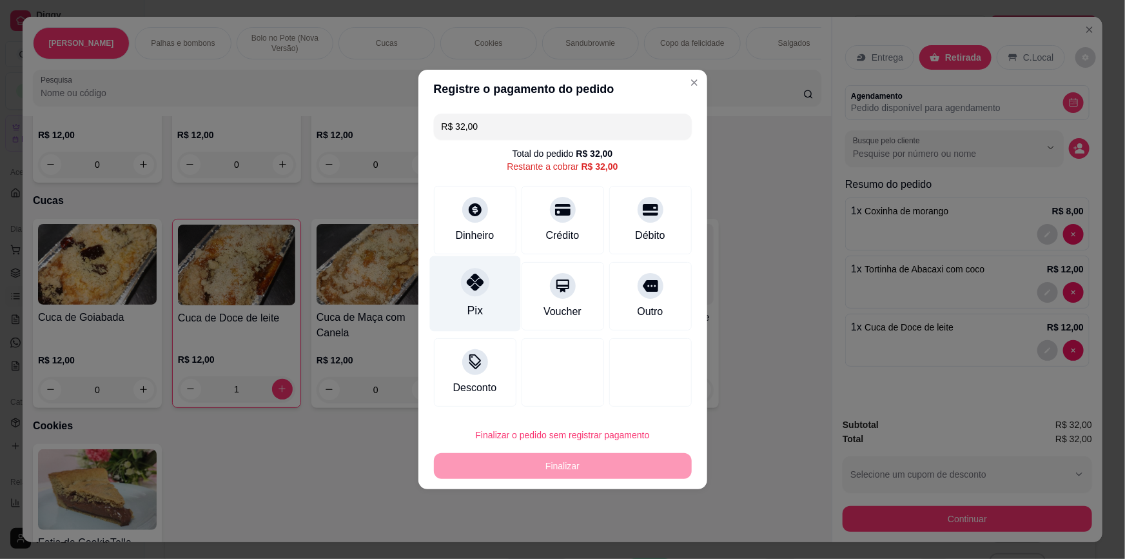
click at [477, 304] on div "Pix" at bounding box center [474, 310] width 15 height 17
type input "R$ 0,00"
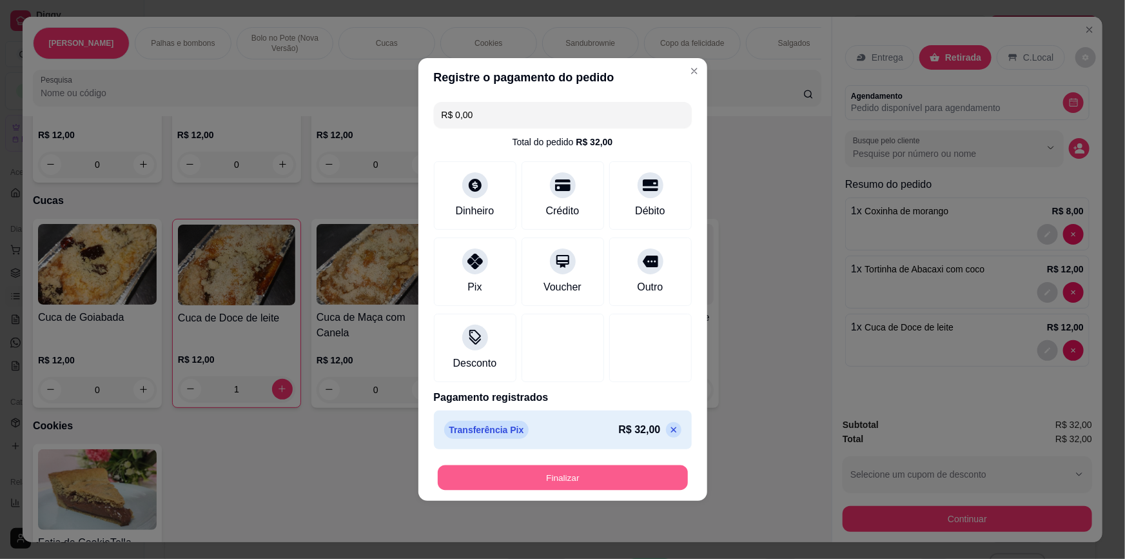
click at [535, 470] on button "Finalizar" at bounding box center [563, 477] width 250 height 25
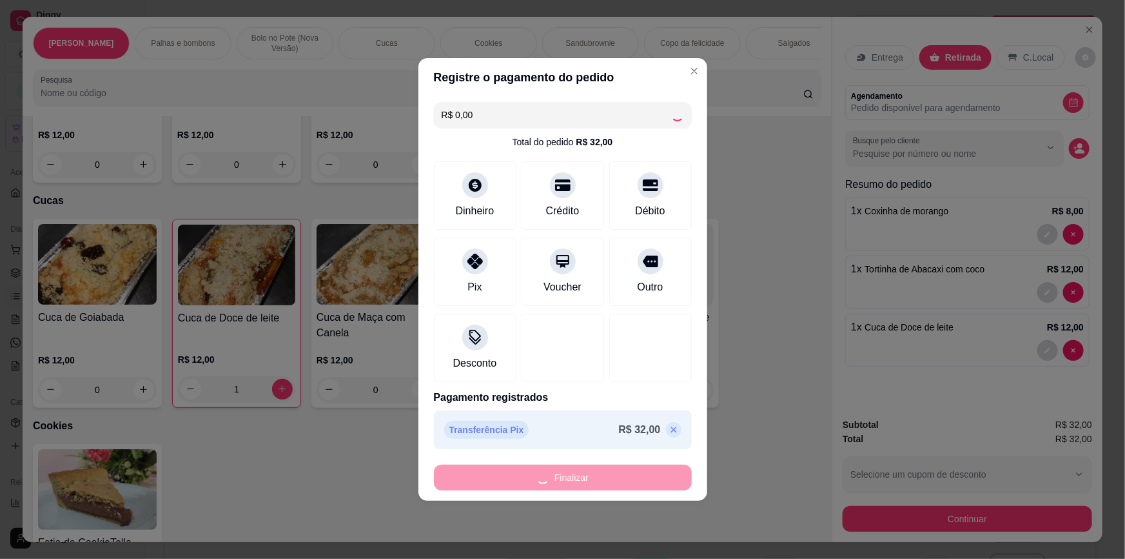
type input "0"
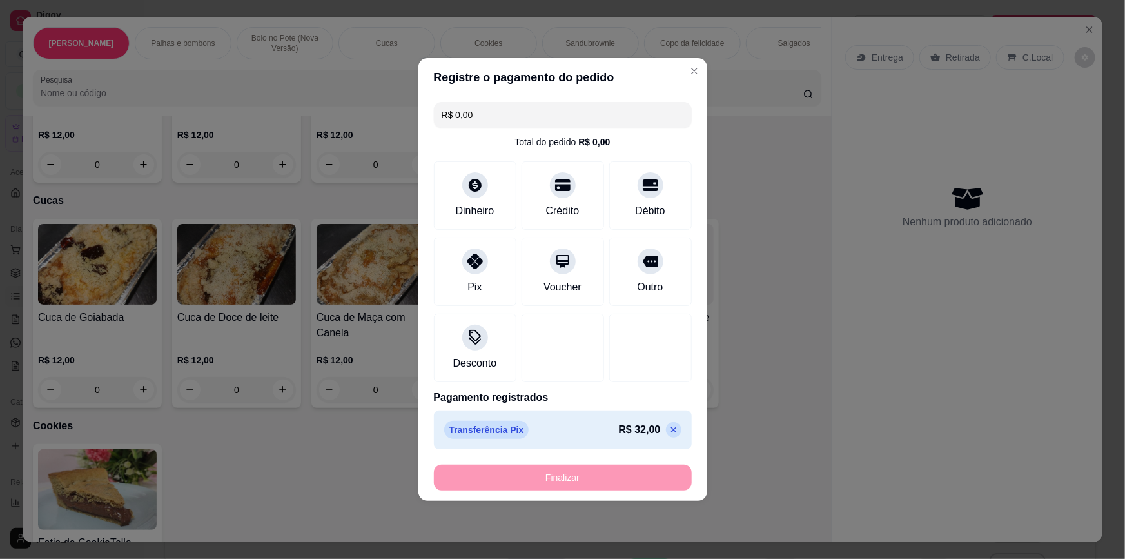
type input "-R$ 32,00"
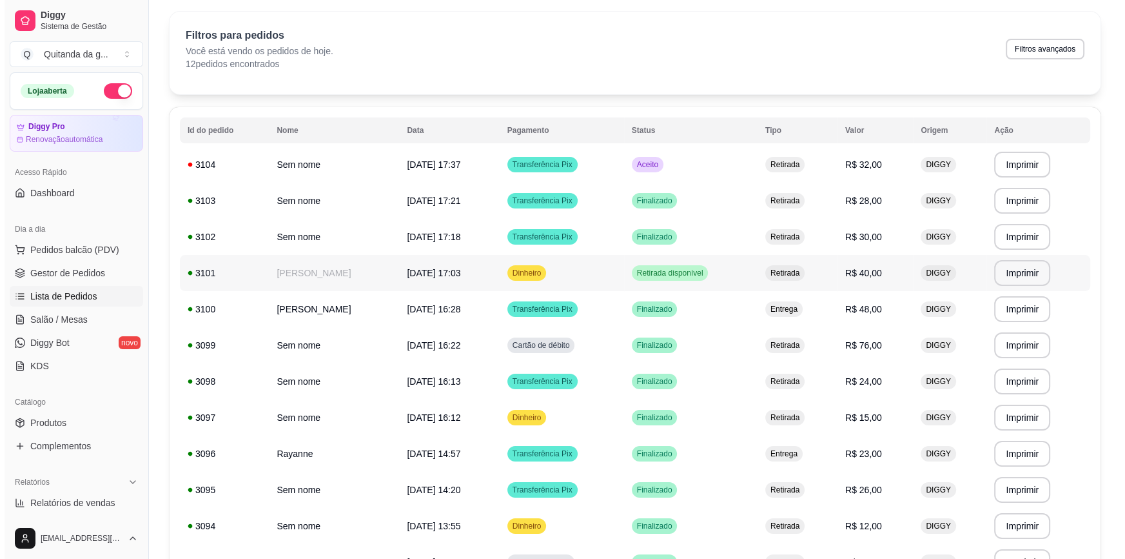
scroll to position [58, 0]
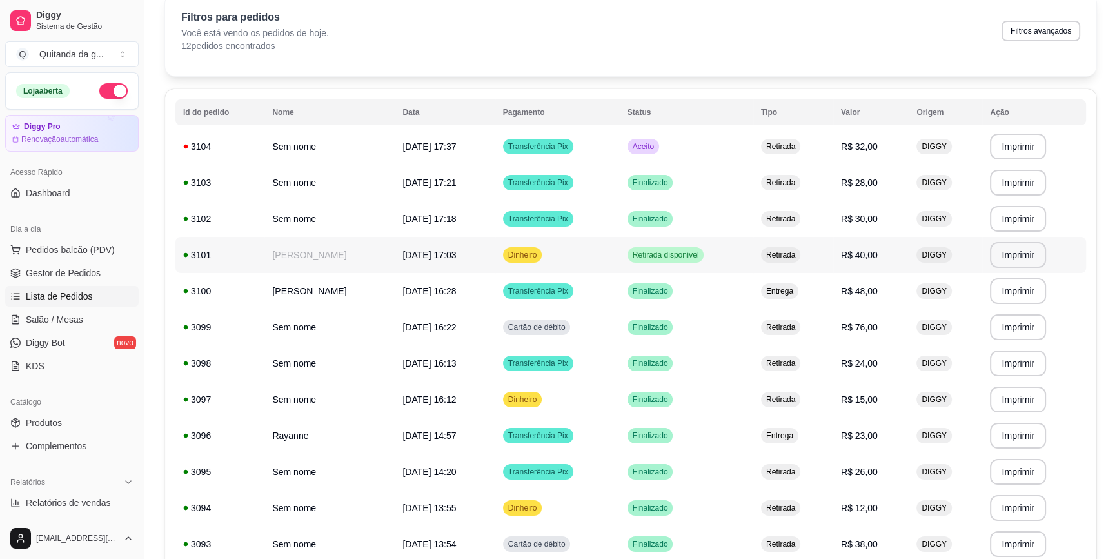
click at [540, 257] on span "Dinheiro" at bounding box center [523, 255] width 34 height 10
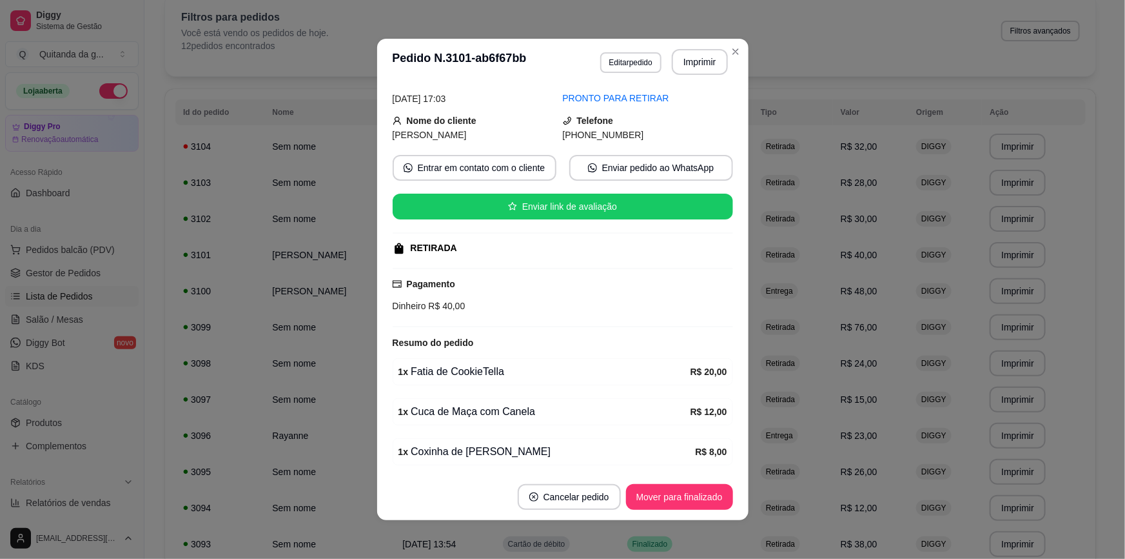
scroll to position [101, 0]
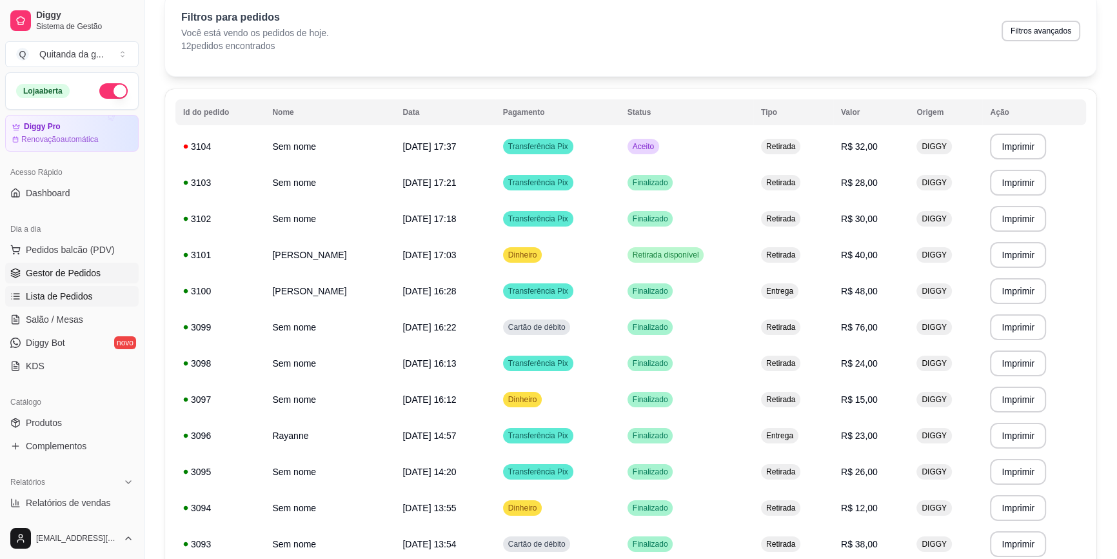
drag, startPoint x: 58, startPoint y: 250, endPoint x: 91, endPoint y: 266, distance: 36.9
click at [58, 250] on span "Pedidos balcão (PDV)" at bounding box center [70, 249] width 89 height 13
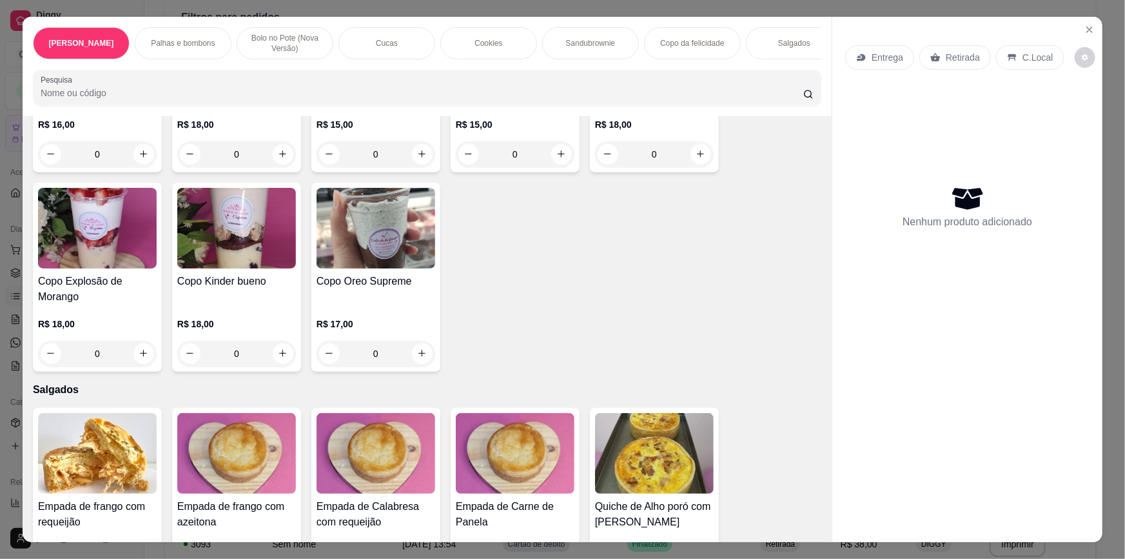
scroll to position [1876, 0]
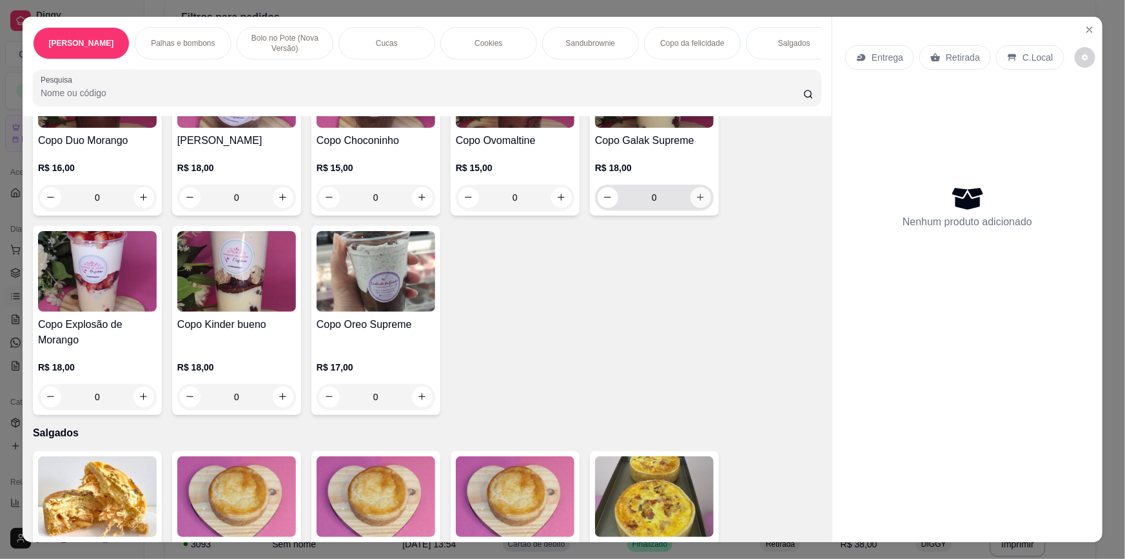
click at [697, 192] on icon "increase-product-quantity" at bounding box center [701, 197] width 10 height 10
type input "1"
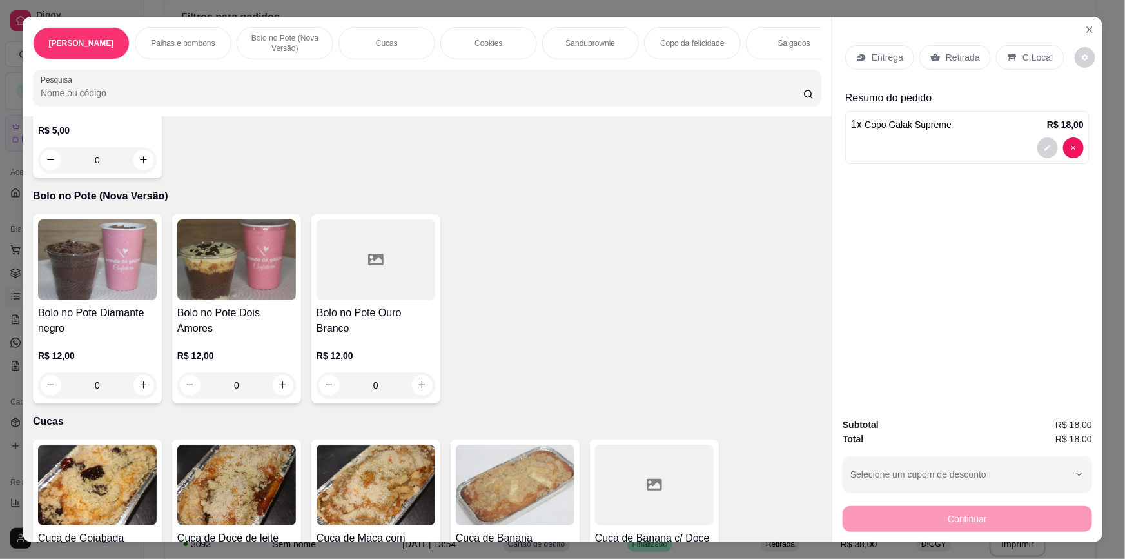
scroll to position [773, 0]
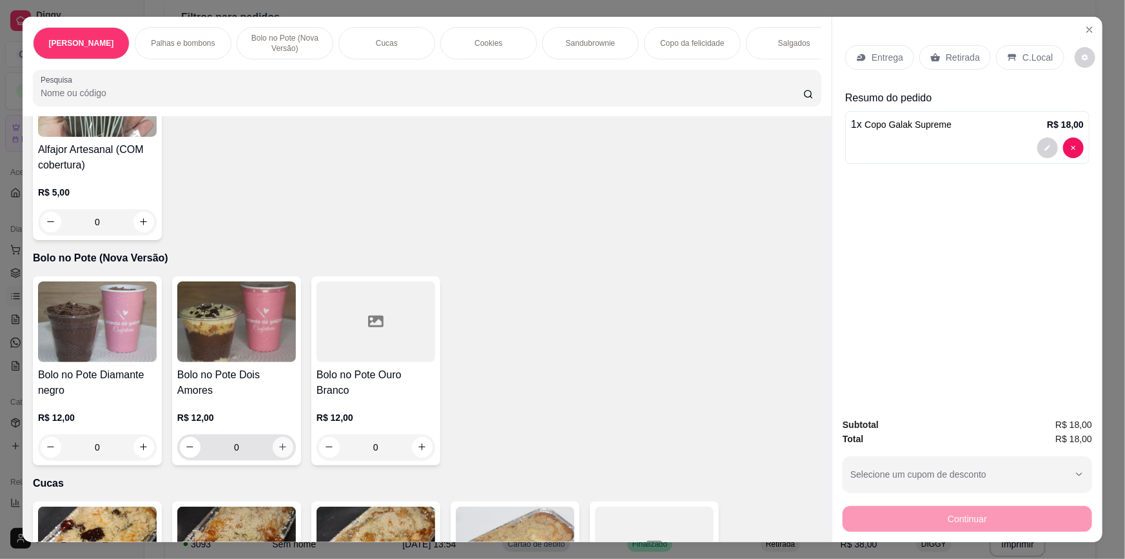
click at [280, 444] on icon "increase-product-quantity" at bounding box center [283, 447] width 7 height 7
type input "1"
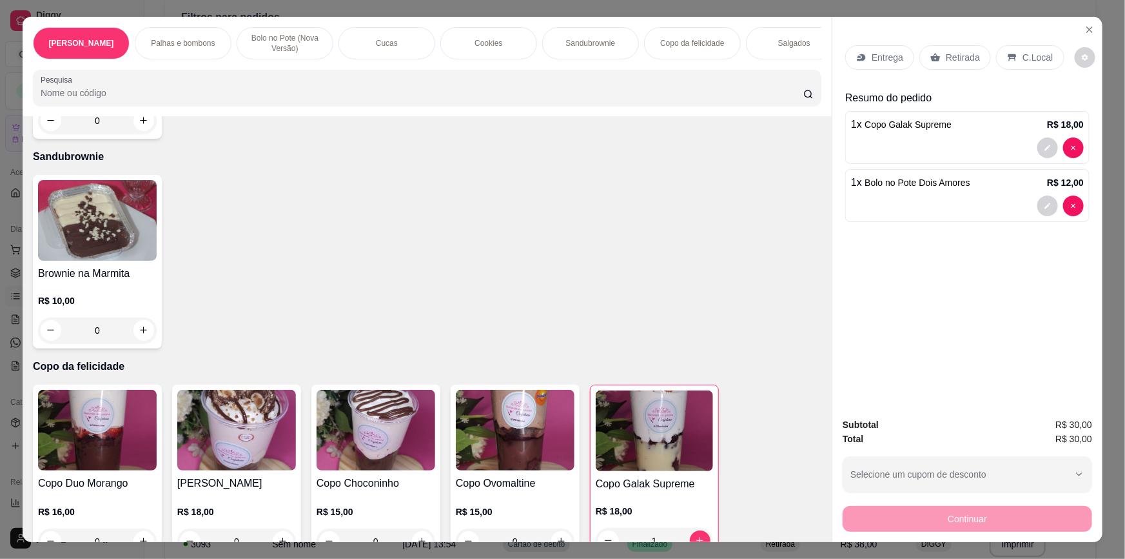
scroll to position [1418, 0]
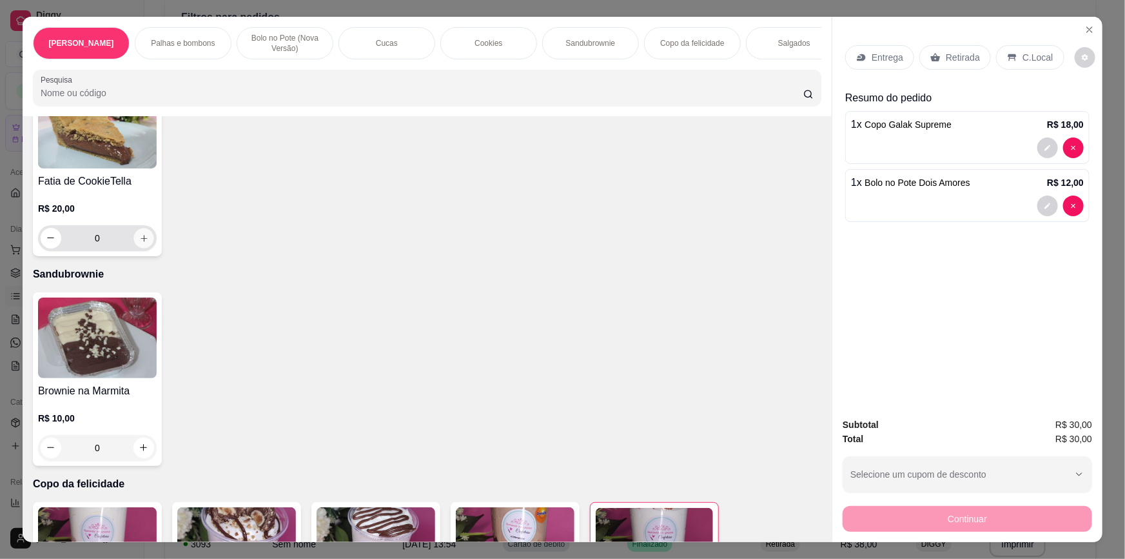
click at [139, 234] on icon "increase-product-quantity" at bounding box center [144, 238] width 10 height 10
type input "1"
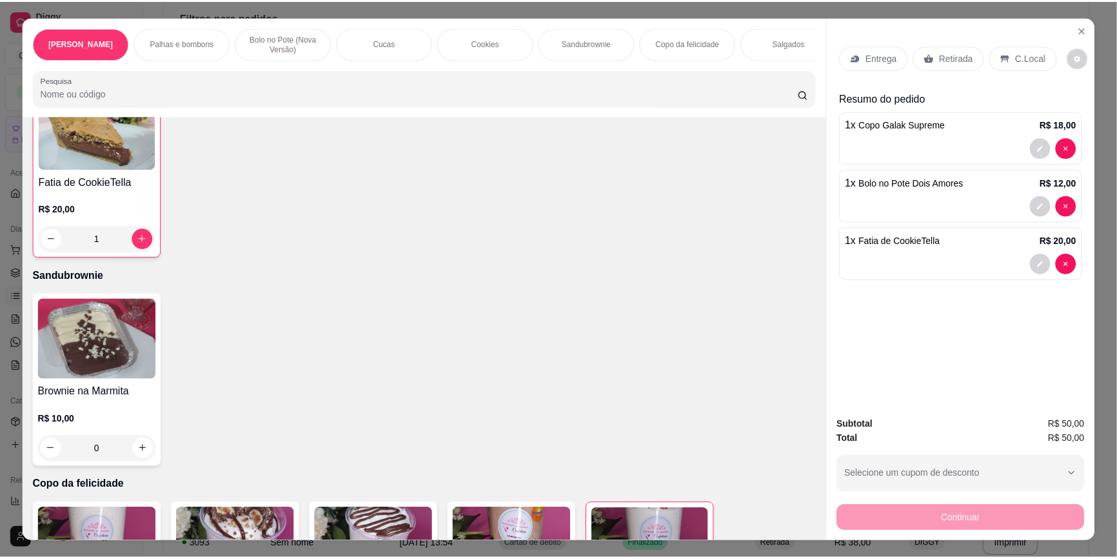
scroll to position [1418, 0]
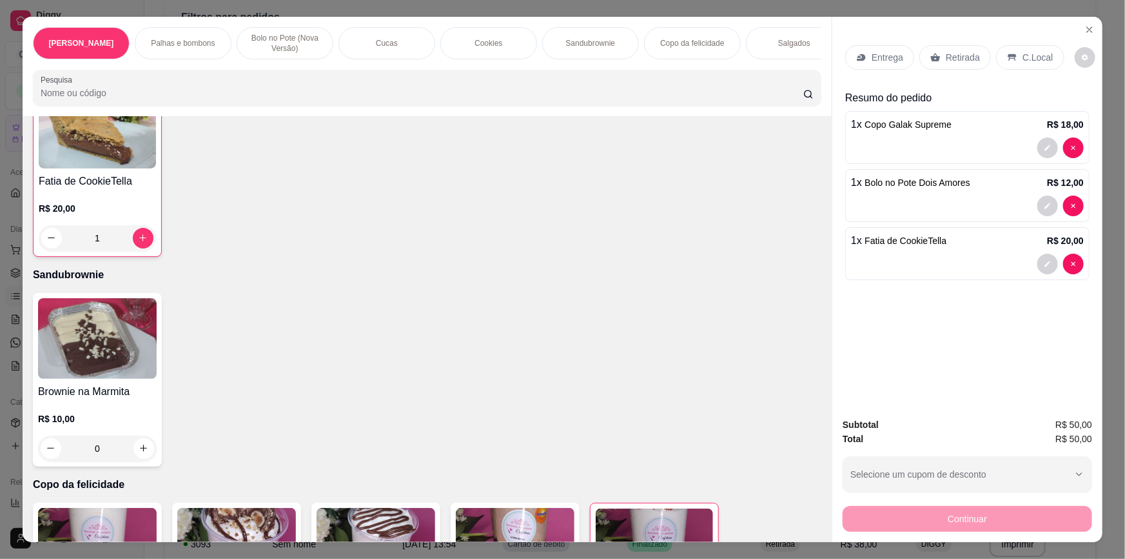
click at [947, 56] on p "Retirada" at bounding box center [963, 57] width 34 height 13
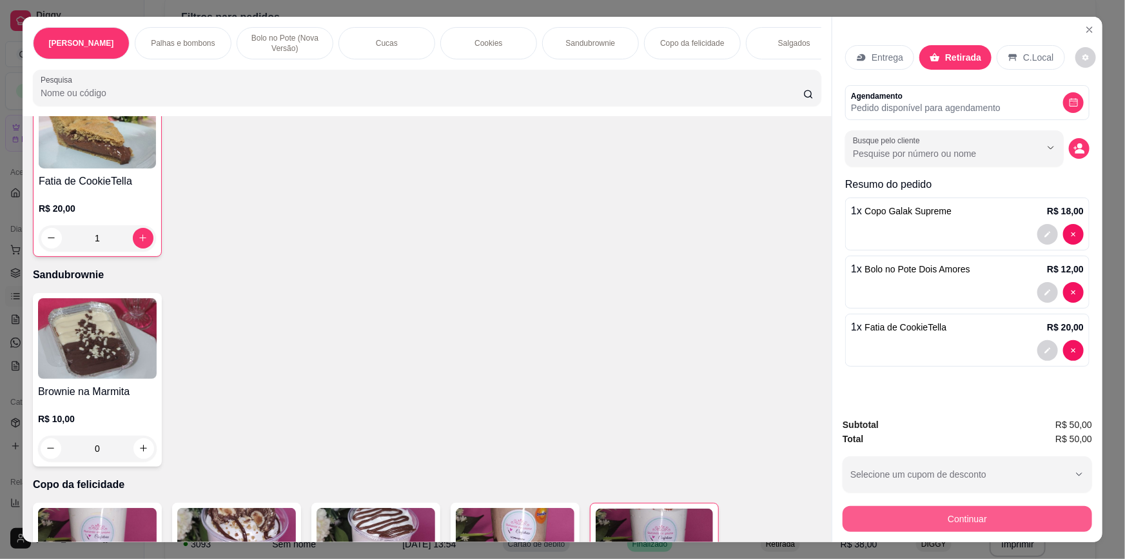
click at [964, 521] on button "Continuar" at bounding box center [968, 519] width 250 height 26
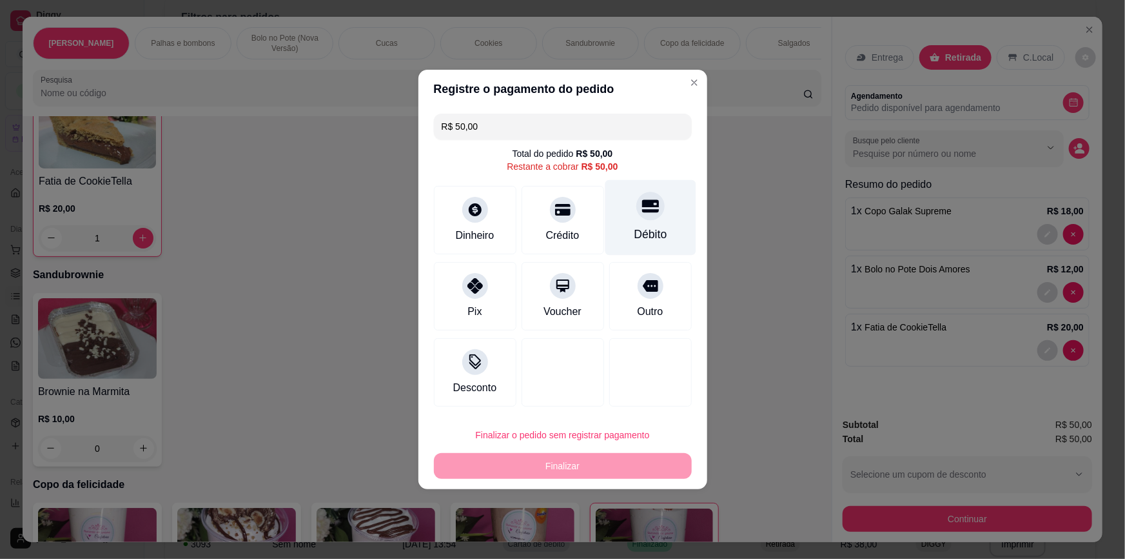
click at [658, 224] on div "Débito" at bounding box center [650, 217] width 91 height 75
type input "R$ 0,00"
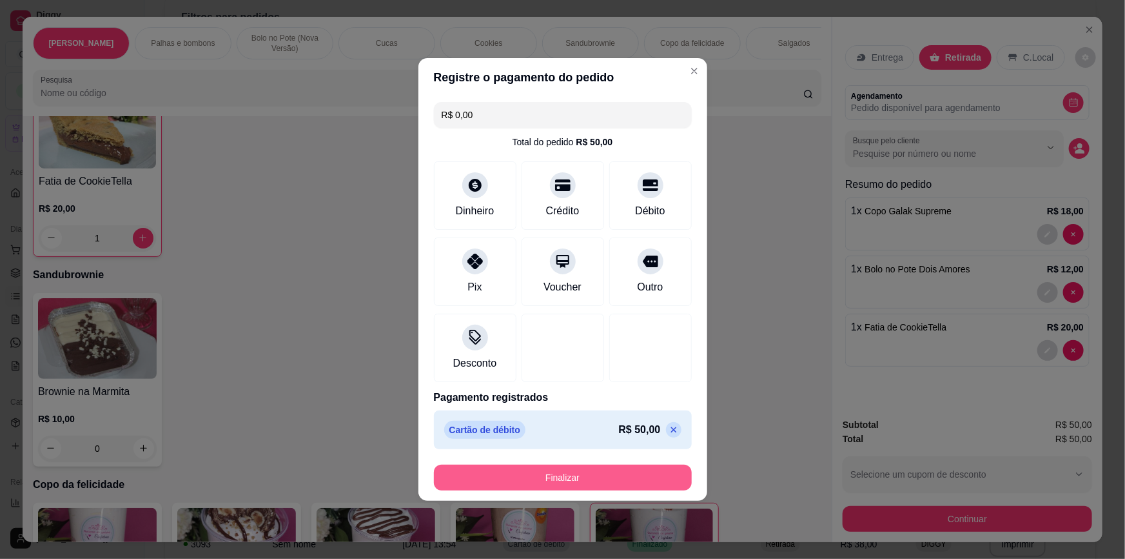
click at [617, 481] on button "Finalizar" at bounding box center [563, 477] width 258 height 26
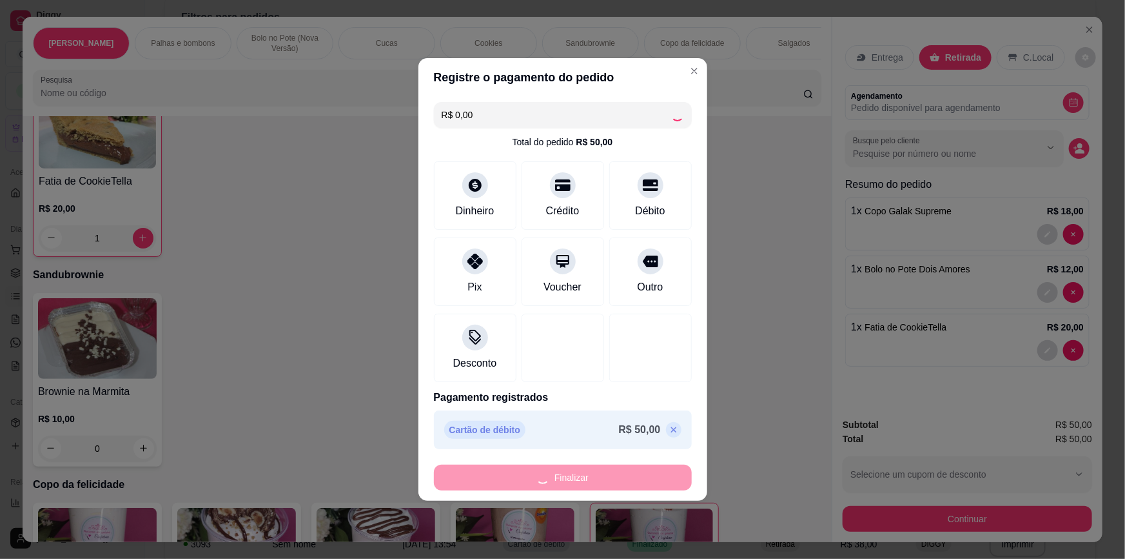
type input "0"
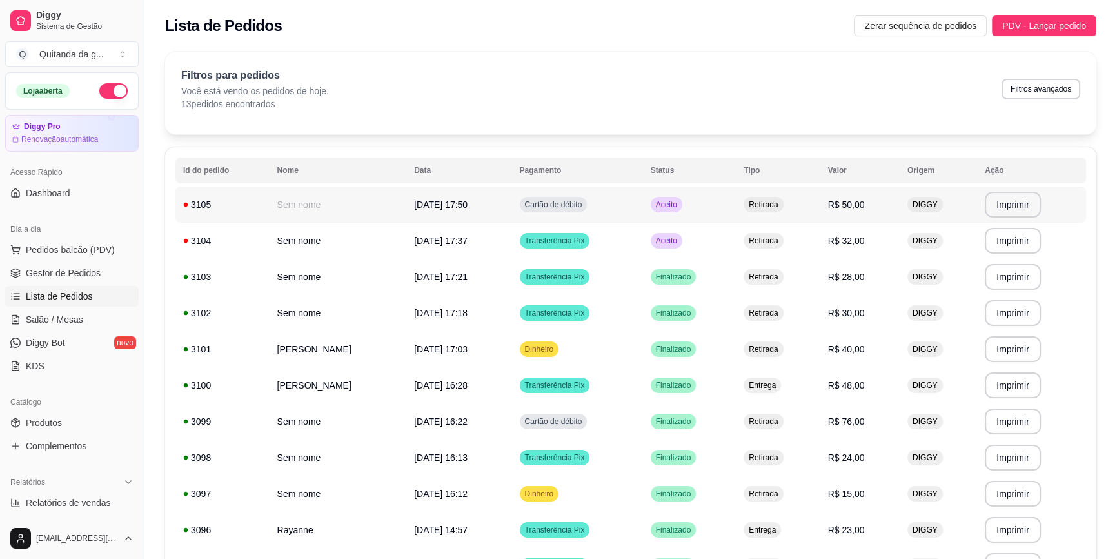
click at [780, 201] on span "Retirada" at bounding box center [763, 204] width 34 height 10
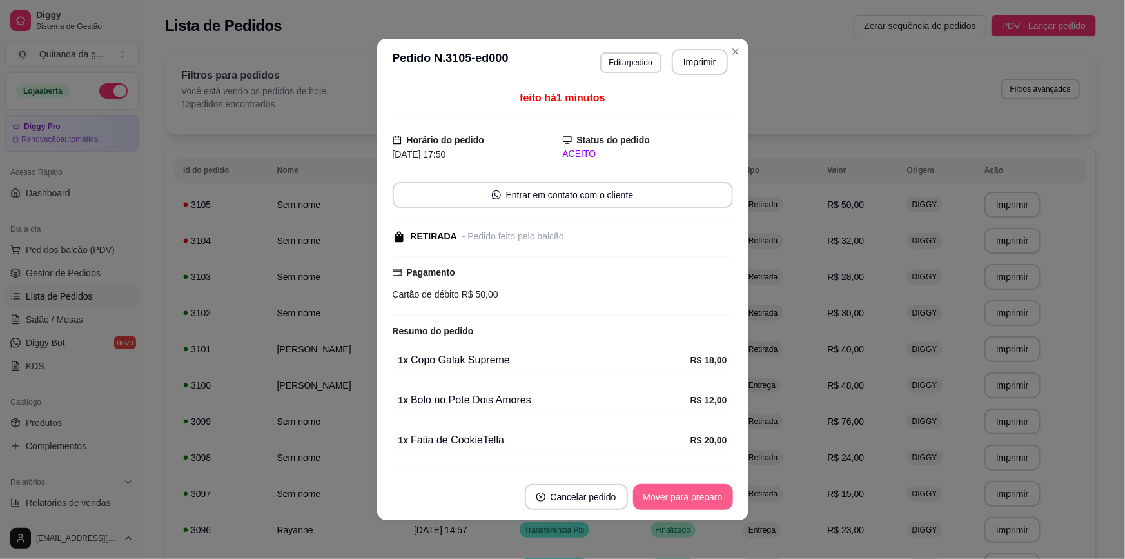
click at [697, 495] on button "Mover para preparo" at bounding box center [683, 497] width 100 height 26
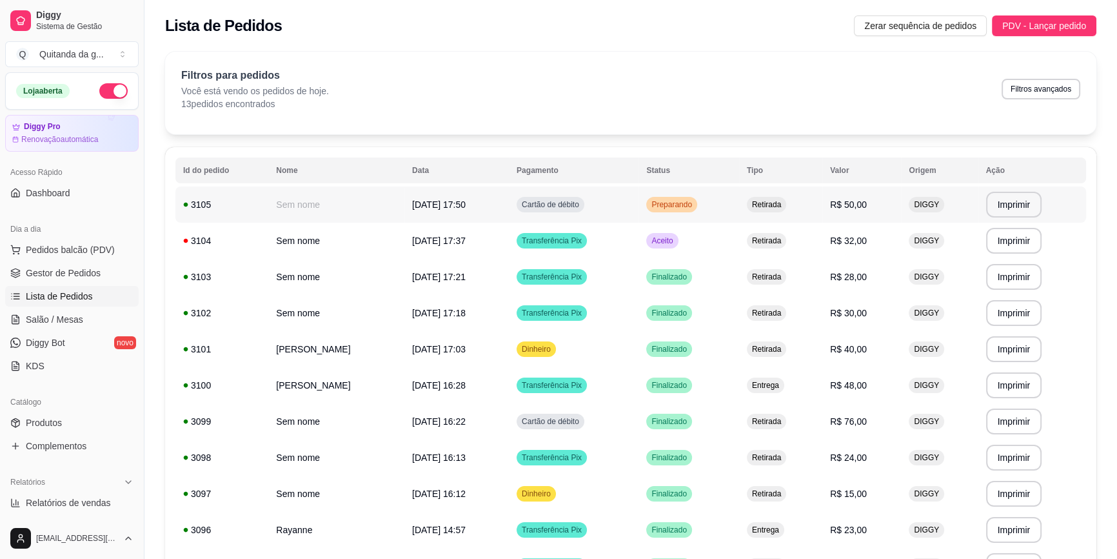
click at [822, 210] on td "Retirada" at bounding box center [780, 204] width 83 height 36
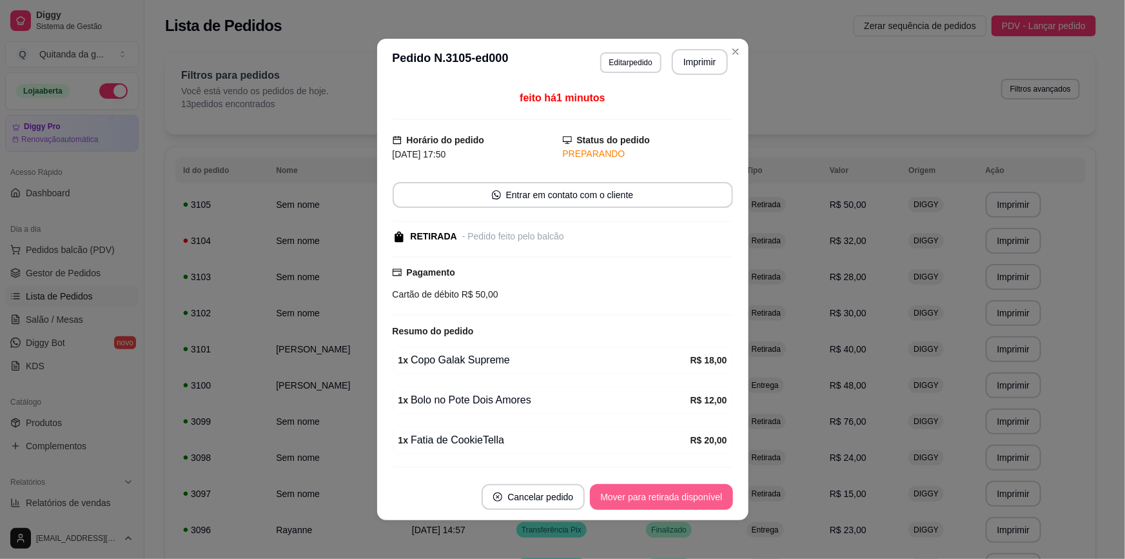
click at [702, 504] on button "Mover para retirada disponível" at bounding box center [661, 497] width 143 height 26
click at [702, 504] on button "Mover para finalizado" at bounding box center [679, 497] width 107 height 26
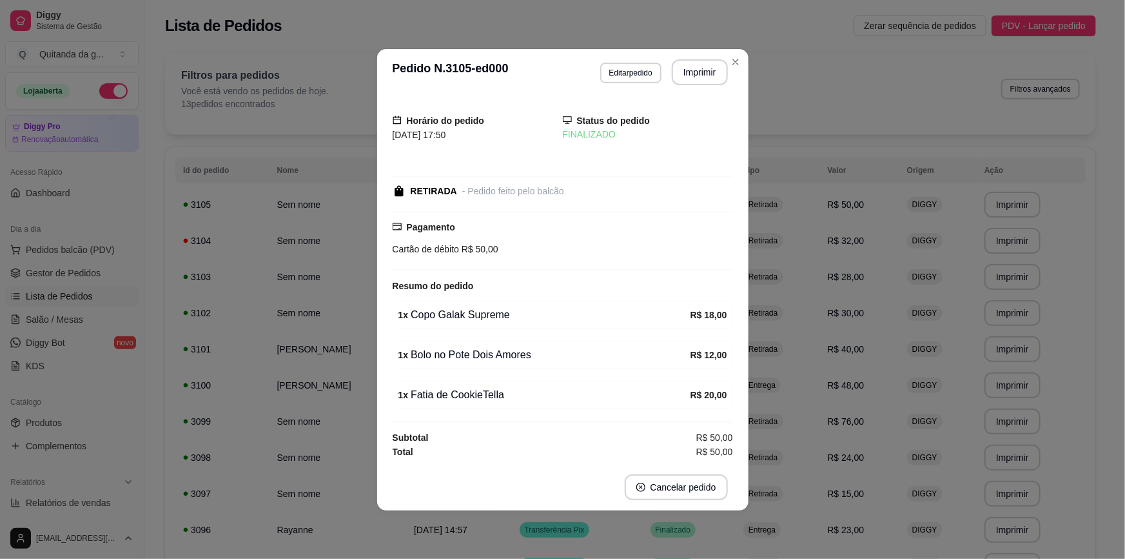
click at [742, 49] on header "**********" at bounding box center [563, 72] width 372 height 46
click at [742, 50] on header "**********" at bounding box center [563, 72] width 372 height 46
